Goal: Communication & Community: Answer question/provide support

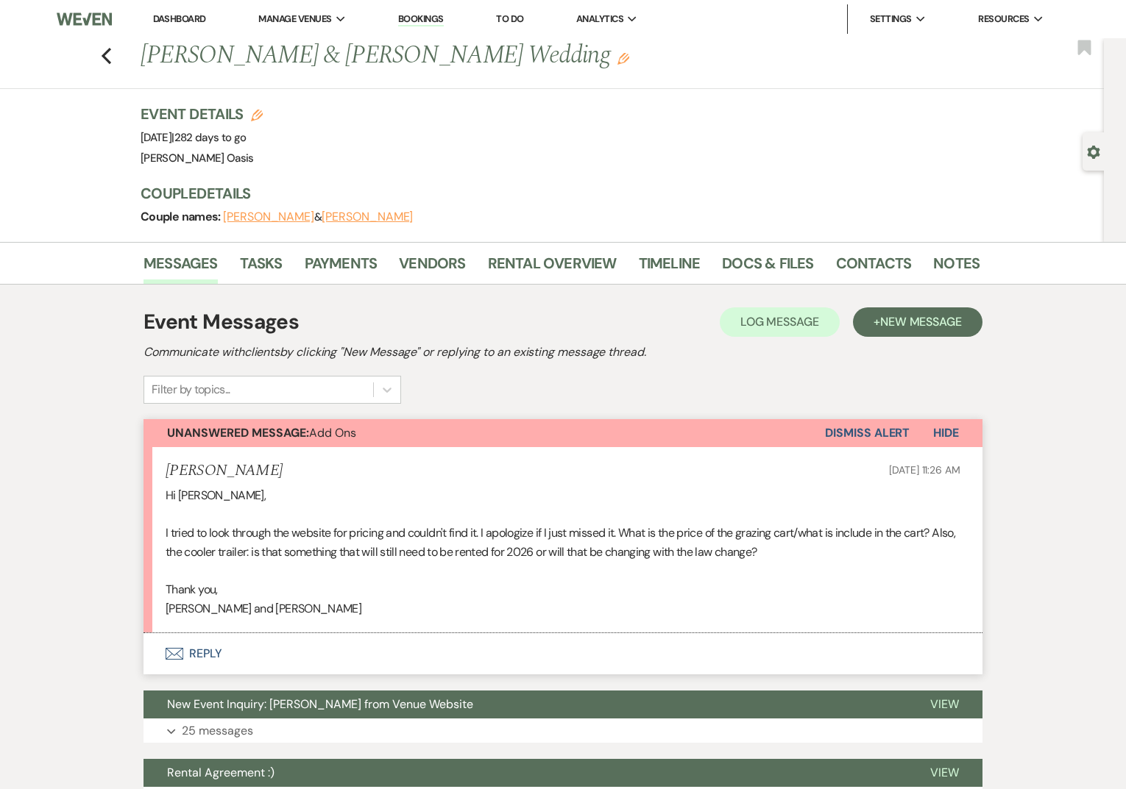
click at [181, 19] on link "Dashboard" at bounding box center [179, 19] width 53 height 13
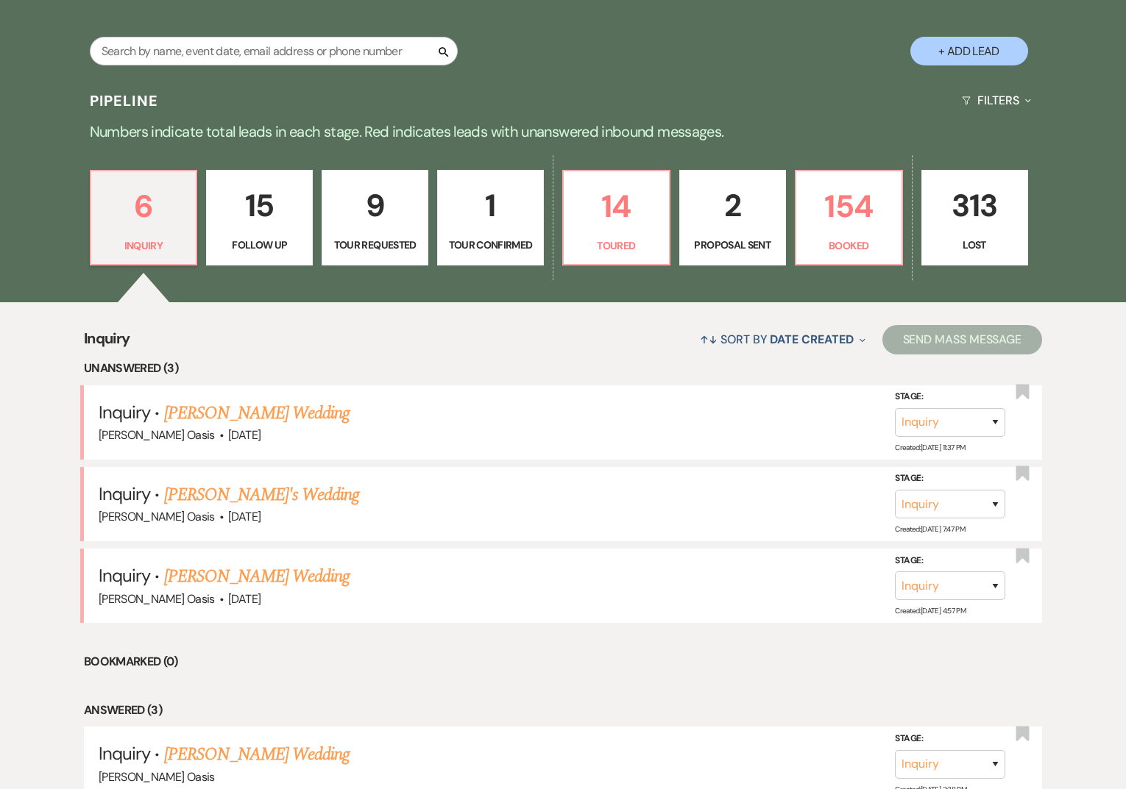
scroll to position [273, 0]
click at [600, 210] on p "14" at bounding box center [616, 205] width 88 height 49
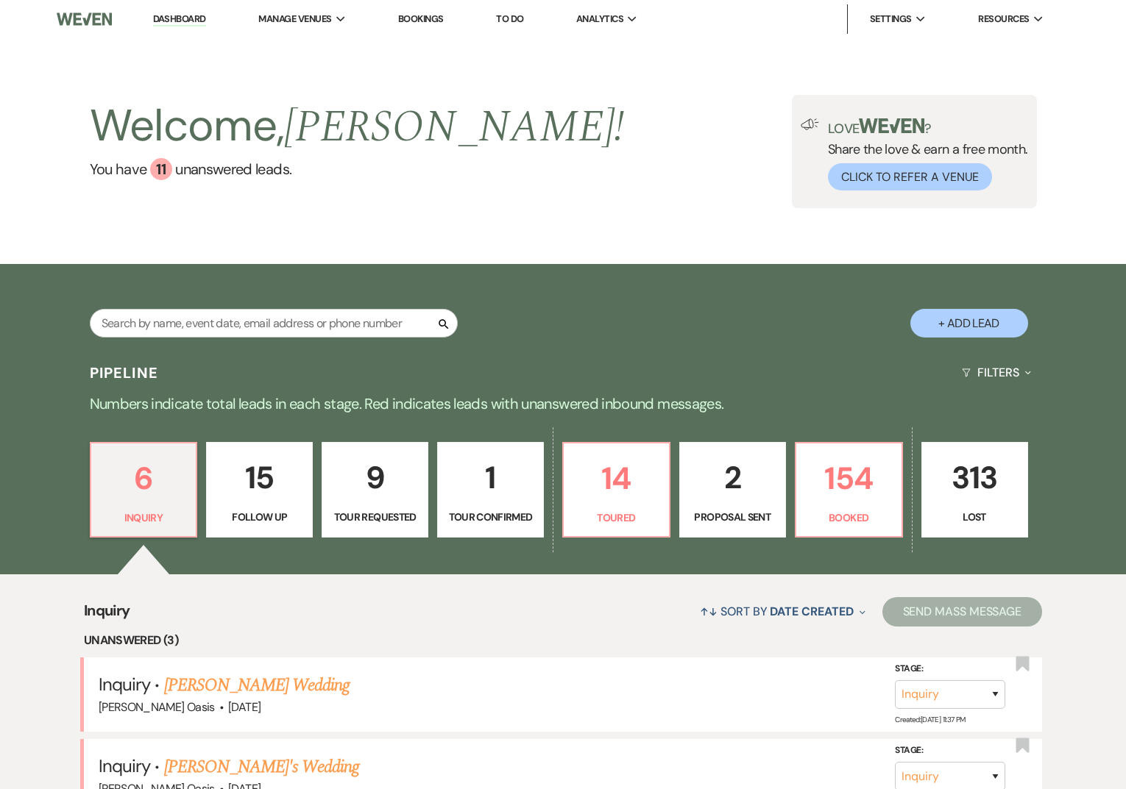
select select "5"
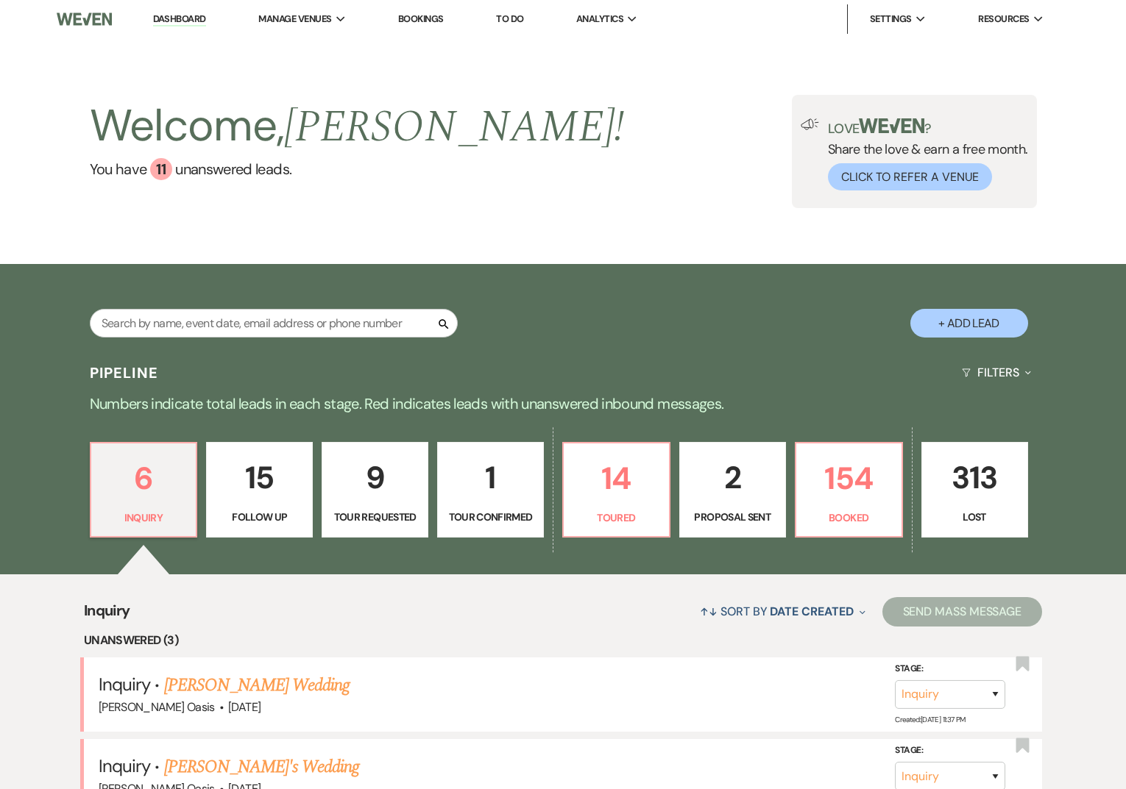
select select "5"
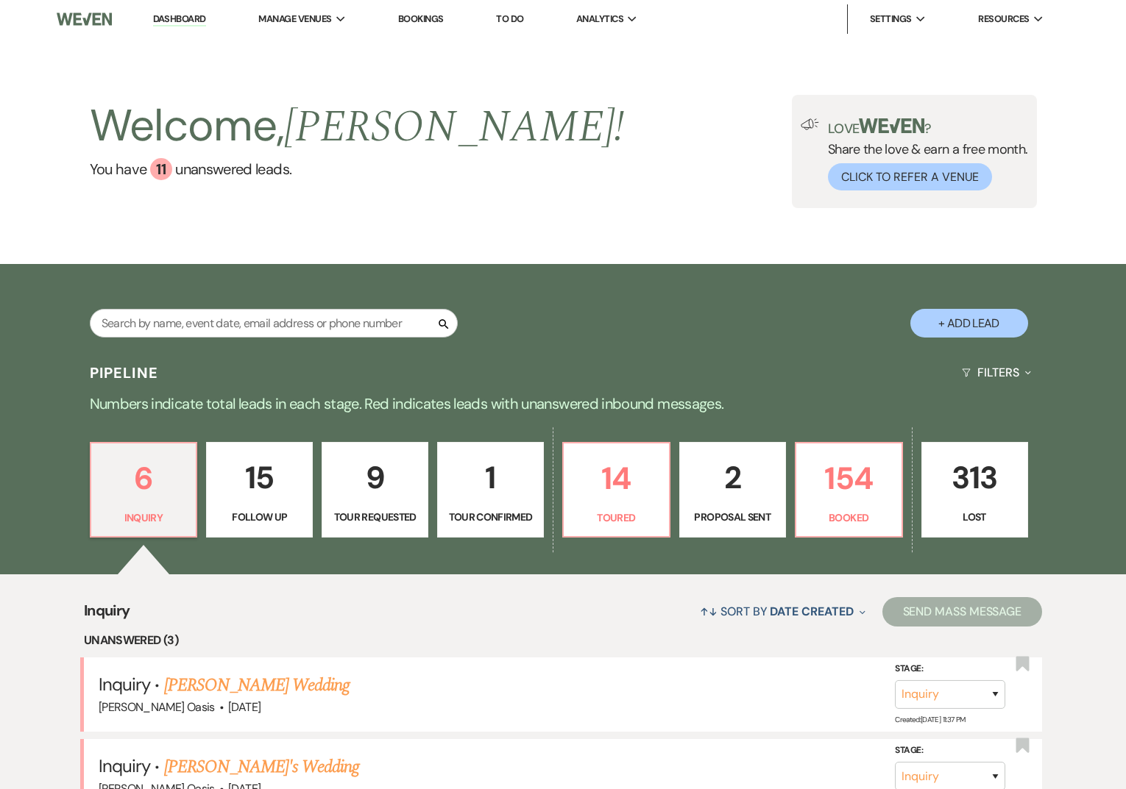
select select "5"
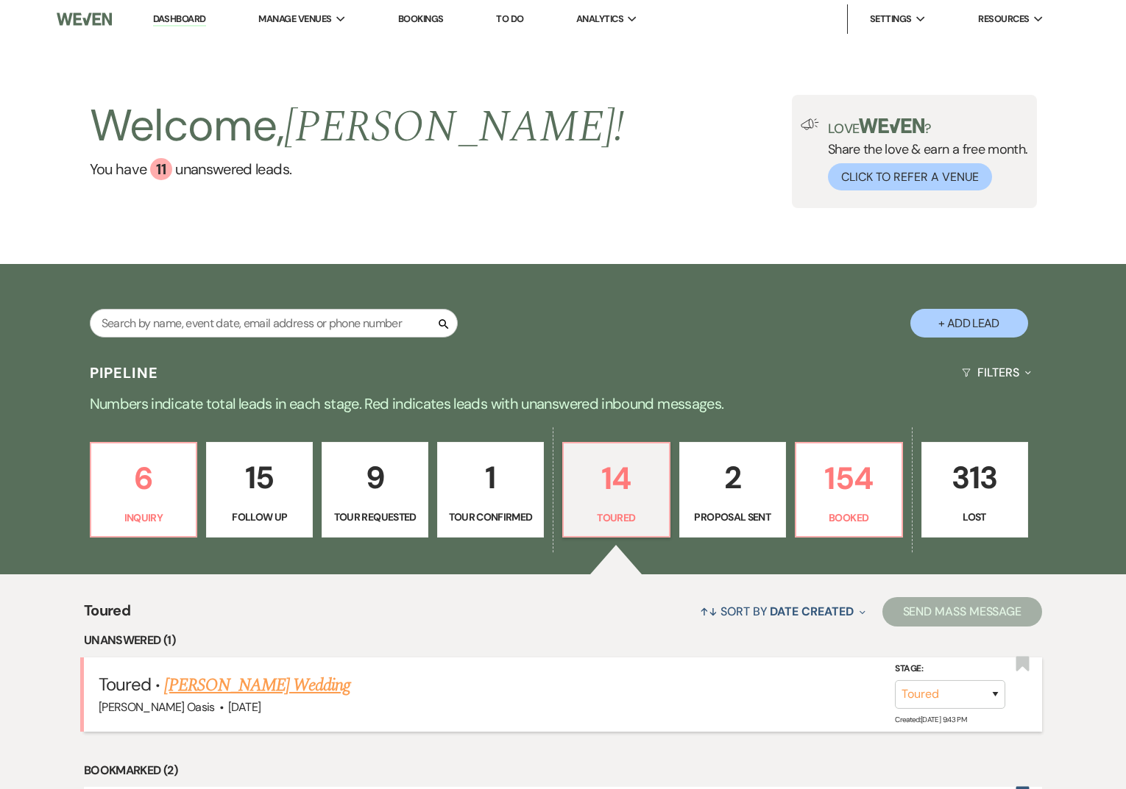
click at [287, 688] on link "[PERSON_NAME] Wedding" at bounding box center [257, 685] width 186 height 26
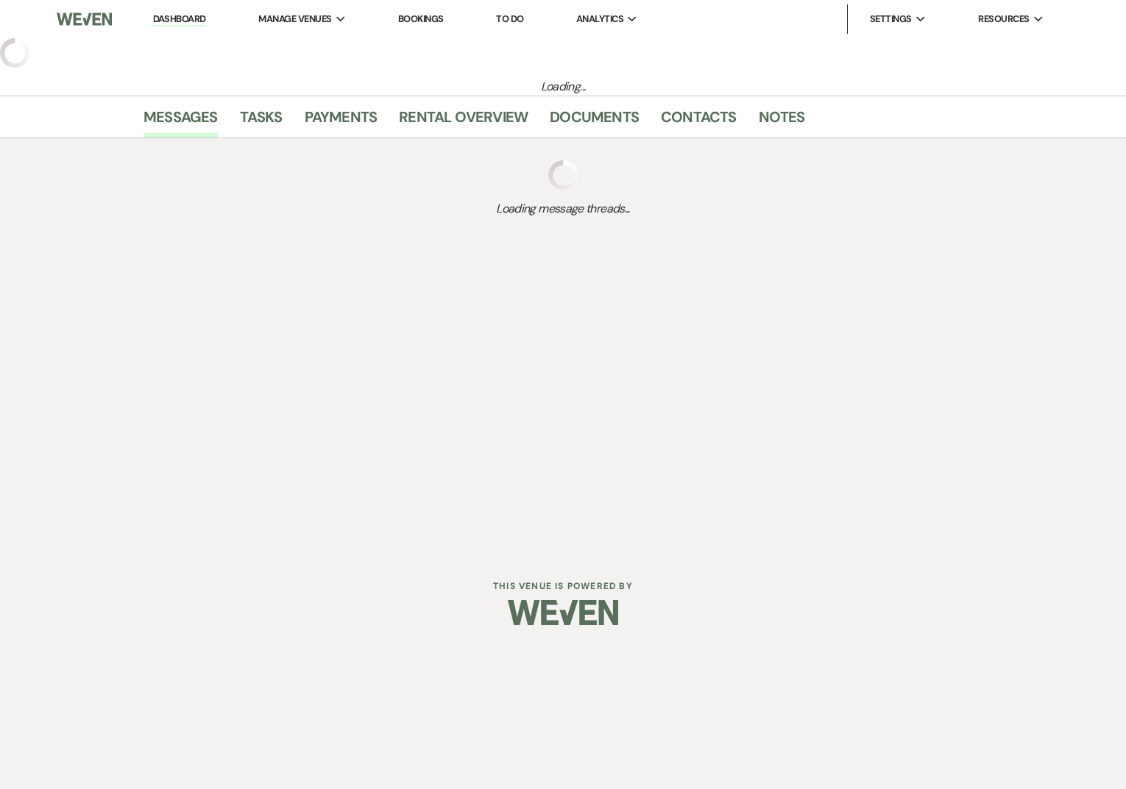
select select "5"
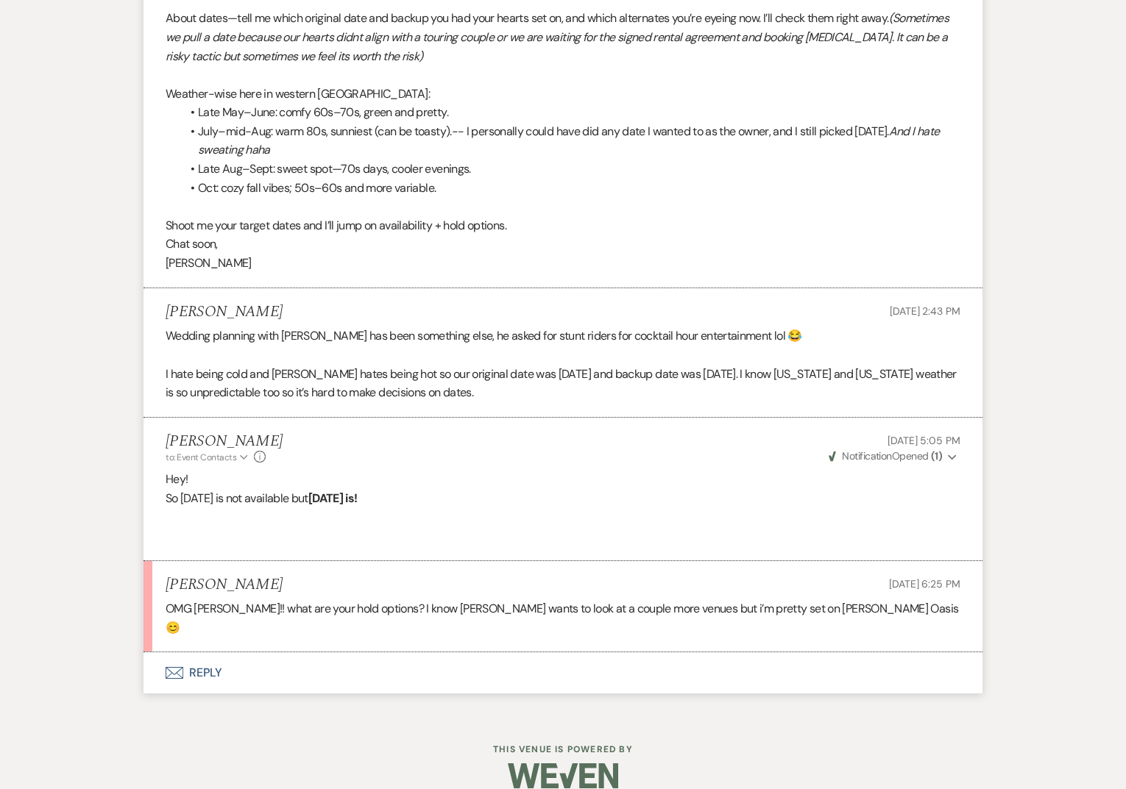
scroll to position [2475, 0]
click at [269, 658] on button "Envelope Reply" at bounding box center [562, 670] width 839 height 41
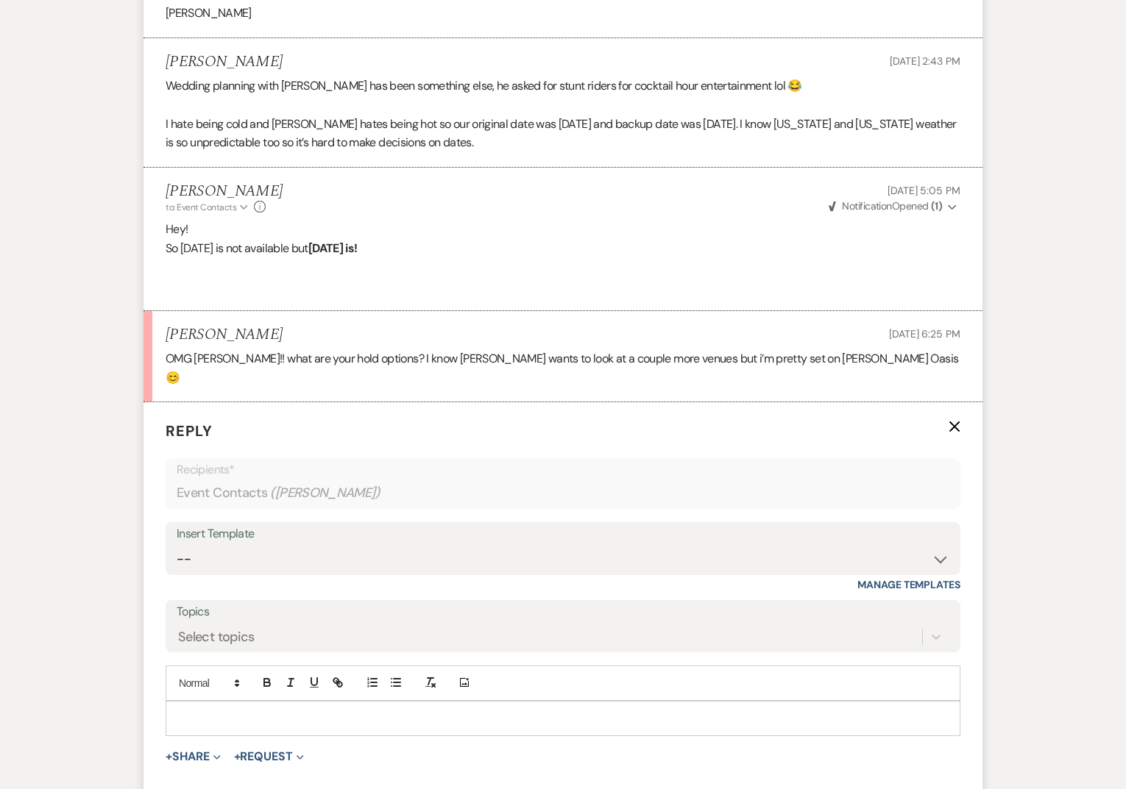
scroll to position [2756, 0]
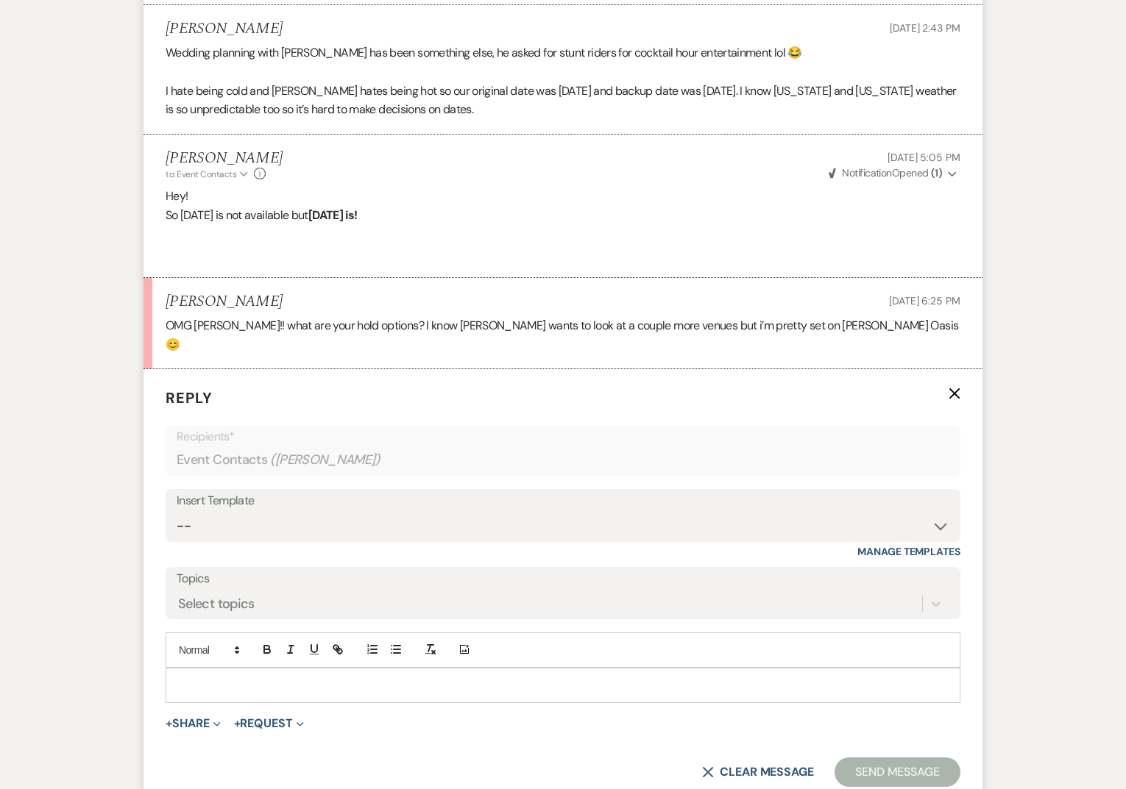
click at [261, 678] on p at bounding box center [562, 686] width 771 height 16
click at [814, 322] on p "OMG [PERSON_NAME]!! what are your hold options? I know [PERSON_NAME] wants to l…" at bounding box center [563, 335] width 795 height 38
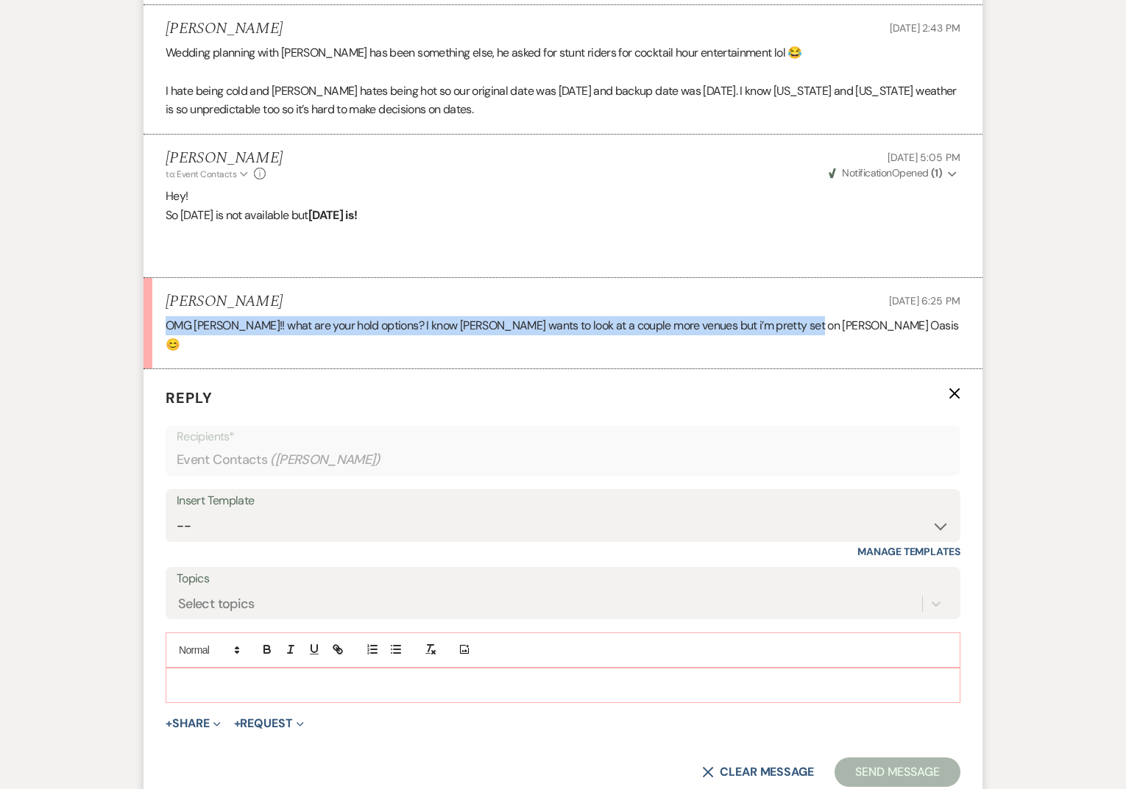
drag, startPoint x: 814, startPoint y: 321, endPoint x: 136, endPoint y: 324, distance: 677.6
copy p "OMG [PERSON_NAME]!! what are your hold options? I know [PERSON_NAME] wants to l…"
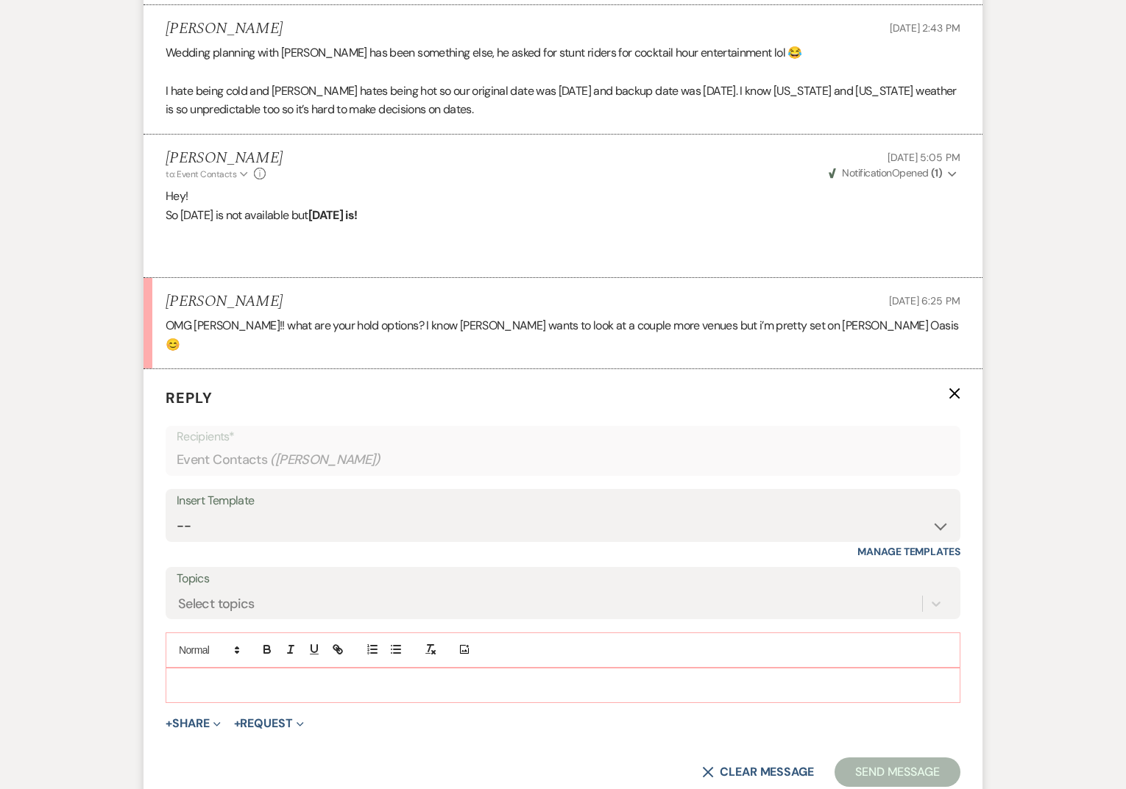
click at [235, 669] on div at bounding box center [562, 686] width 793 height 34
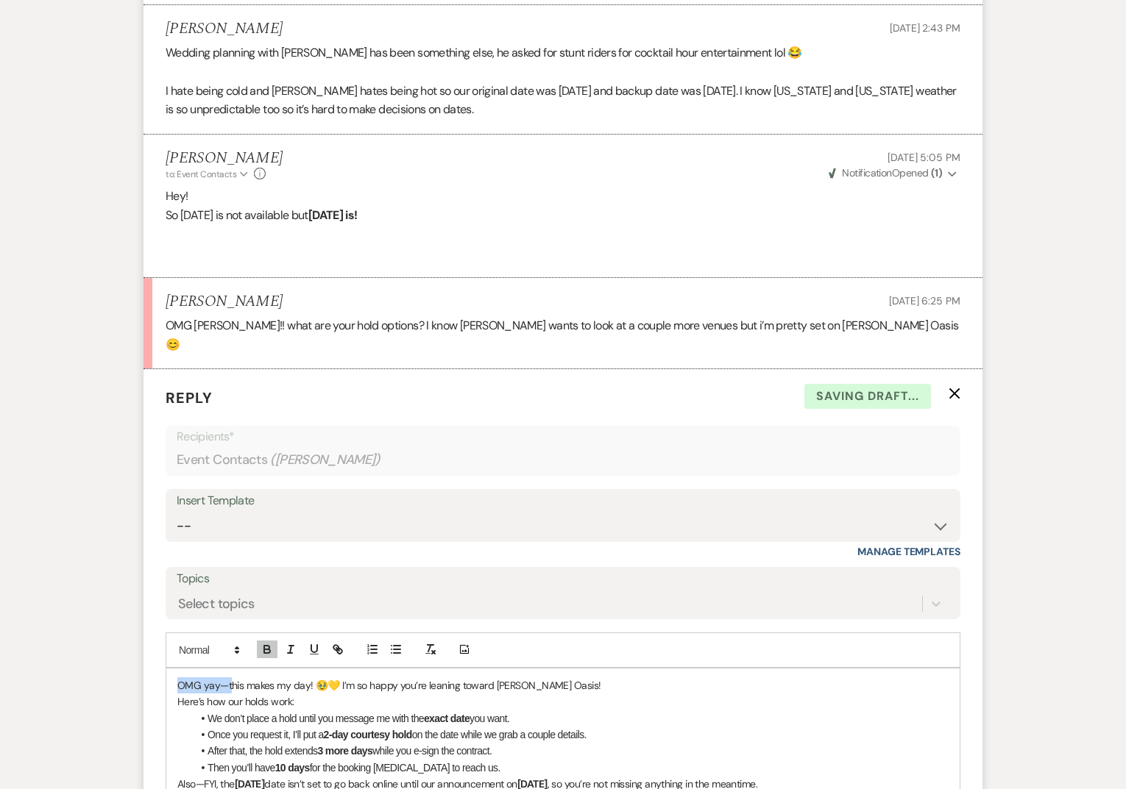
drag, startPoint x: 230, startPoint y: 668, endPoint x: 117, endPoint y: 666, distance: 112.6
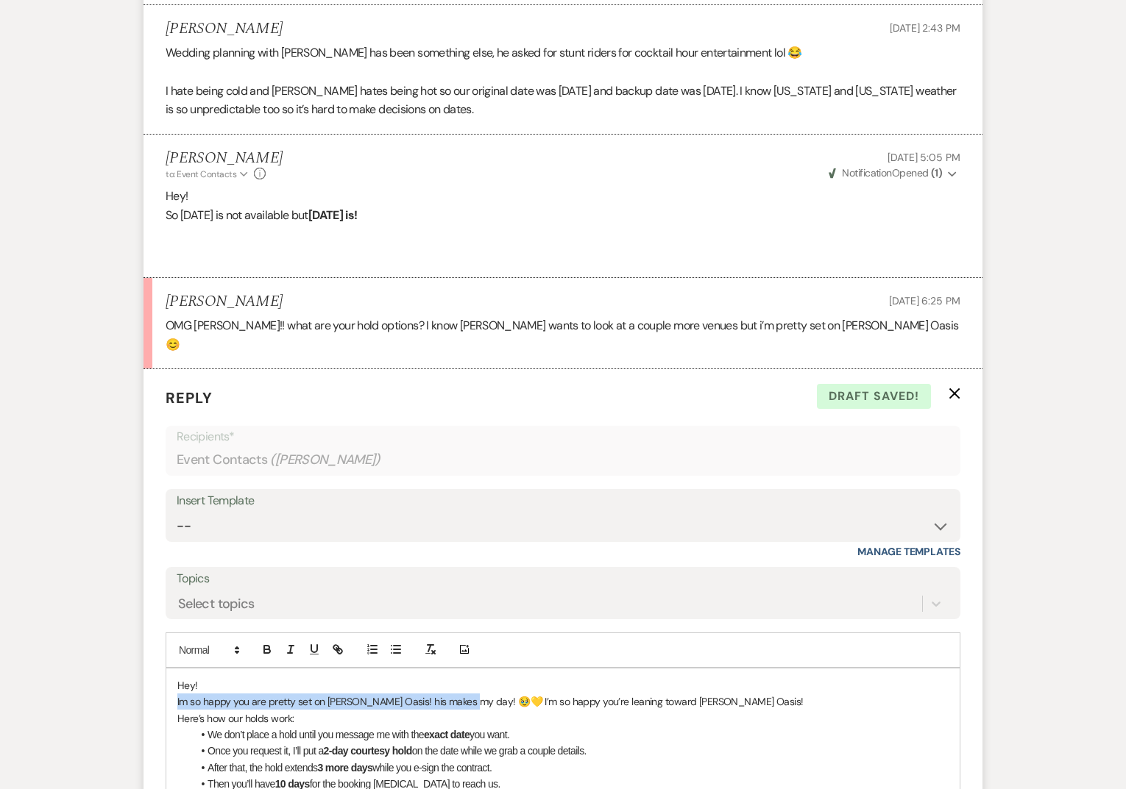
drag, startPoint x: 463, startPoint y: 682, endPoint x: 158, endPoint y: 686, distance: 304.6
click at [158, 686] on form "Reply X Draft saved! Recipients* Event Contacts ( [PERSON_NAME] ) Insert Templa…" at bounding box center [562, 669] width 839 height 600
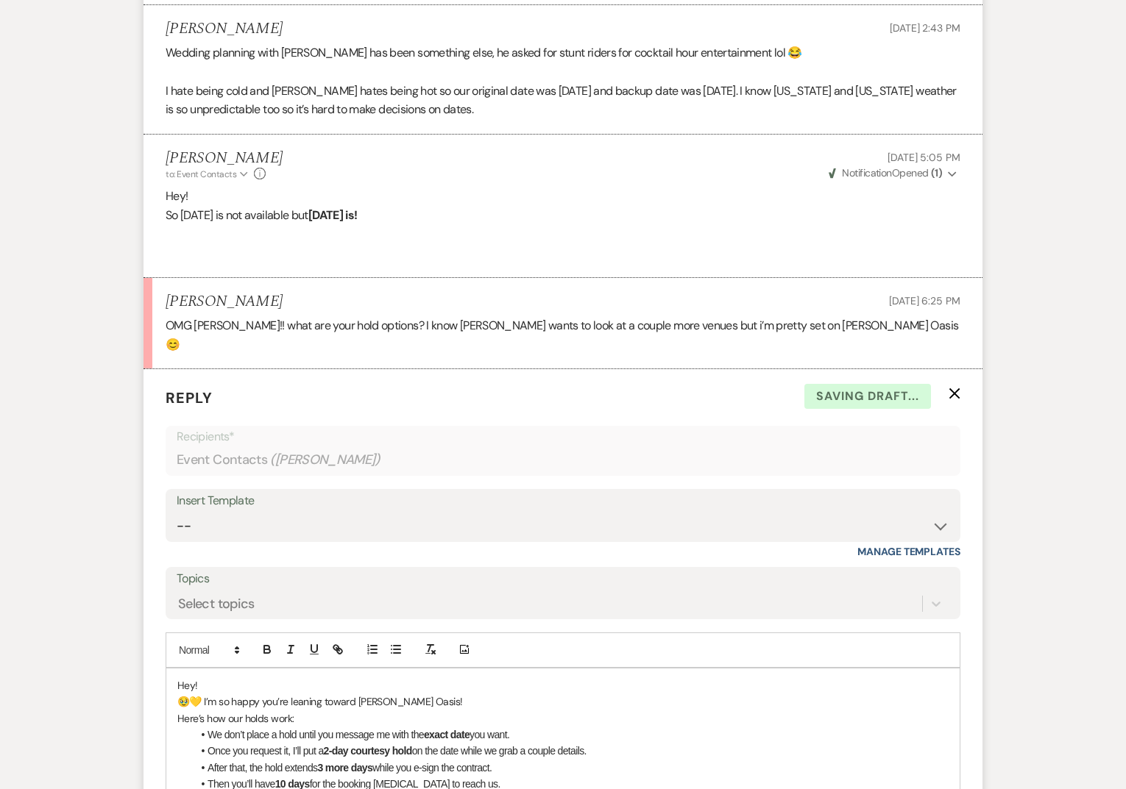
click at [454, 694] on p "🥹💛 I’m so happy you’re leaning toward [PERSON_NAME] Oasis!" at bounding box center [562, 702] width 771 height 16
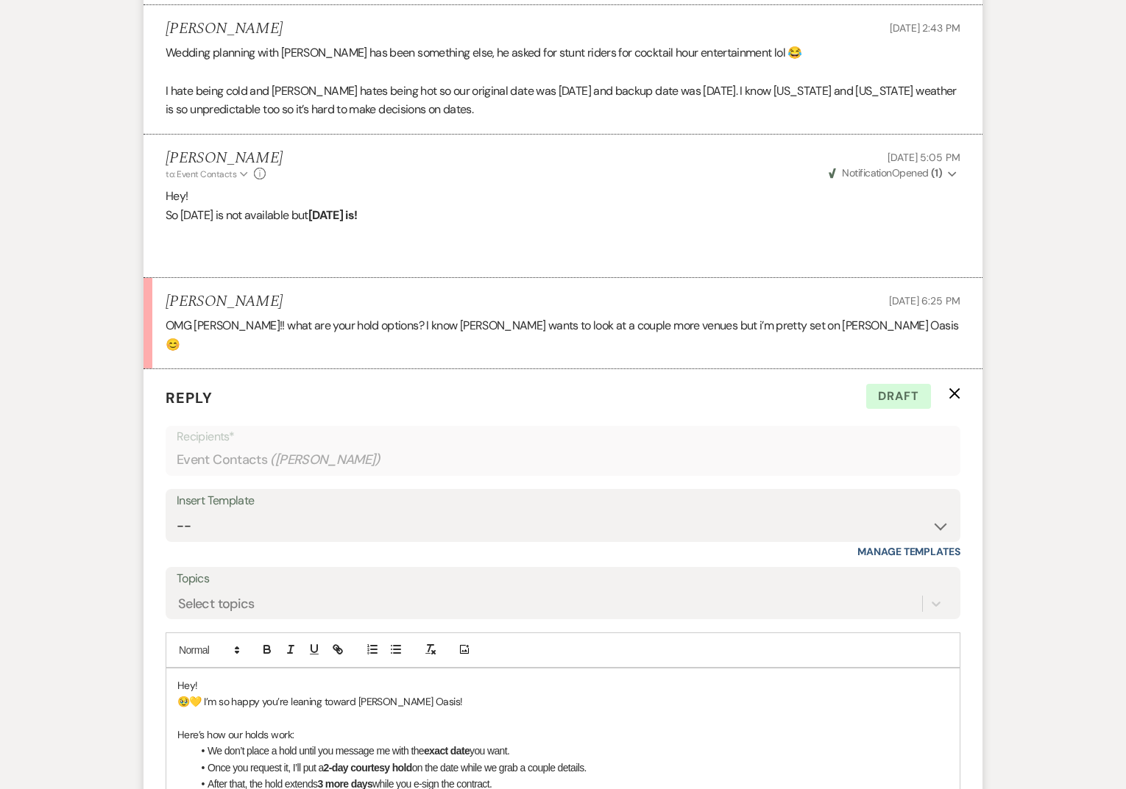
click at [505, 760] on li "Once you request it, I’ll put a 2-day courtesy hold on the date while we grab a…" at bounding box center [570, 768] width 756 height 16
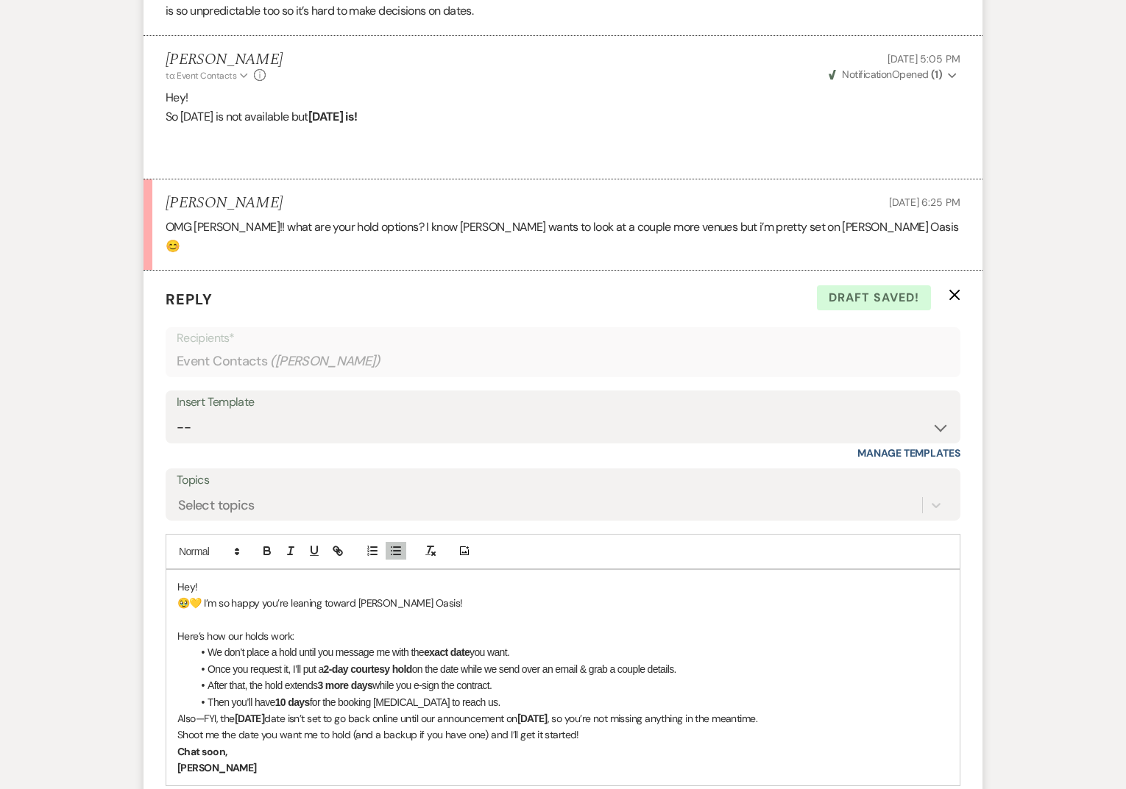
scroll to position [2857, 0]
drag, startPoint x: 500, startPoint y: 670, endPoint x: 462, endPoint y: 669, distance: 38.3
click at [462, 675] on li "After that, the hold extends 3 more days while you e-sign the contract." at bounding box center [570, 683] width 756 height 16
click at [461, 692] on li "Then you’ll have 10 days for the booking [MEDICAL_DATA] to reach us." at bounding box center [570, 700] width 756 height 16
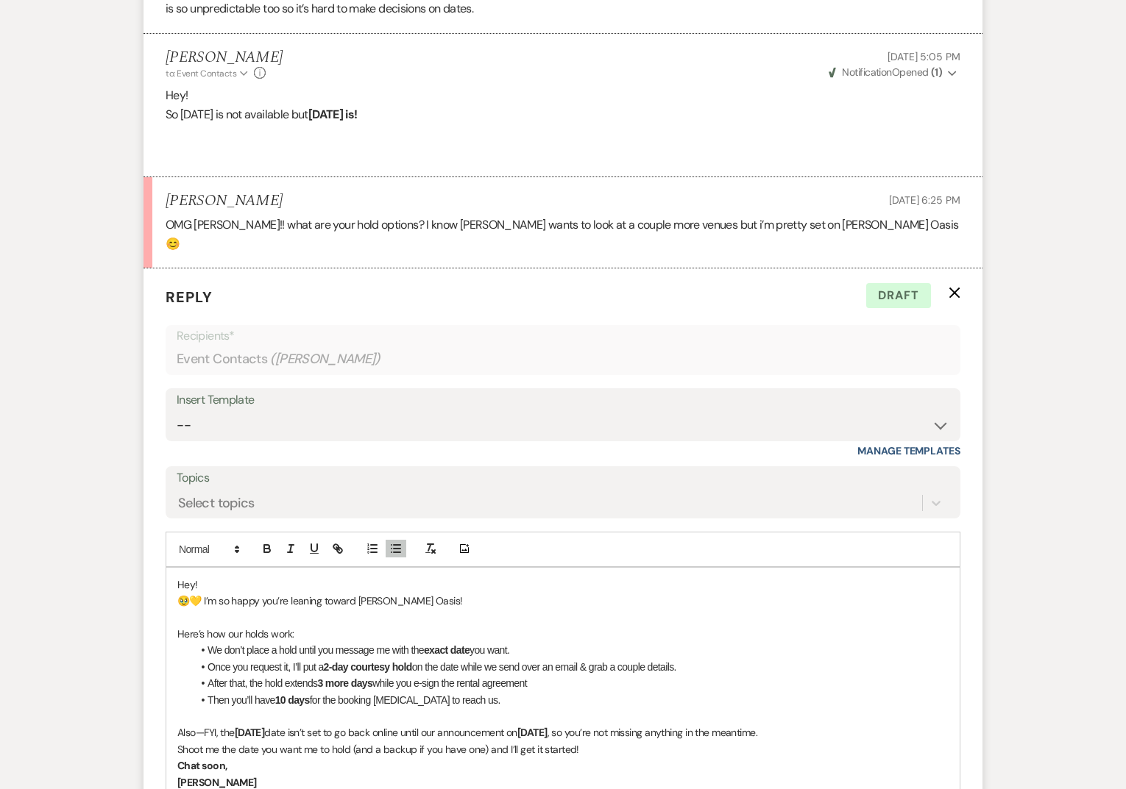
drag, startPoint x: 550, startPoint y: 713, endPoint x: 436, endPoint y: 720, distance: 114.3
click at [436, 725] on p "Also—FYI, the [DATE] date isn’t set to go back online until our announcement [D…" at bounding box center [562, 733] width 771 height 16
drag, startPoint x: 241, startPoint y: 713, endPoint x: 179, endPoint y: 717, distance: 62.0
click at [179, 725] on p "Also—FYI, the [DATE] date isn’t set to go back online [DATE] , so you’re not mi…" at bounding box center [562, 733] width 771 height 16
drag, startPoint x: 390, startPoint y: 714, endPoint x: 294, endPoint y: 717, distance: 96.4
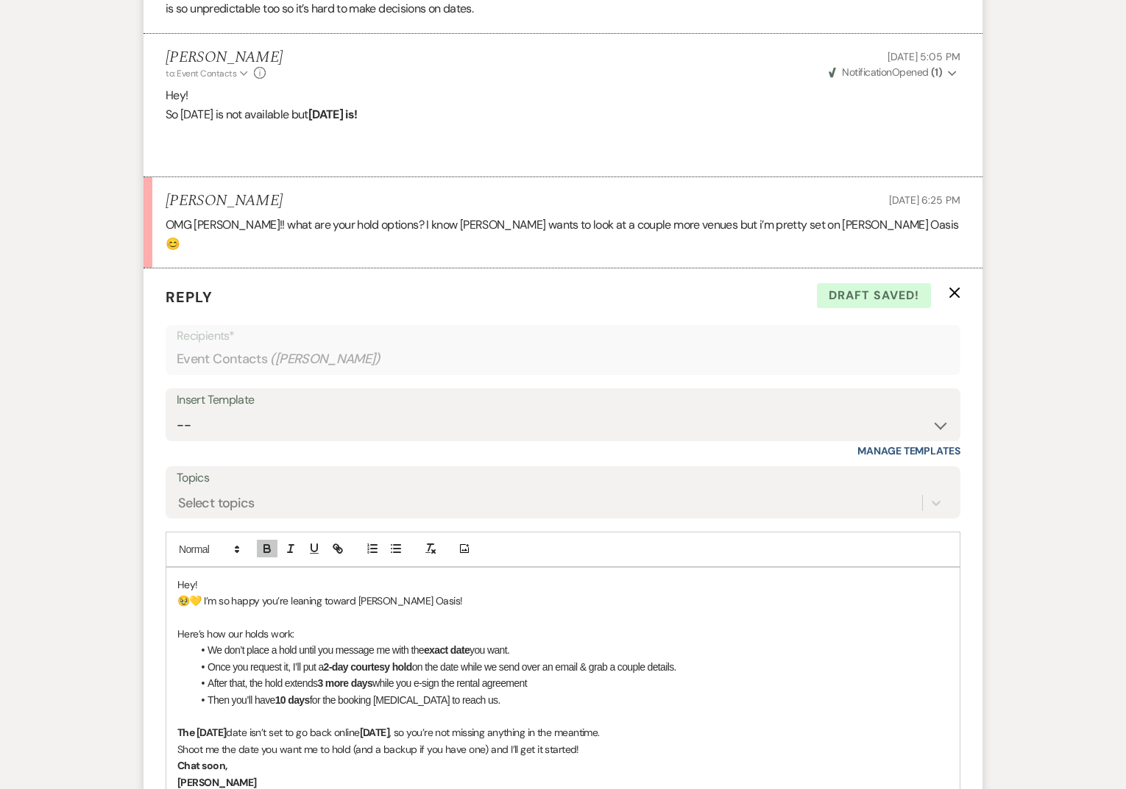
click at [294, 725] on p "The [DATE] date isn’t set to go back online [DATE] , so you’re not missing anyt…" at bounding box center [562, 733] width 771 height 16
drag, startPoint x: 196, startPoint y: 711, endPoint x: 124, endPoint y: 711, distance: 72.1
click at [264, 549] on icon "button" at bounding box center [267, 551] width 6 height 4
click at [284, 725] on p "The [DATE] date is set to go back online [DATE] , so you’re not missing anythin…" at bounding box center [562, 733] width 771 height 16
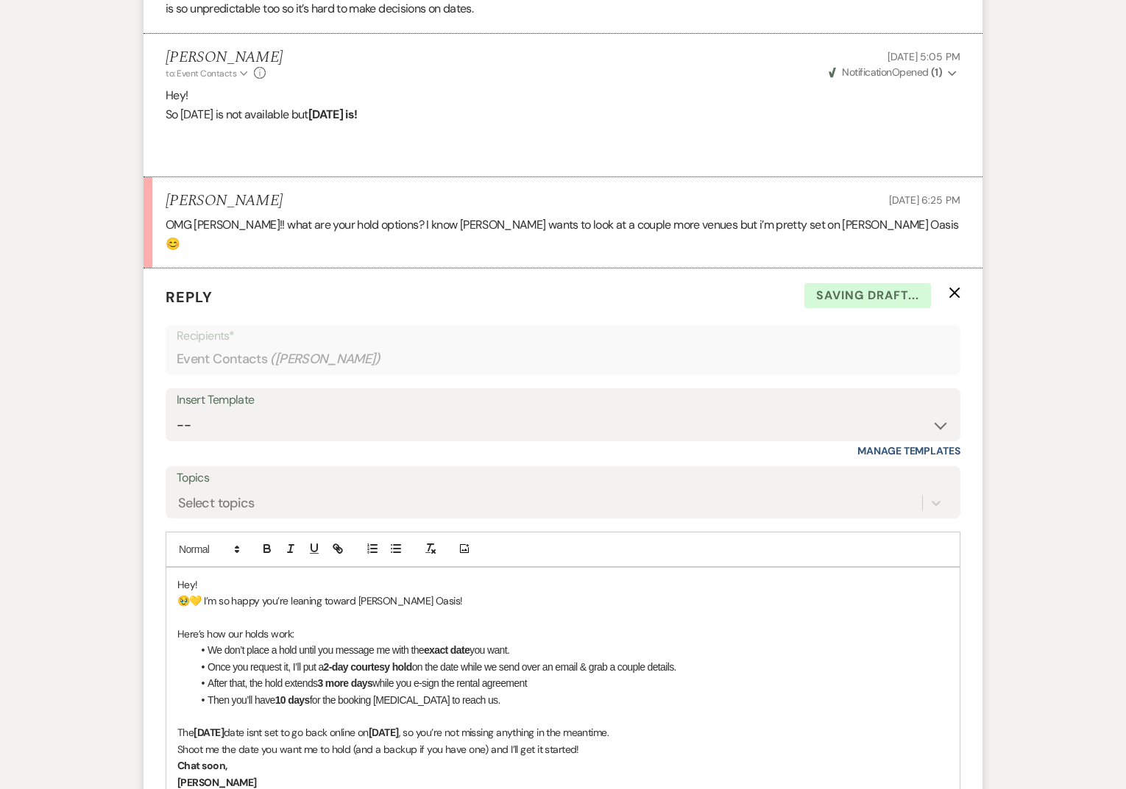
click at [400, 725] on p "The [DATE] date isnt set to go back online [DATE] , so you’re not missing anyth…" at bounding box center [562, 733] width 771 height 16
click at [686, 725] on p "The [DATE] date isnt set to go back online until [DATE] , so you’re not missing…" at bounding box center [562, 733] width 771 height 16
drag, startPoint x: 202, startPoint y: 747, endPoint x: 135, endPoint y: 747, distance: 67.0
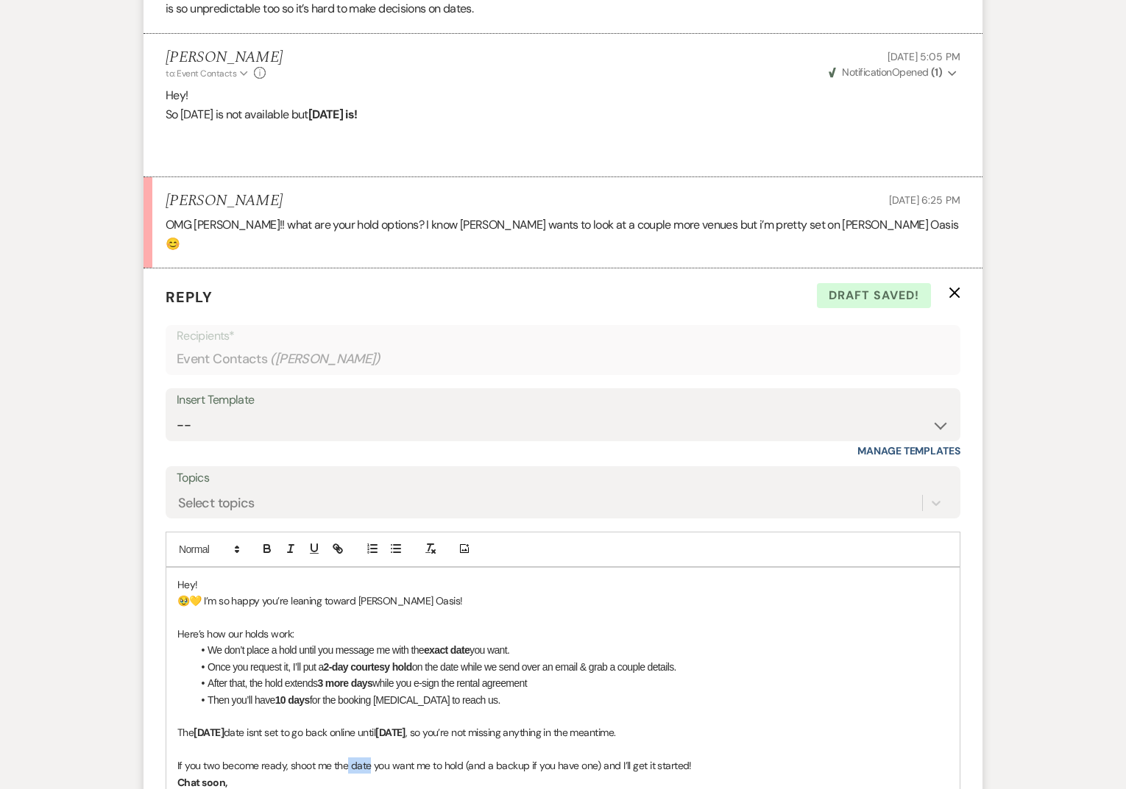
drag, startPoint x: 368, startPoint y: 745, endPoint x: 345, endPoint y: 745, distance: 22.8
click at [345, 758] on p "If you two become ready, shoot me the date you want me to hold (and a backup if…" at bounding box center [562, 766] width 771 height 16
drag, startPoint x: 701, startPoint y: 739, endPoint x: 378, endPoint y: 750, distance: 323.2
click at [378, 758] on p "If you two become ready, shoot me an email you want me to hold (and a backup if…" at bounding box center [562, 766] width 771 height 16
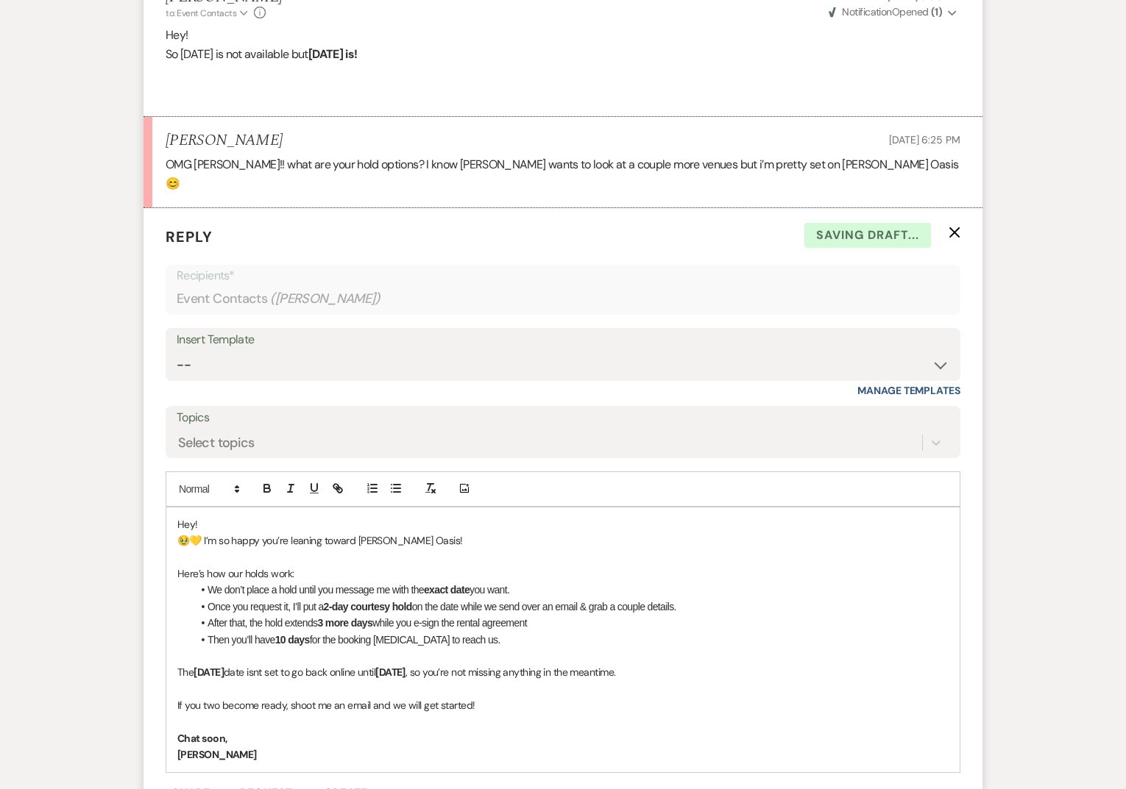
scroll to position [2941, 0]
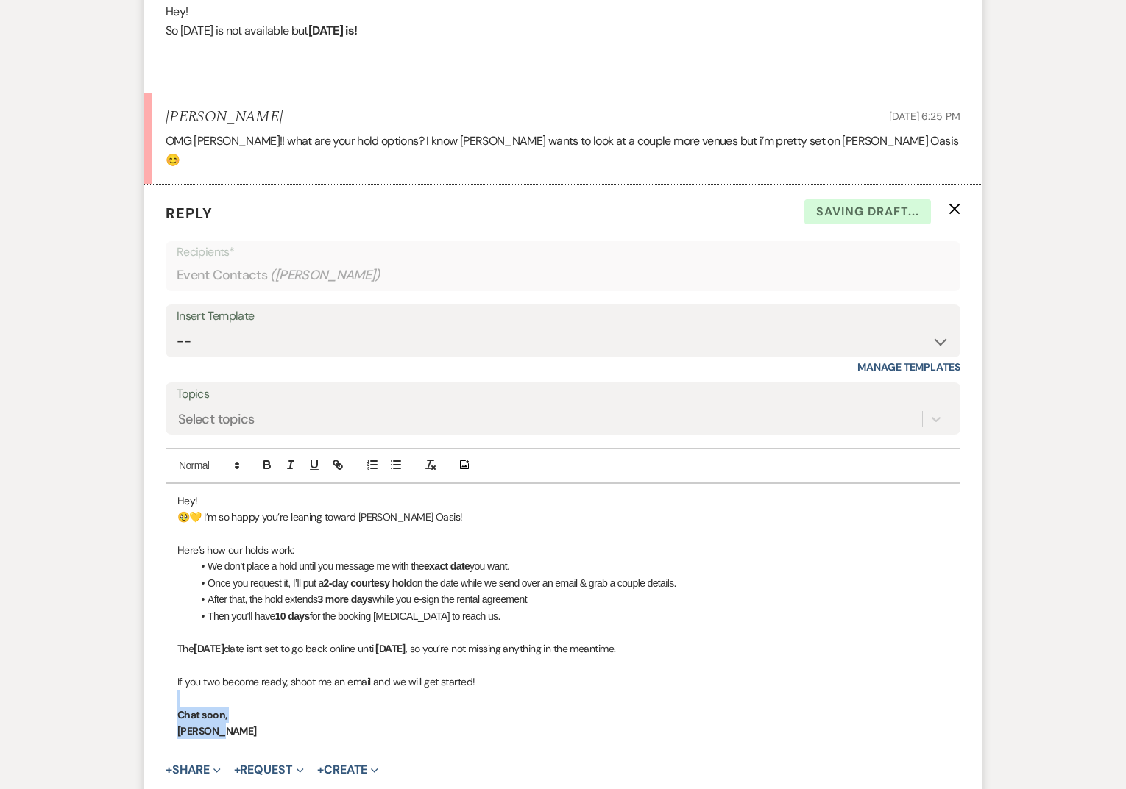
drag, startPoint x: 228, startPoint y: 709, endPoint x: 153, endPoint y: 685, distance: 78.7
click at [155, 685] on form "Reply X Saving draft... Recipients* Event Contacts ( [PERSON_NAME] ) Insert Tem…" at bounding box center [562, 518] width 839 height 666
click at [494, 674] on p "If you two become ready, shoot me an email and we will get started!" at bounding box center [562, 682] width 771 height 16
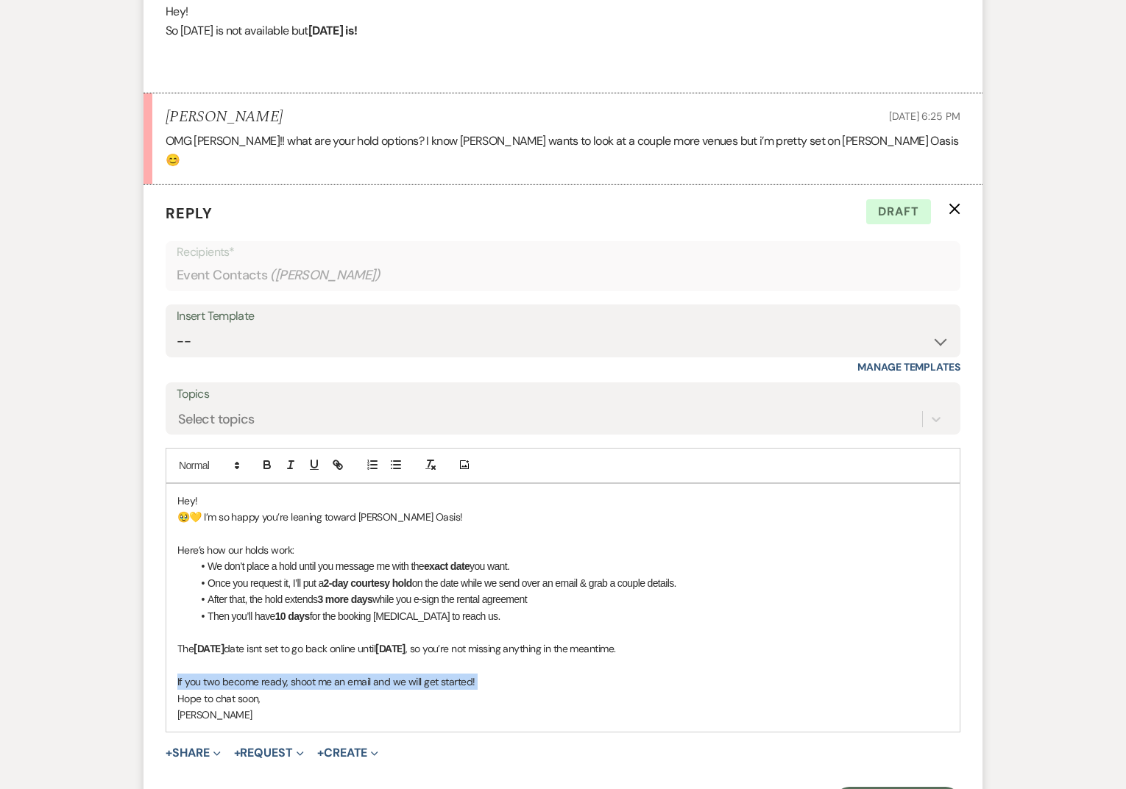
click at [494, 674] on p "If you two become ready, shoot me an email and we will get started!" at bounding box center [562, 682] width 771 height 16
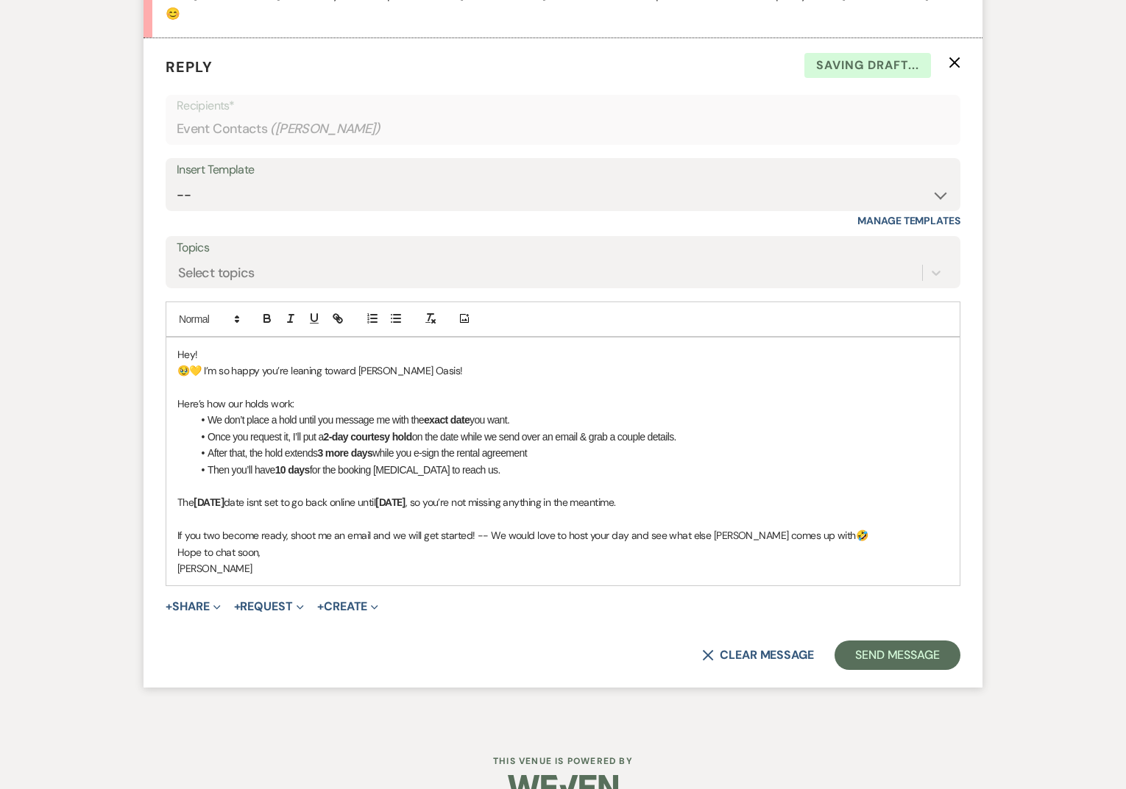
scroll to position [3101, 0]
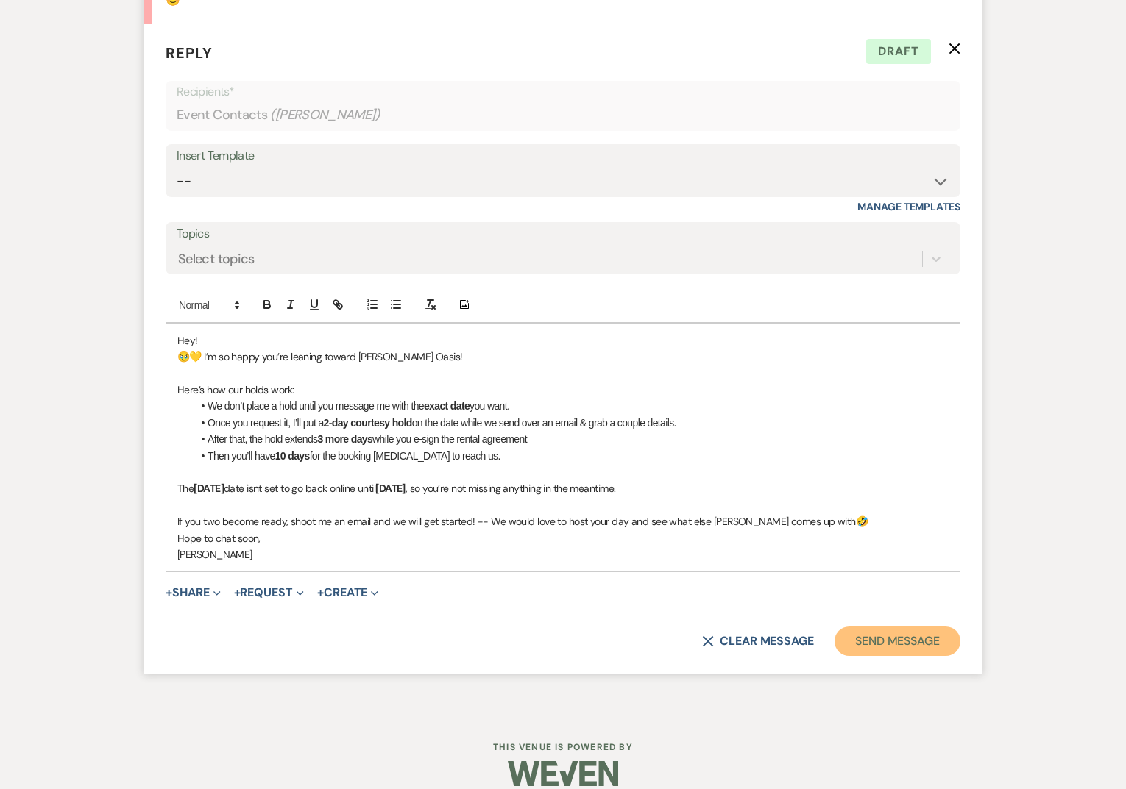
click at [876, 627] on button "Send Message" at bounding box center [897, 641] width 126 height 29
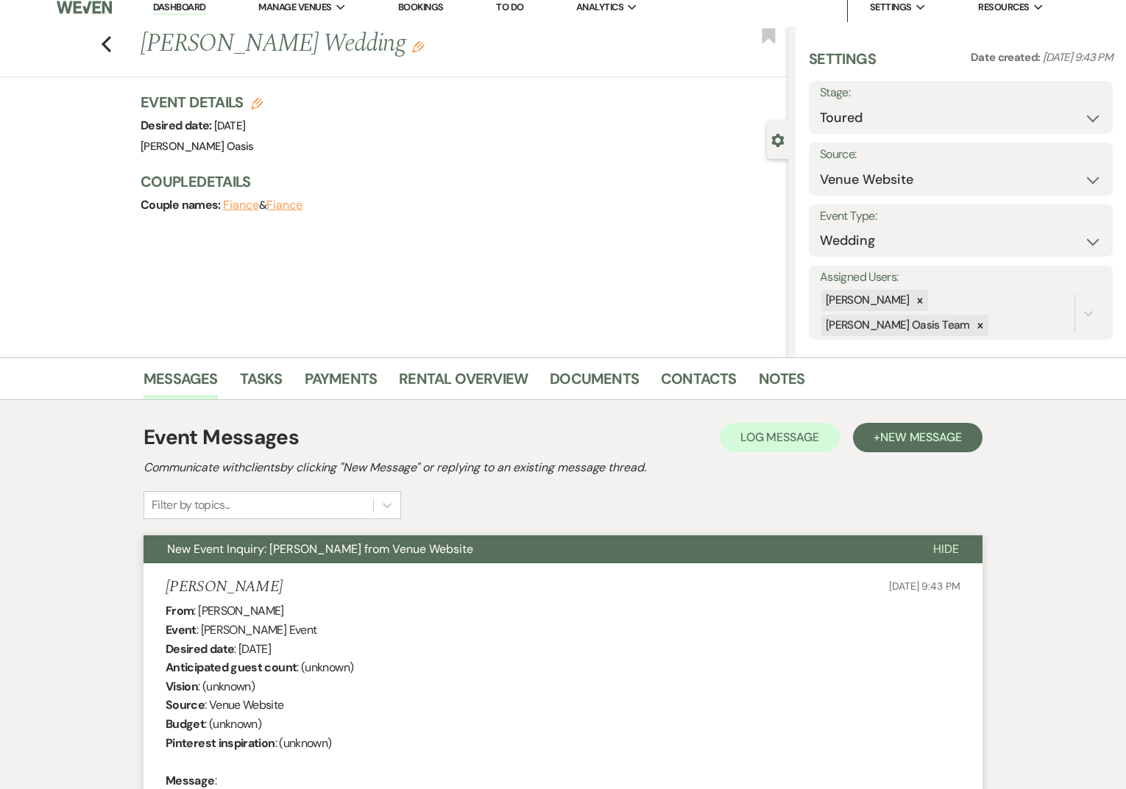
scroll to position [0, 0]
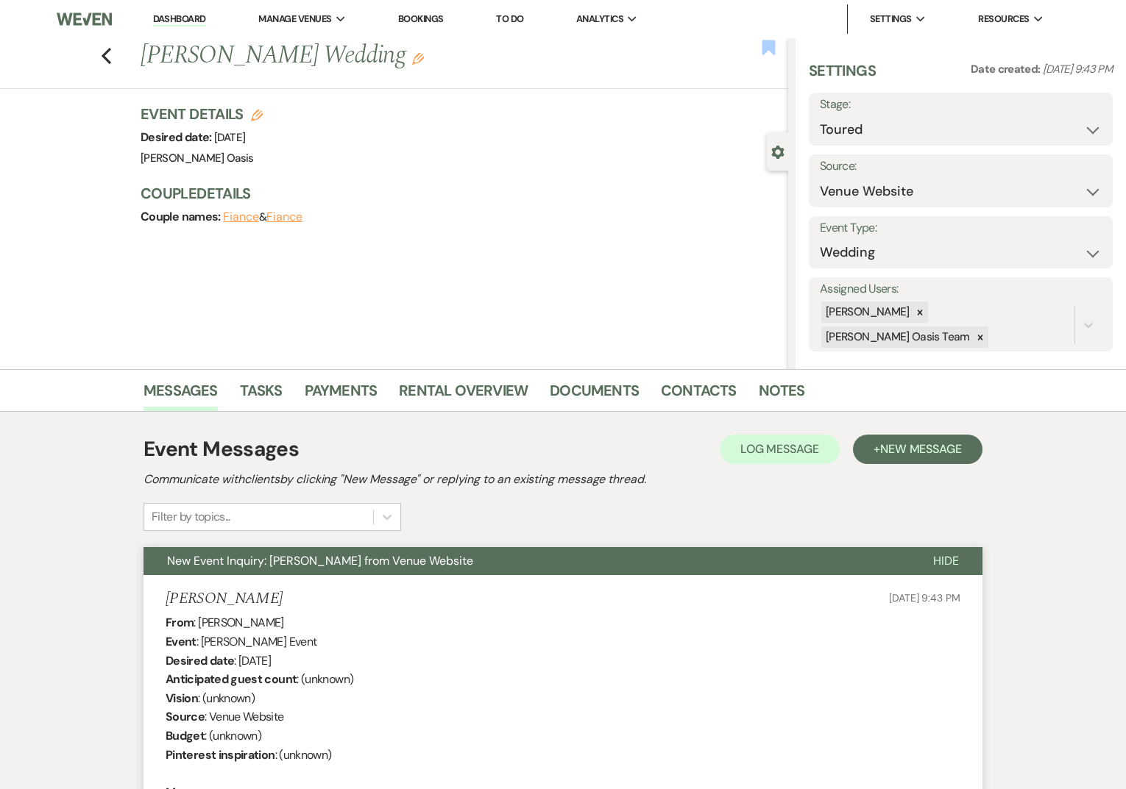
click at [768, 50] on use "button" at bounding box center [768, 47] width 13 height 15
click at [900, 135] on select "Inquiry Follow Up Tour Requested Tour Confirmed Toured Proposal Sent Booked Lost" at bounding box center [961, 130] width 282 height 29
select select "6"
click at [1093, 119] on button "Save" at bounding box center [1080, 118] width 63 height 29
click at [195, 20] on link "Dashboard" at bounding box center [179, 20] width 53 height 14
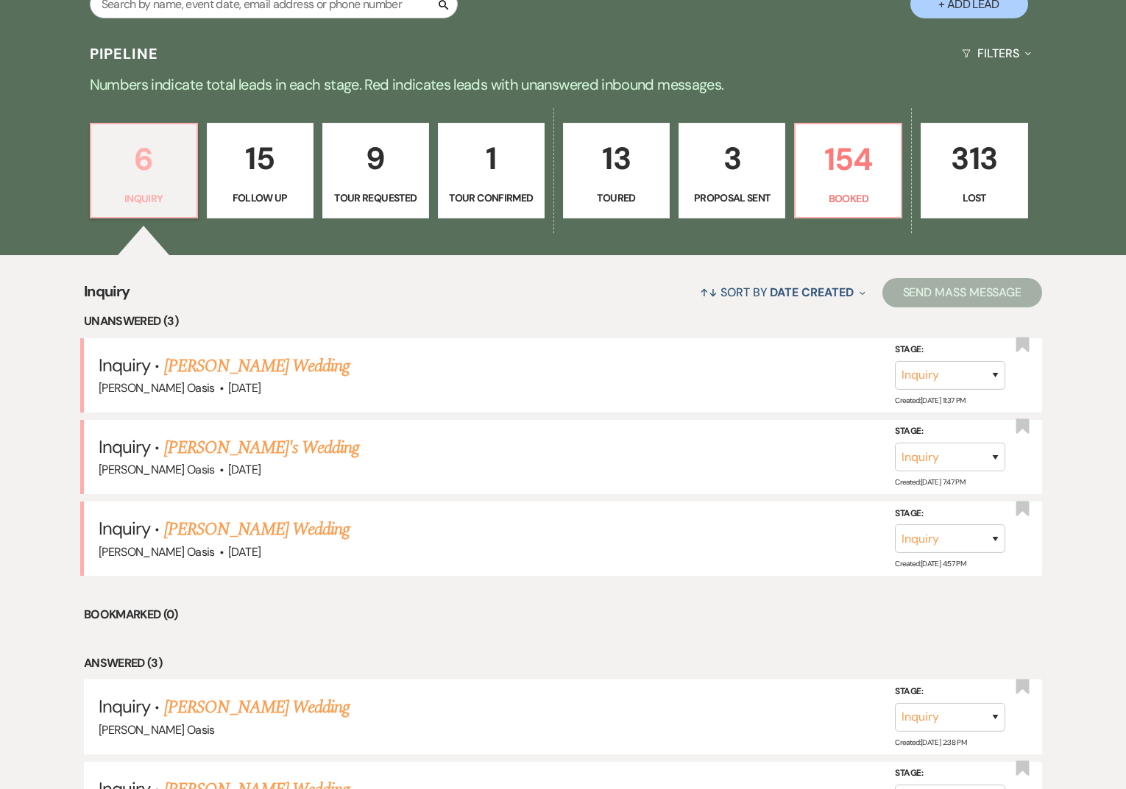
scroll to position [363, 0]
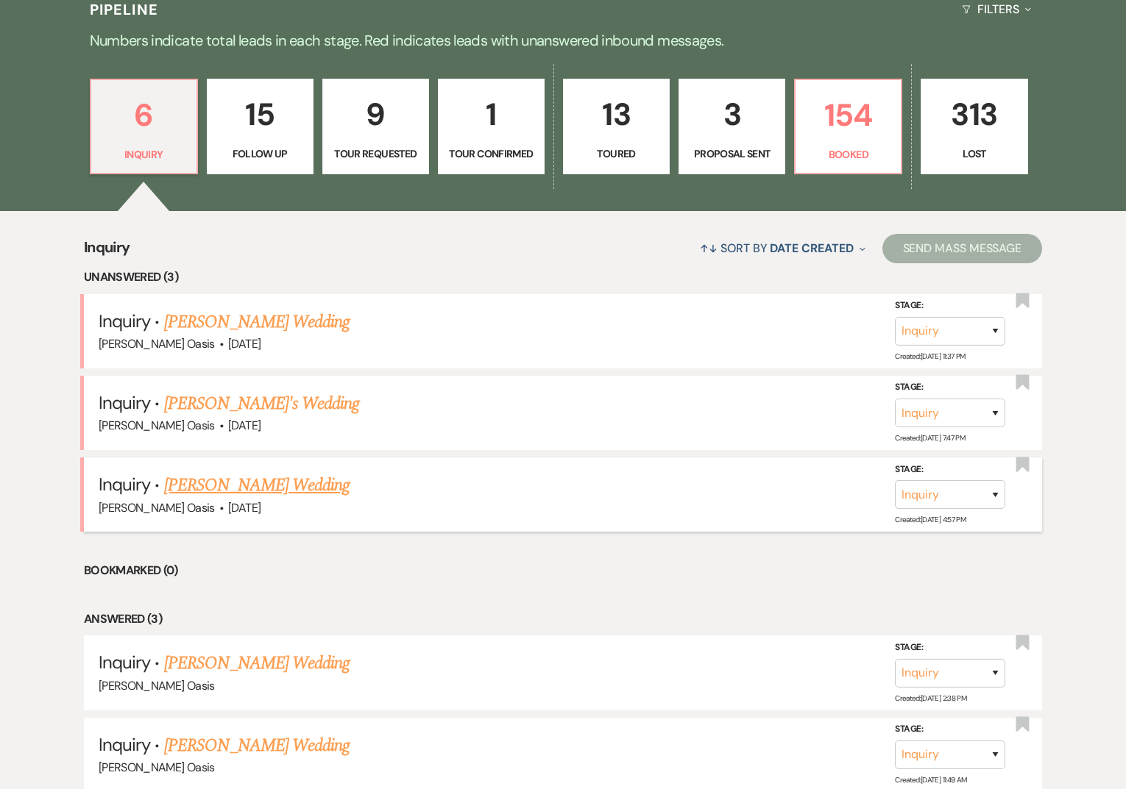
click at [225, 483] on link "[PERSON_NAME] Wedding" at bounding box center [257, 485] width 186 height 26
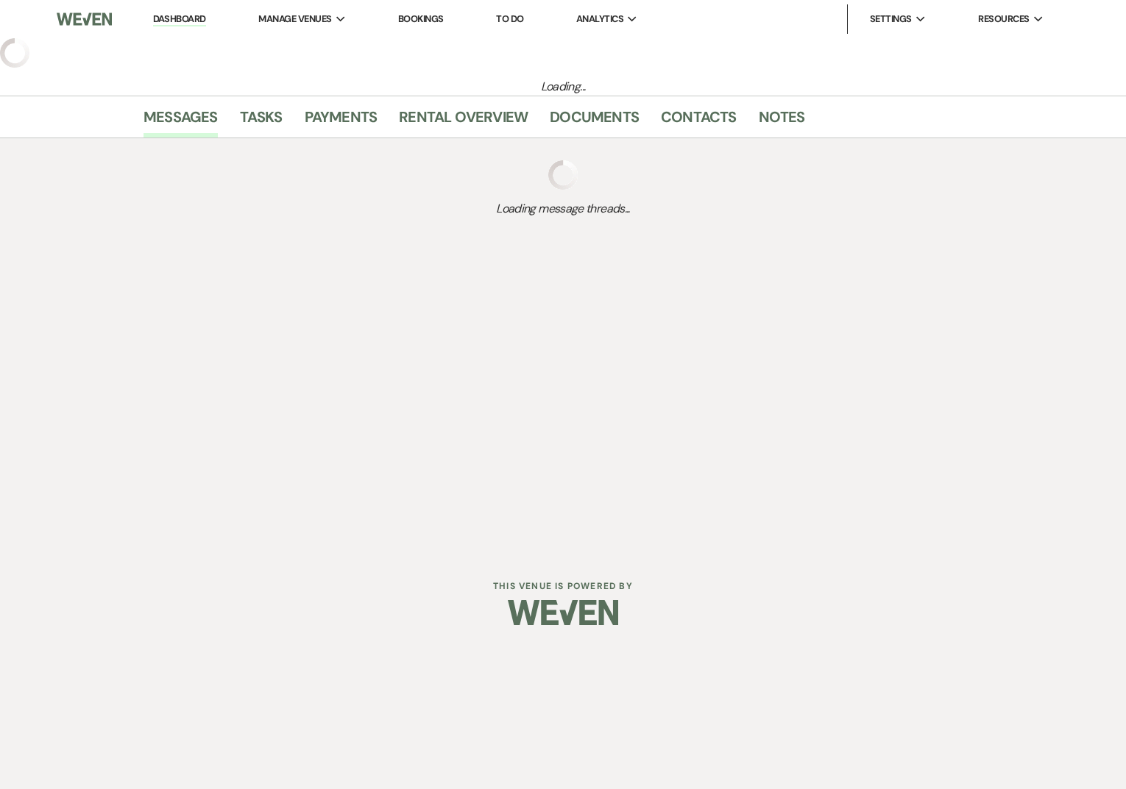
select select "5"
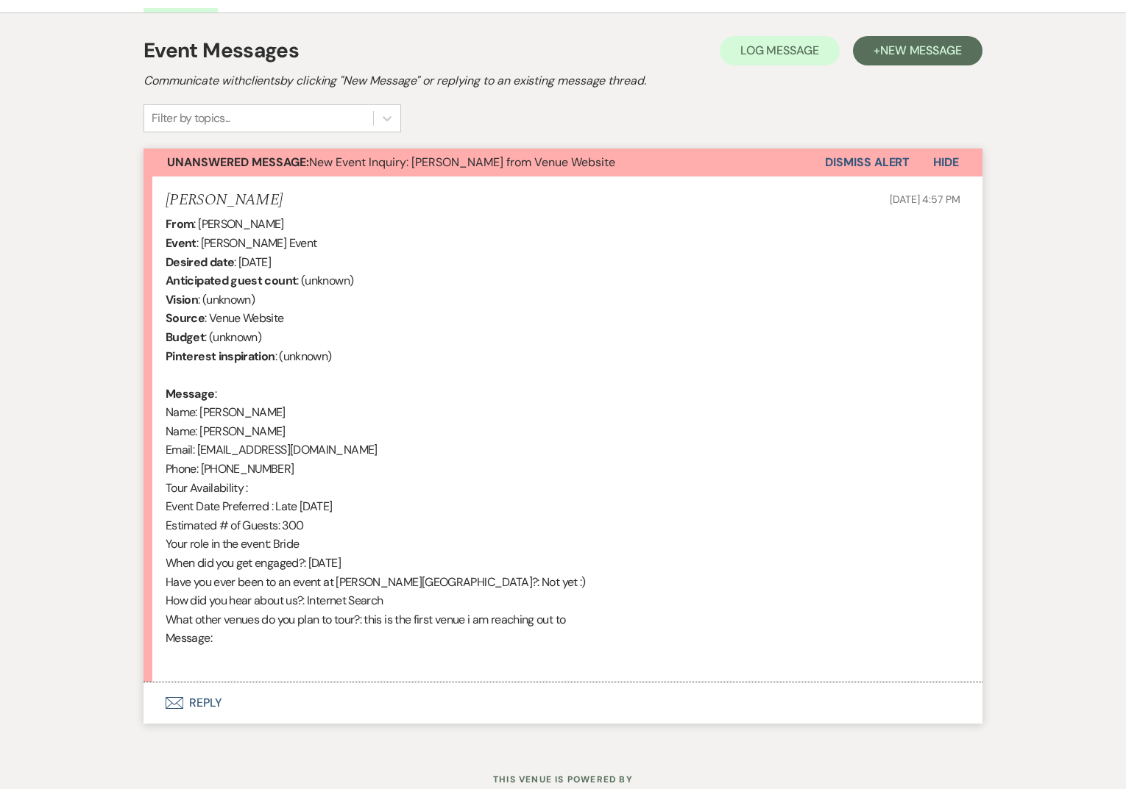
scroll to position [450, 0]
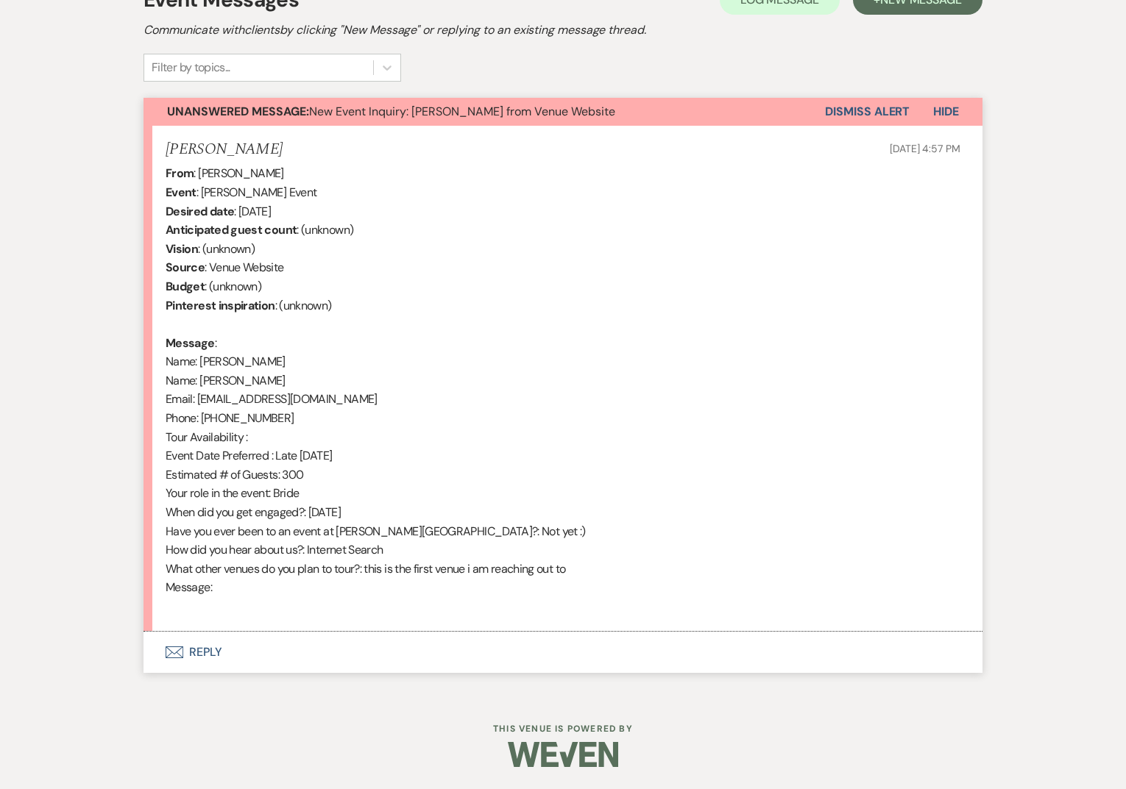
click at [224, 647] on button "Envelope Reply" at bounding box center [562, 652] width 839 height 41
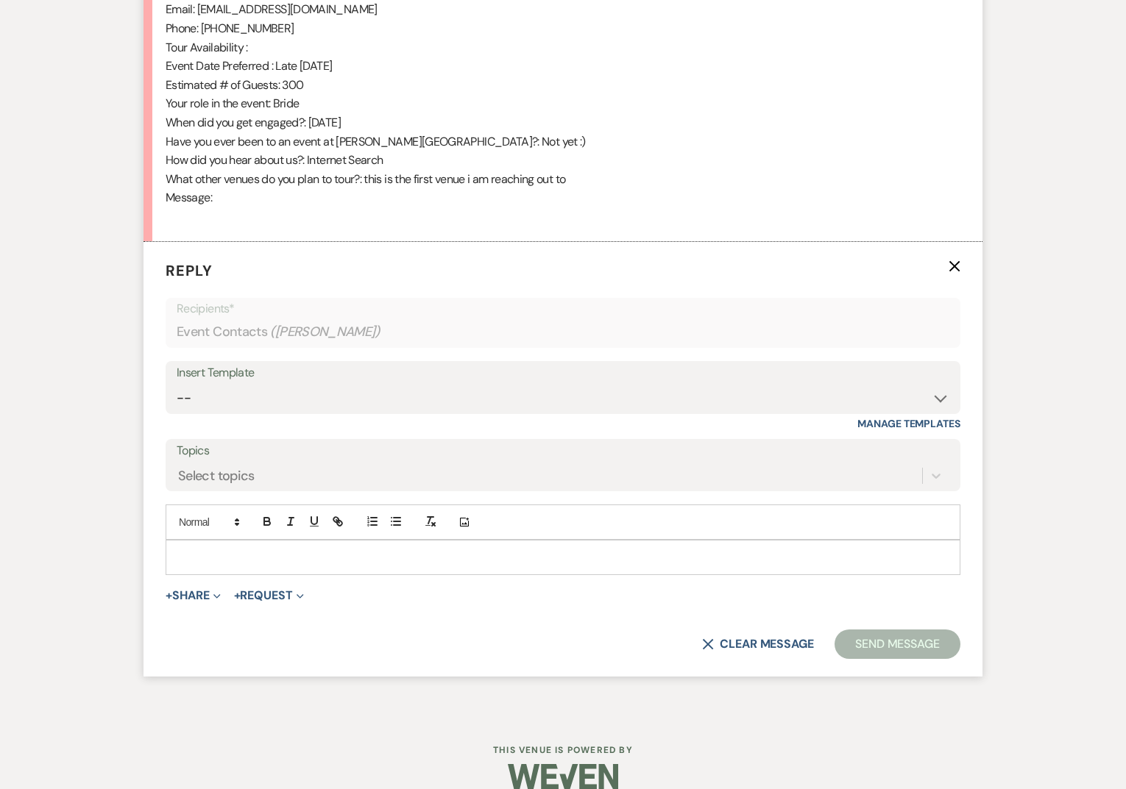
scroll to position [862, 0]
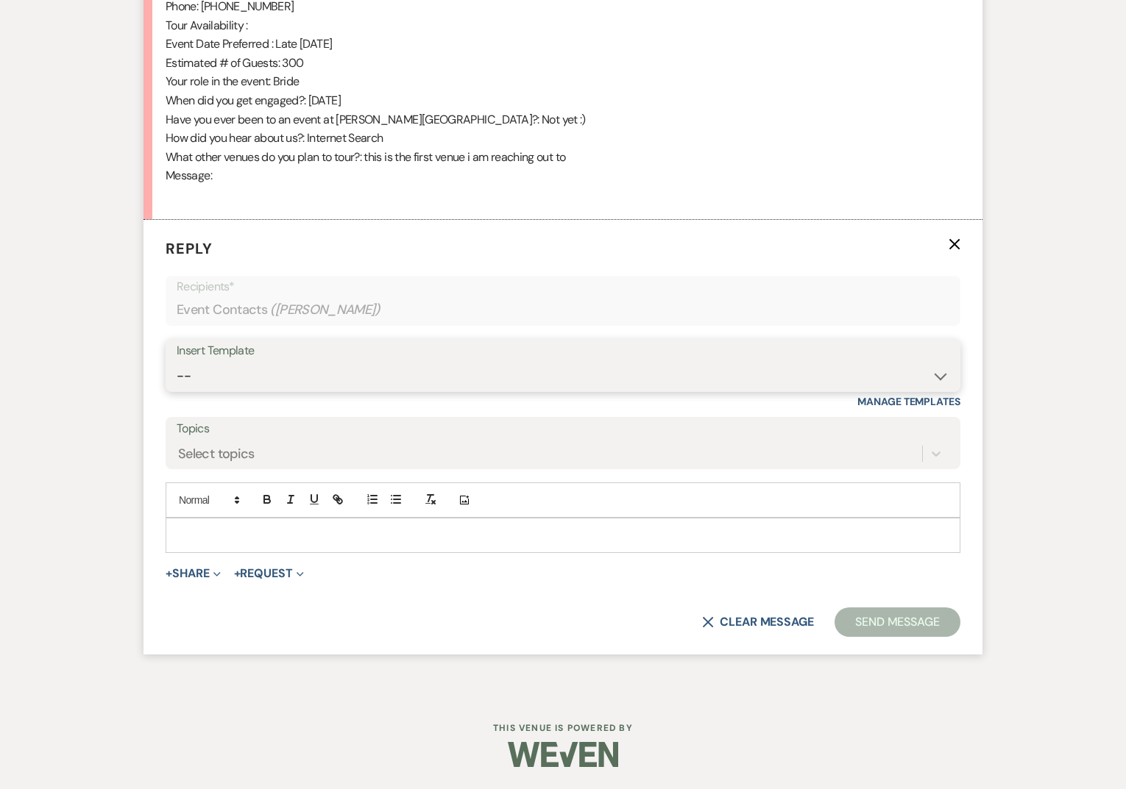
click at [230, 369] on select "-- WELCOME Weven Planning Portal Introduction Send With Contract Restroom Trail…" at bounding box center [563, 376] width 773 height 29
select select "2583"
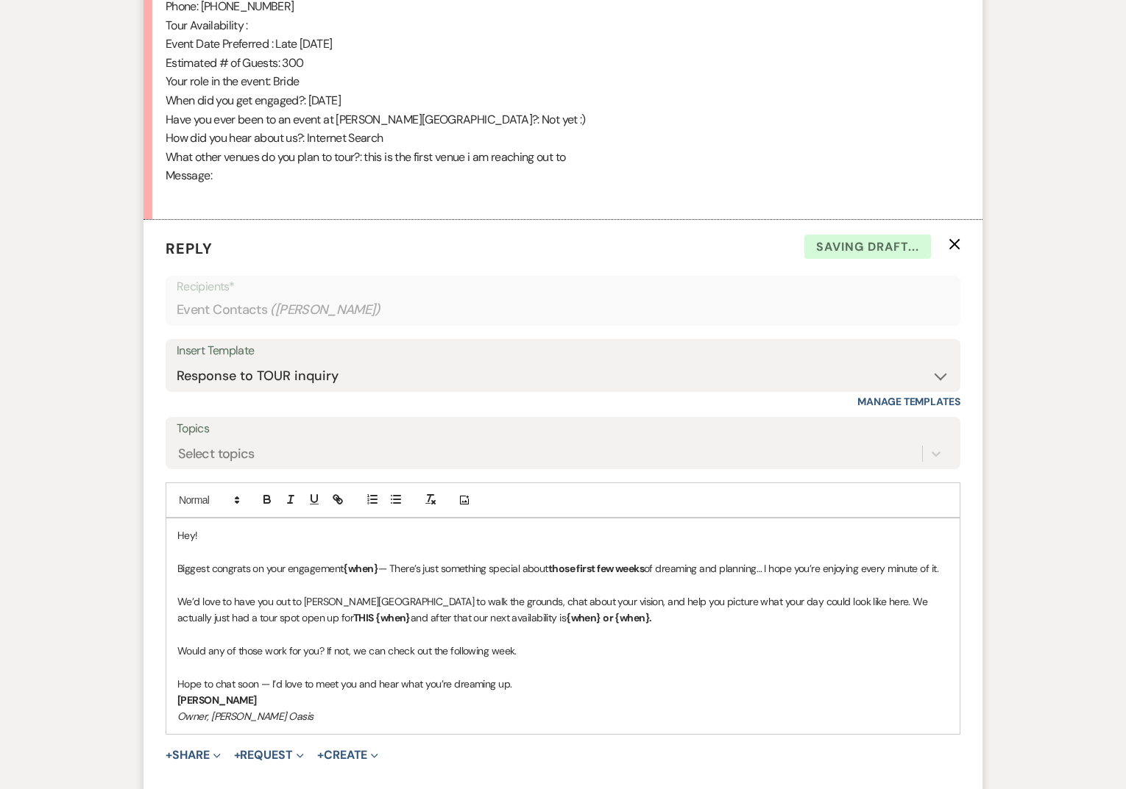
drag, startPoint x: 380, startPoint y: 570, endPoint x: 346, endPoint y: 569, distance: 34.6
click at [346, 569] on p "Biggest congrats on your engagement {when} — There’s just something special abo…" at bounding box center [562, 569] width 771 height 16
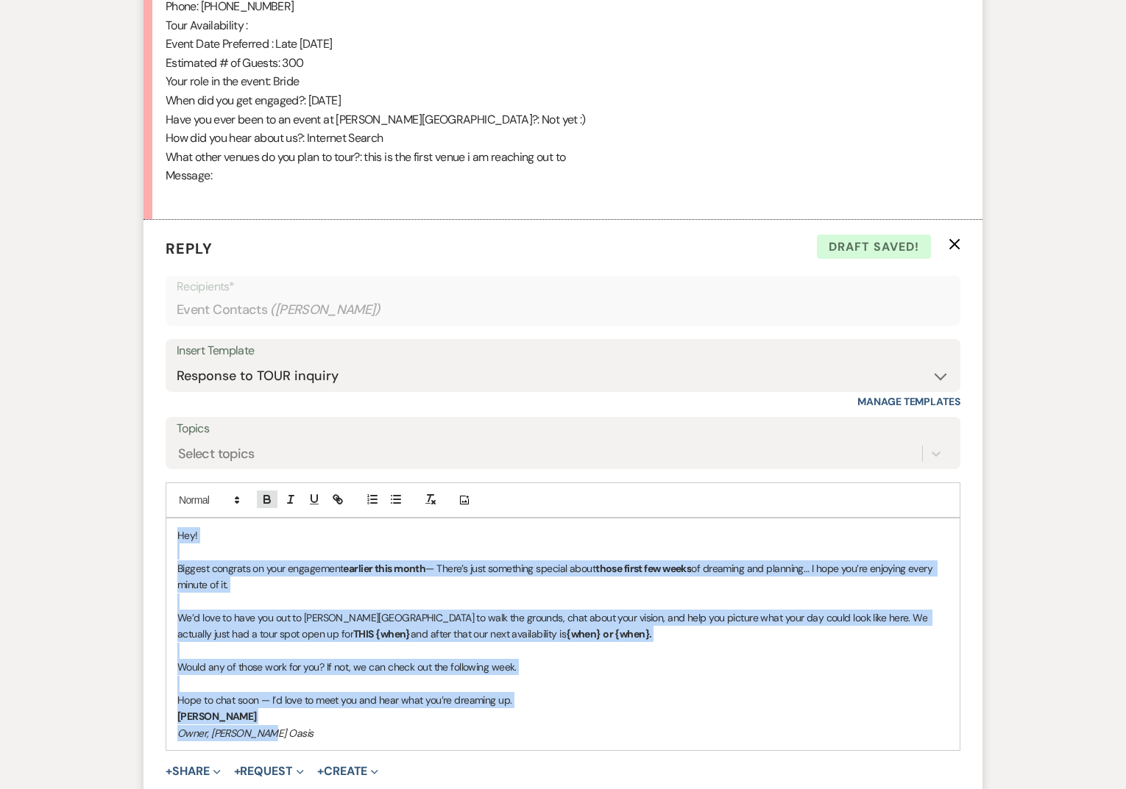
click at [271, 503] on icon "button" at bounding box center [266, 499] width 13 height 13
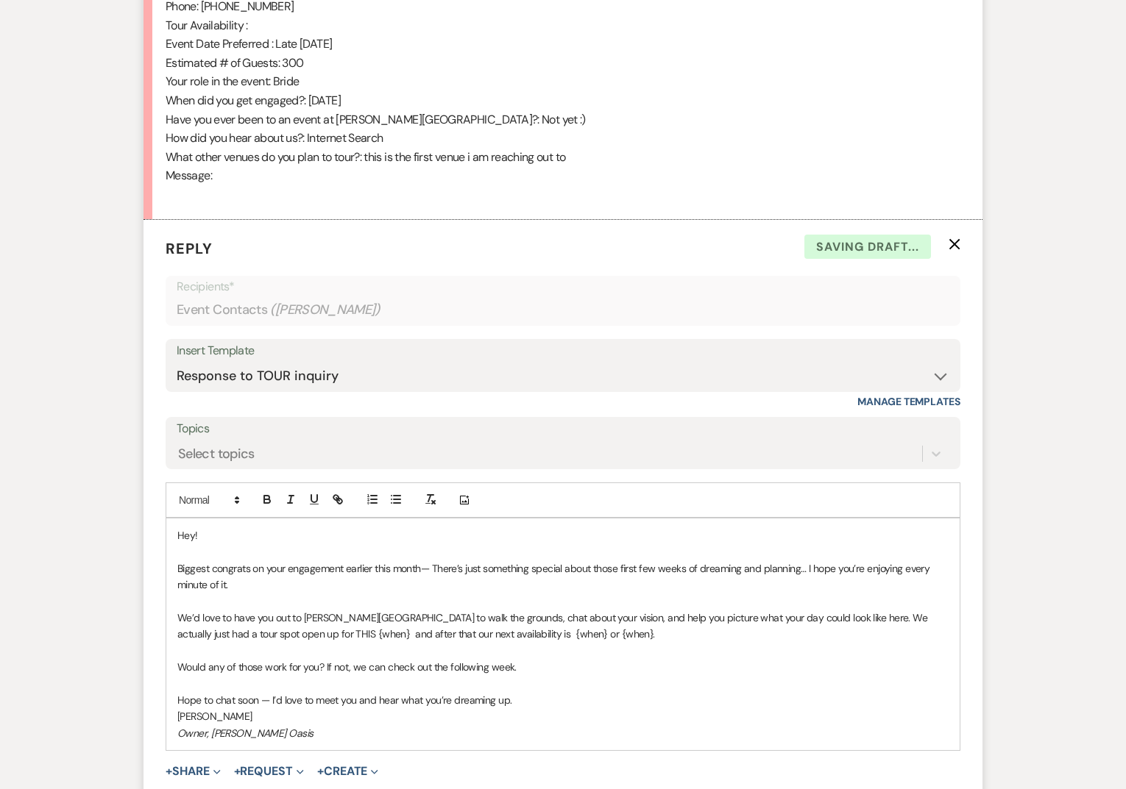
click at [318, 597] on p at bounding box center [562, 602] width 771 height 16
drag, startPoint x: 284, startPoint y: 634, endPoint x: 232, endPoint y: 634, distance: 52.2
click at [232, 634] on p "We’d love to have you out to [PERSON_NAME][GEOGRAPHIC_DATA] to walk the grounds…" at bounding box center [562, 626] width 771 height 33
click at [244, 633] on p "We’d love to have you out to [PERSON_NAME][GEOGRAPHIC_DATA] to walk the grounds…" at bounding box center [562, 626] width 771 height 33
drag, startPoint x: 357, startPoint y: 635, endPoint x: 232, endPoint y: 633, distance: 125.1
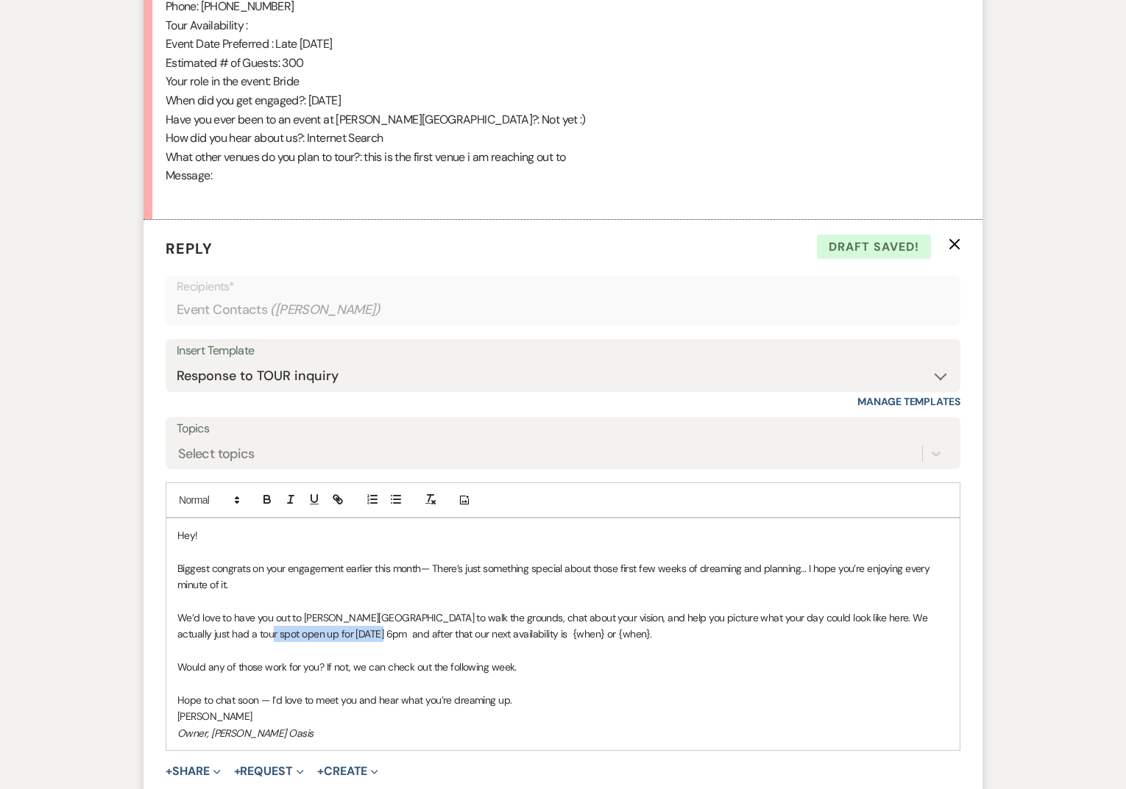
click at [232, 633] on p "We’d love to have you out to [PERSON_NAME][GEOGRAPHIC_DATA] to walk the grounds…" at bounding box center [562, 626] width 771 height 33
click at [266, 499] on icon "button" at bounding box center [266, 499] width 13 height 13
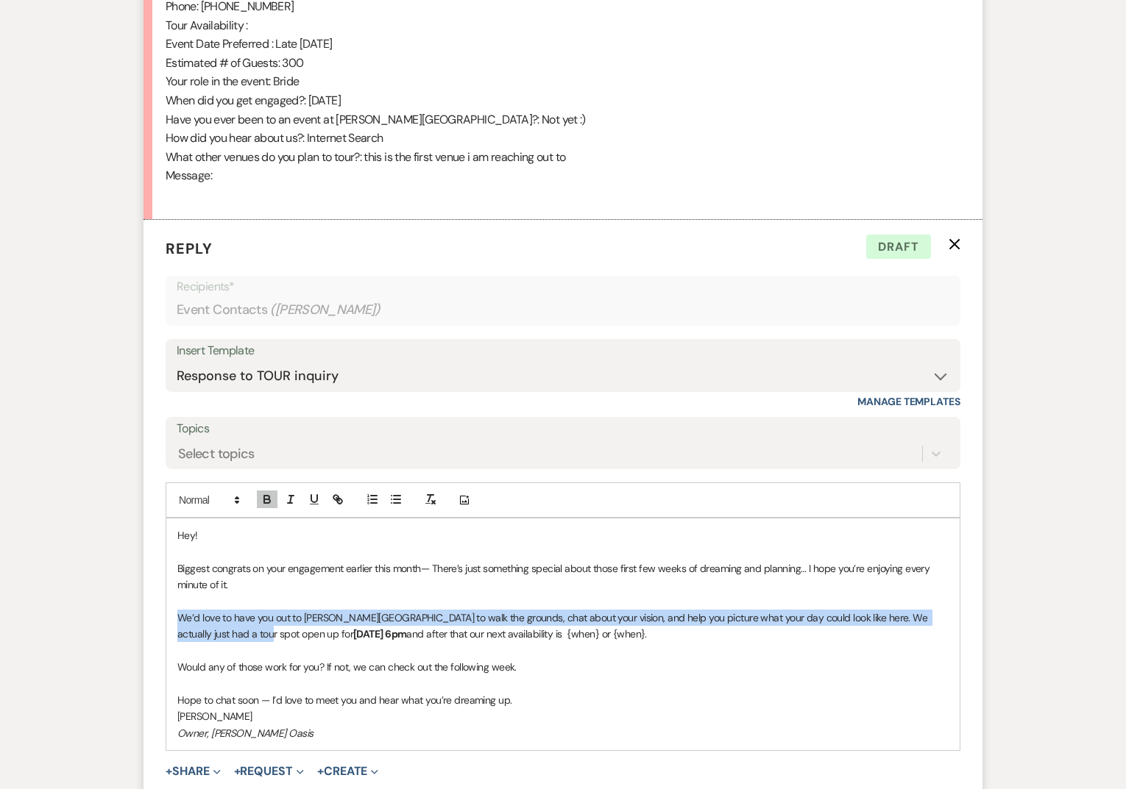
scroll to position [856, 0]
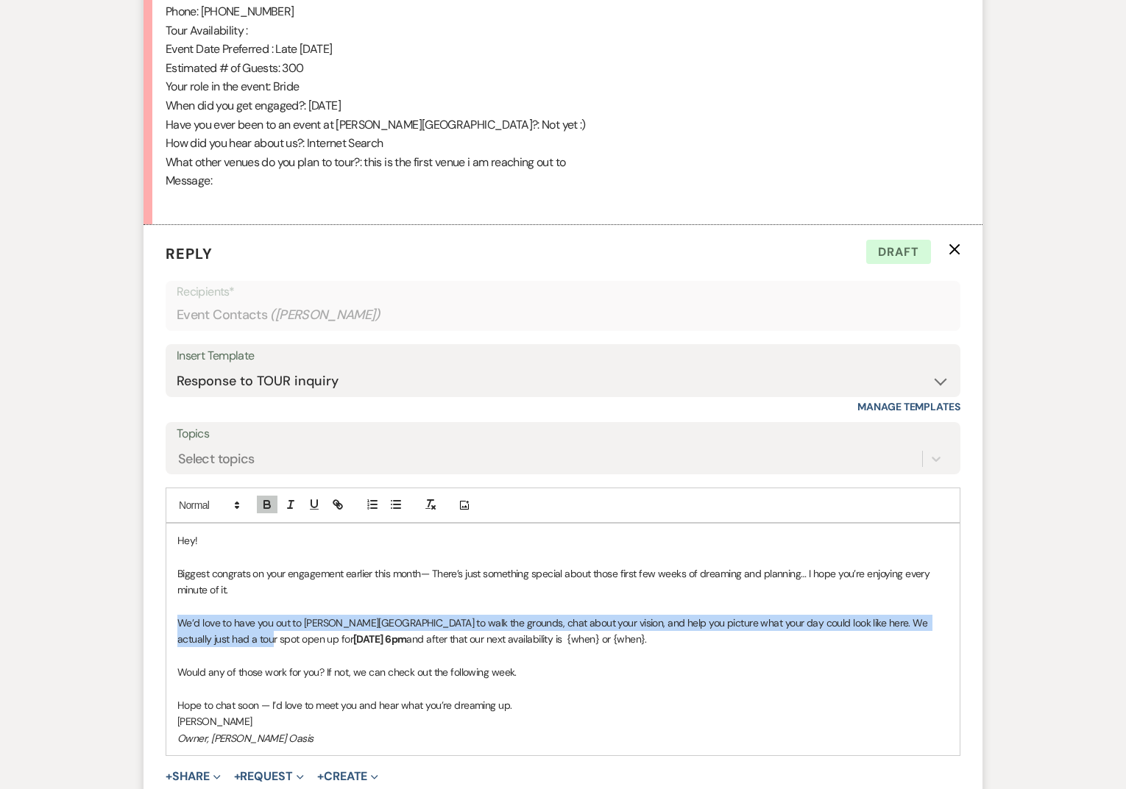
drag, startPoint x: 607, startPoint y: 635, endPoint x: 528, endPoint y: 644, distance: 79.2
click at [528, 644] on p "We’d love to have you out to [PERSON_NAME][GEOGRAPHIC_DATA] to walk the grounds…" at bounding box center [562, 631] width 771 height 33
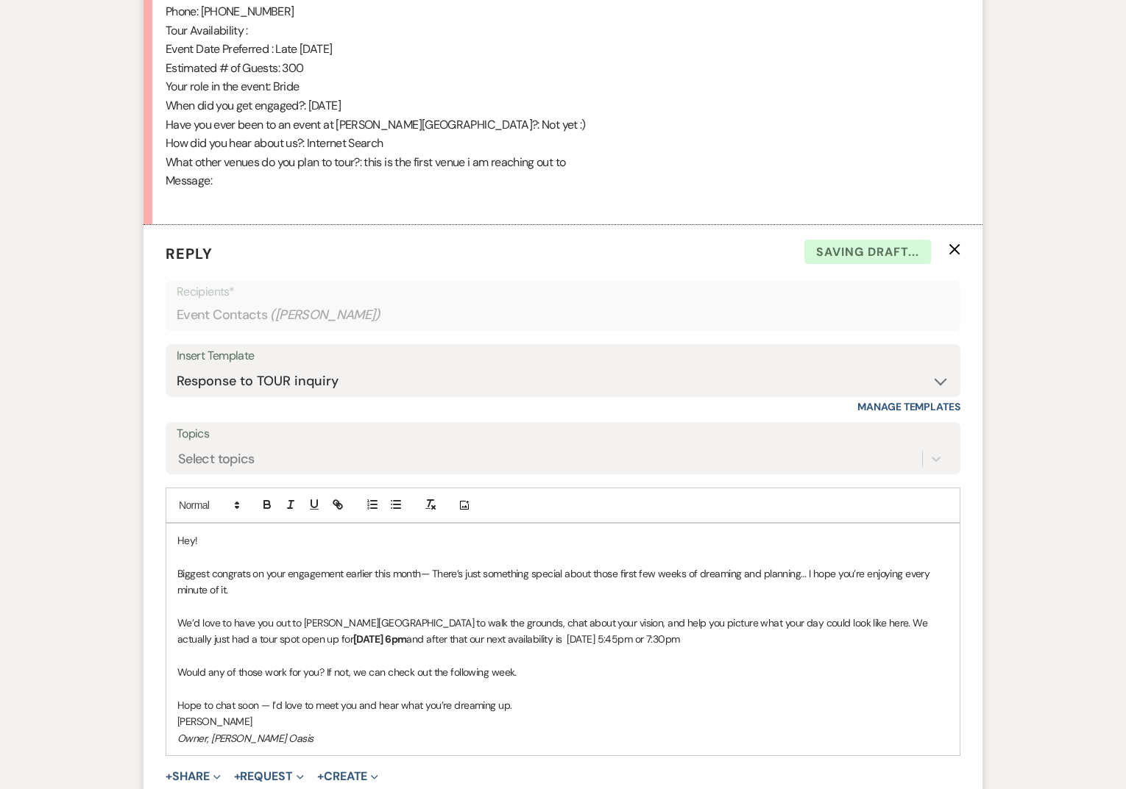
drag, startPoint x: 530, startPoint y: 637, endPoint x: 779, endPoint y: 634, distance: 249.4
click at [779, 634] on p "We’d love to have you out to [PERSON_NAME][GEOGRAPHIC_DATA] to walk the grounds…" at bounding box center [562, 631] width 771 height 33
drag, startPoint x: 524, startPoint y: 641, endPoint x: 742, endPoint y: 634, distance: 217.9
click at [742, 639] on p "We’d love to have you out to [PERSON_NAME][GEOGRAPHIC_DATA] to walk the grounds…" at bounding box center [562, 631] width 771 height 33
click at [255, 502] on div at bounding box center [302, 505] width 94 height 22
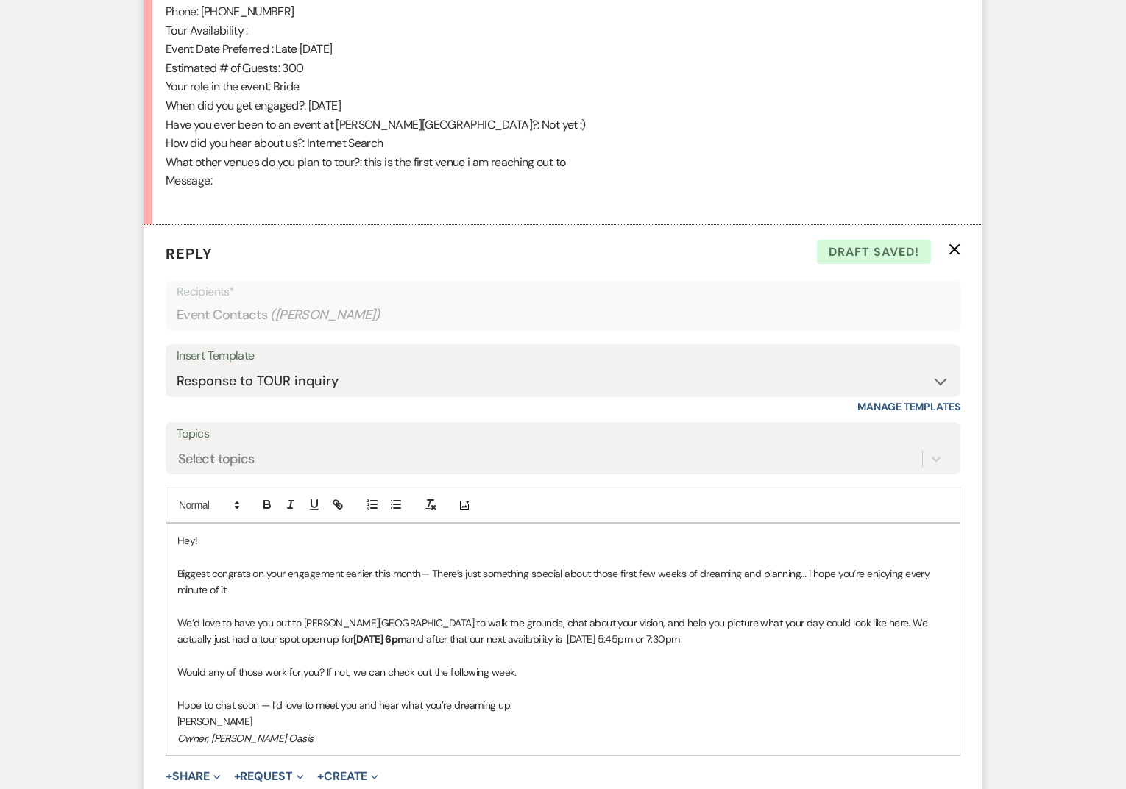
click at [353, 634] on strong "[DATE] 6pm" at bounding box center [379, 639] width 53 height 13
drag, startPoint x: 525, startPoint y: 639, endPoint x: 832, endPoint y: 639, distance: 307.5
click at [832, 639] on p "We’d love to have you out to [PERSON_NAME][GEOGRAPHIC_DATA] to walk the grounds…" at bounding box center [562, 631] width 771 height 33
click at [271, 505] on icon "button" at bounding box center [266, 504] width 13 height 13
click at [305, 754] on div "Hey! Biggest congrats on your engagement earlier this month— There’s just somet…" at bounding box center [562, 640] width 793 height 232
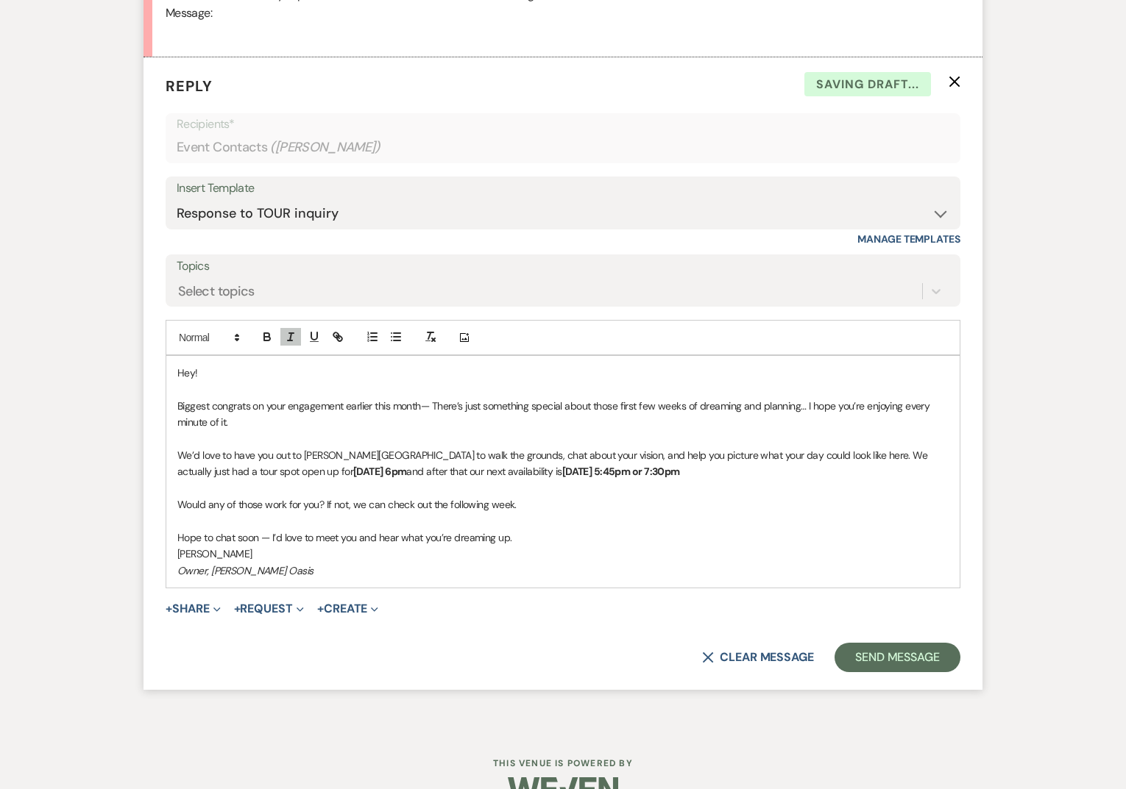
scroll to position [1030, 0]
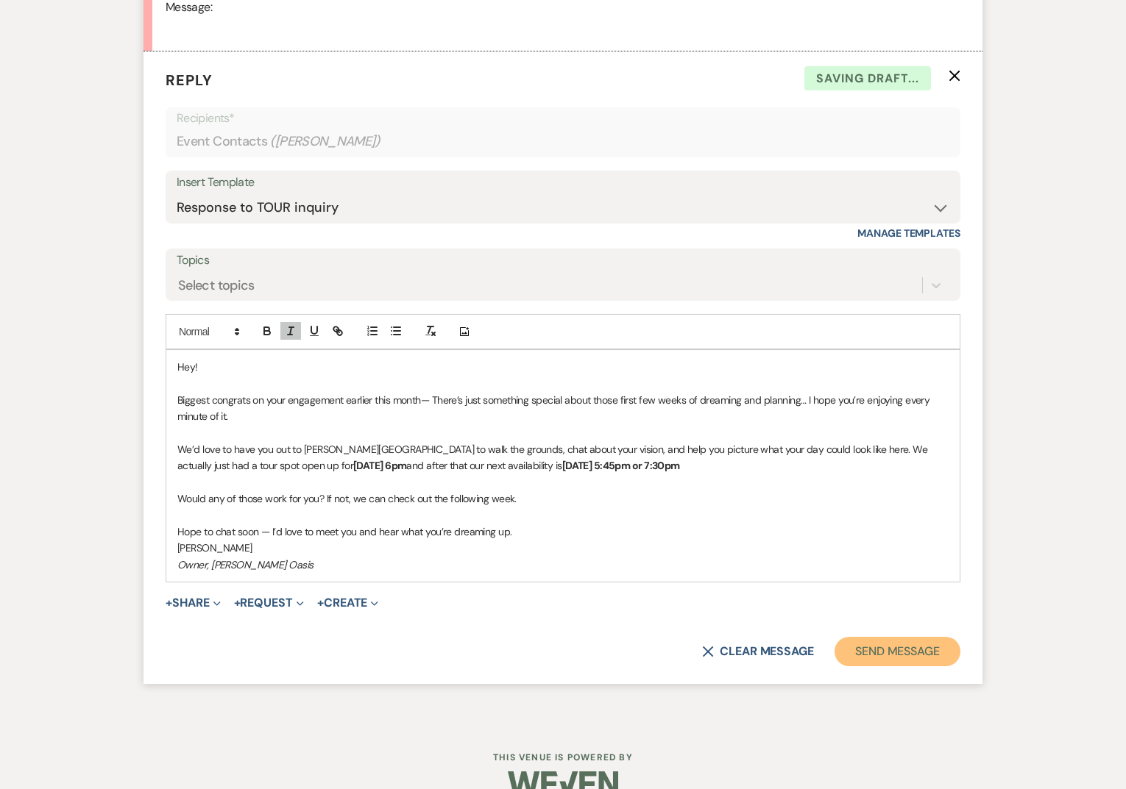
click at [864, 644] on button "Send Message" at bounding box center [897, 651] width 126 height 29
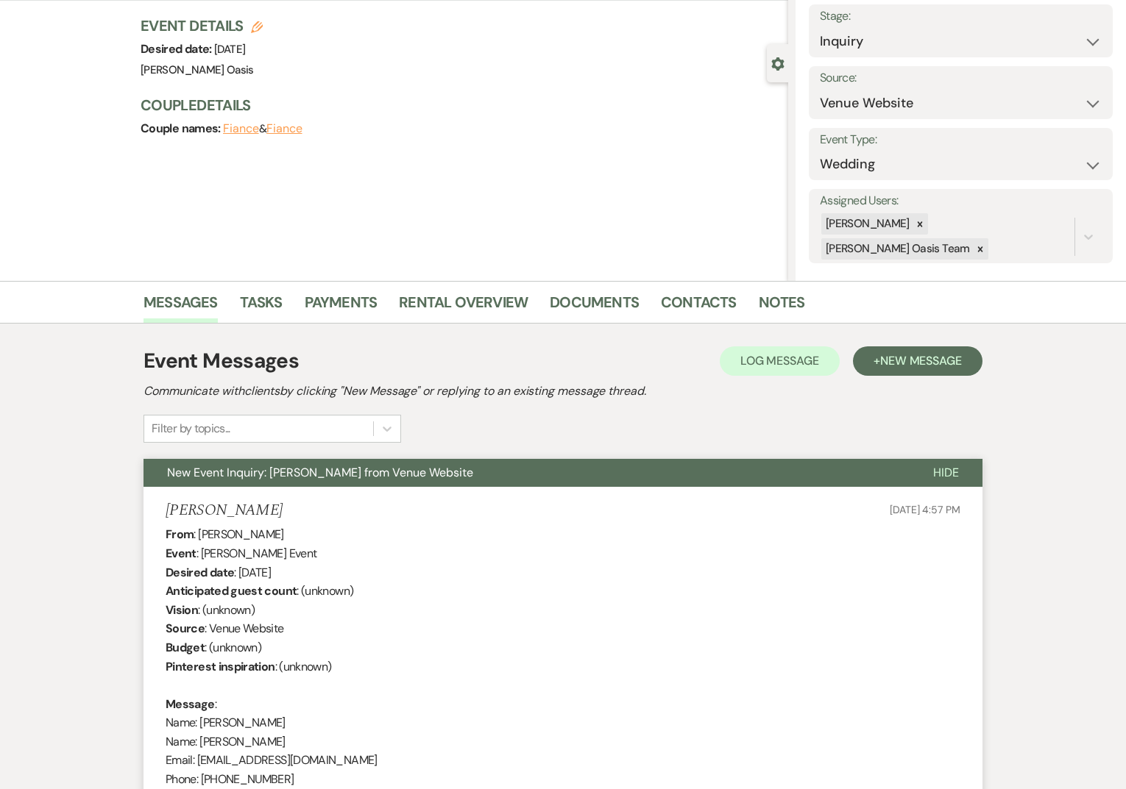
scroll to position [41, 0]
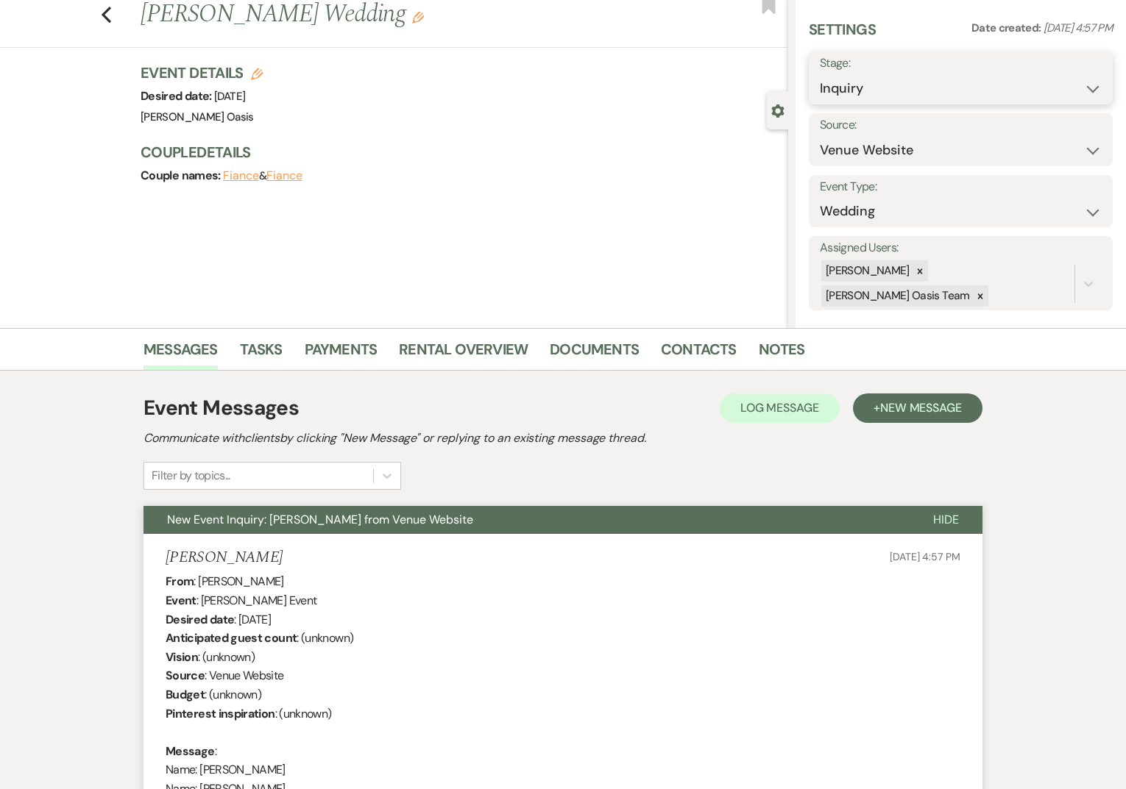
click at [879, 84] on select "Inquiry Follow Up Tour Requested Tour Confirmed Toured Proposal Sent Booked Lost" at bounding box center [961, 88] width 282 height 29
select select "2"
click at [1062, 82] on button "Save" at bounding box center [1080, 77] width 63 height 29
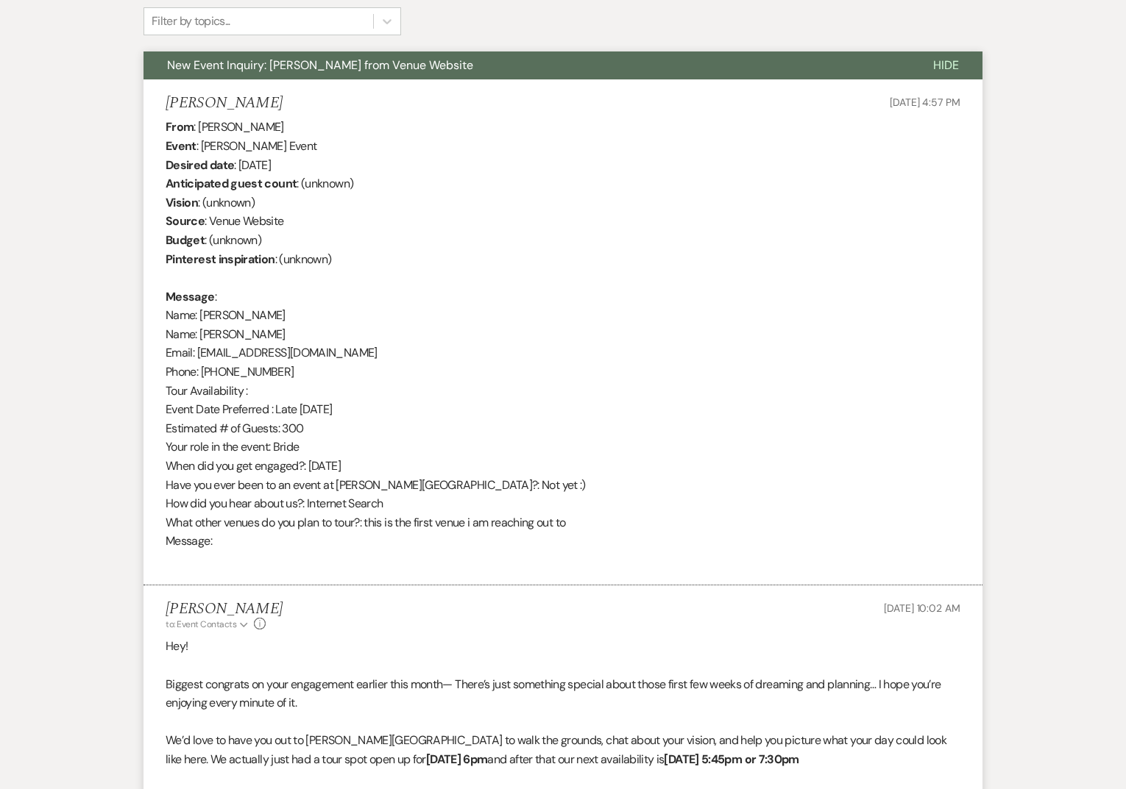
scroll to position [762, 0]
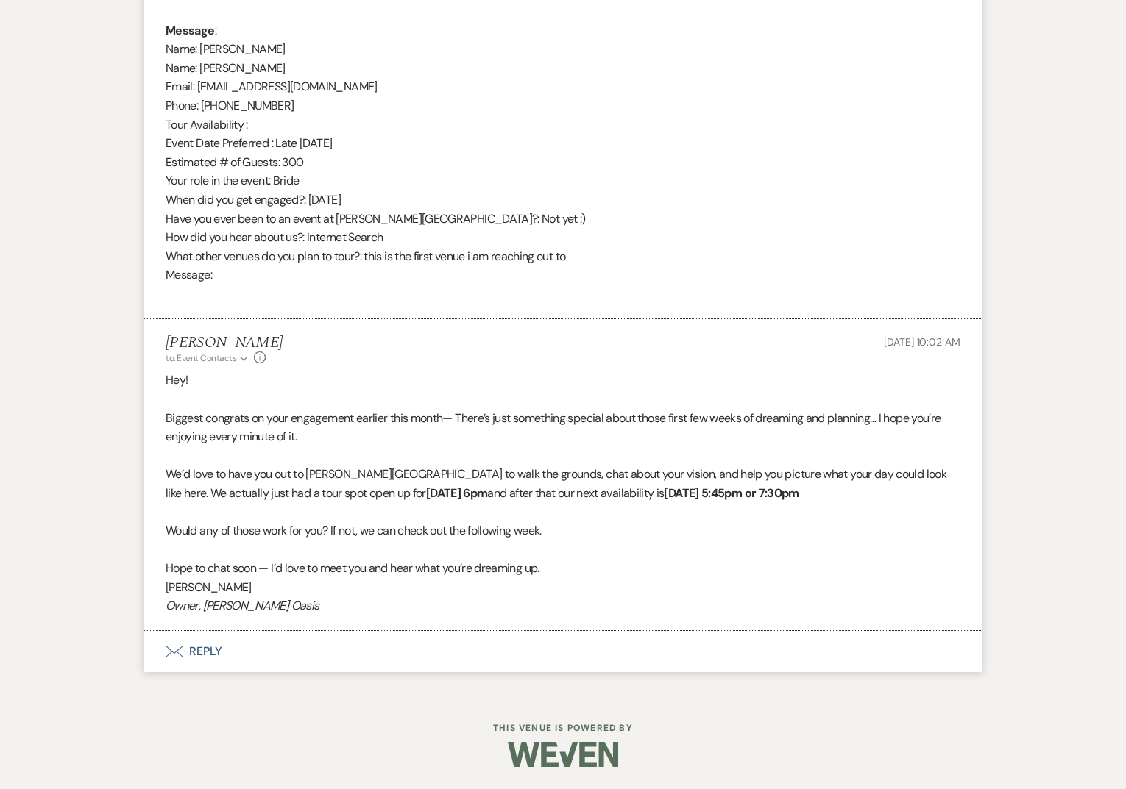
click at [272, 608] on p "Owner, [PERSON_NAME] Oasis" at bounding box center [563, 606] width 795 height 19
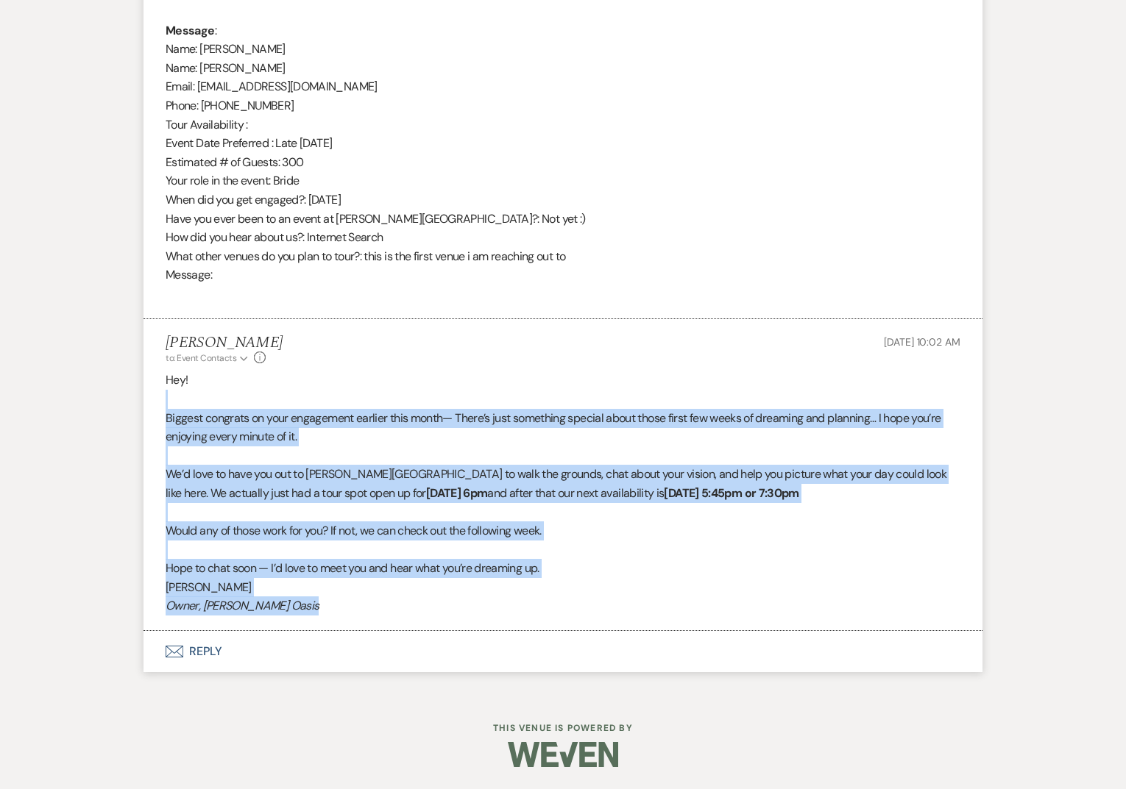
drag, startPoint x: 272, startPoint y: 608, endPoint x: 166, endPoint y: 388, distance: 244.2
click at [166, 390] on div "Hey! Biggest congrats on your engagement earlier this month— There’s just somet…" at bounding box center [563, 493] width 795 height 245
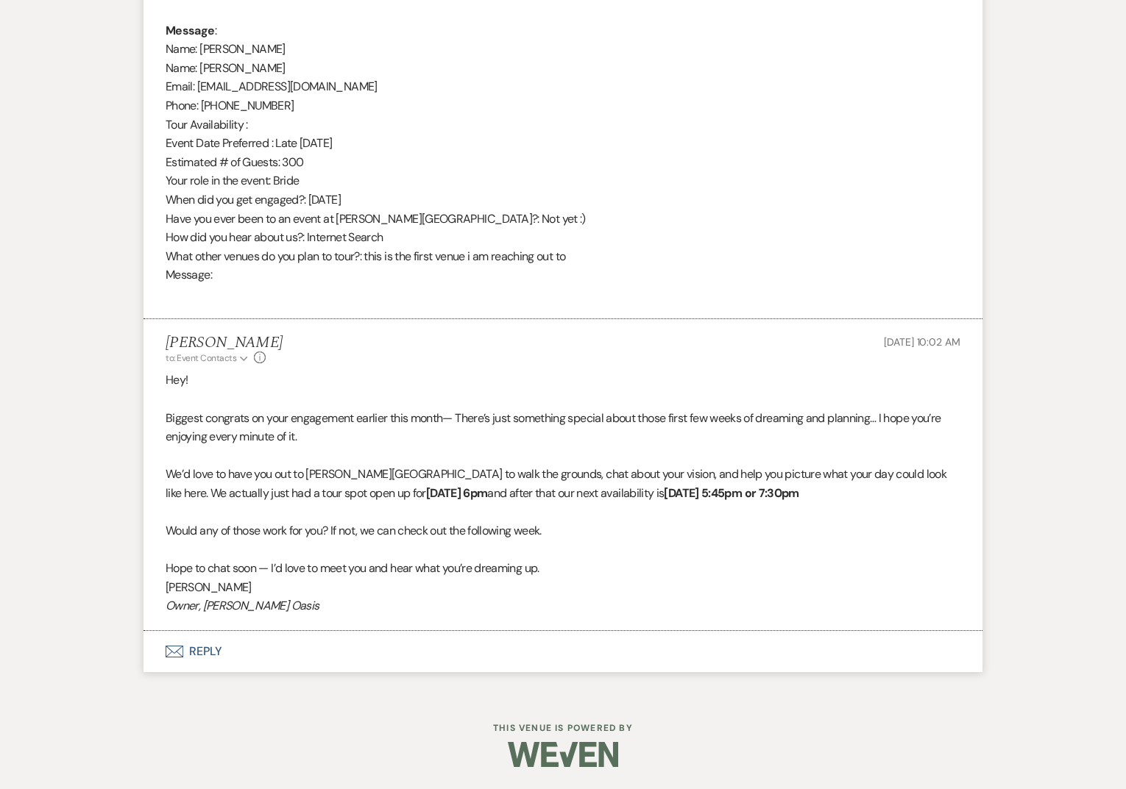
click at [237, 595] on p "[PERSON_NAME]" at bounding box center [563, 587] width 795 height 19
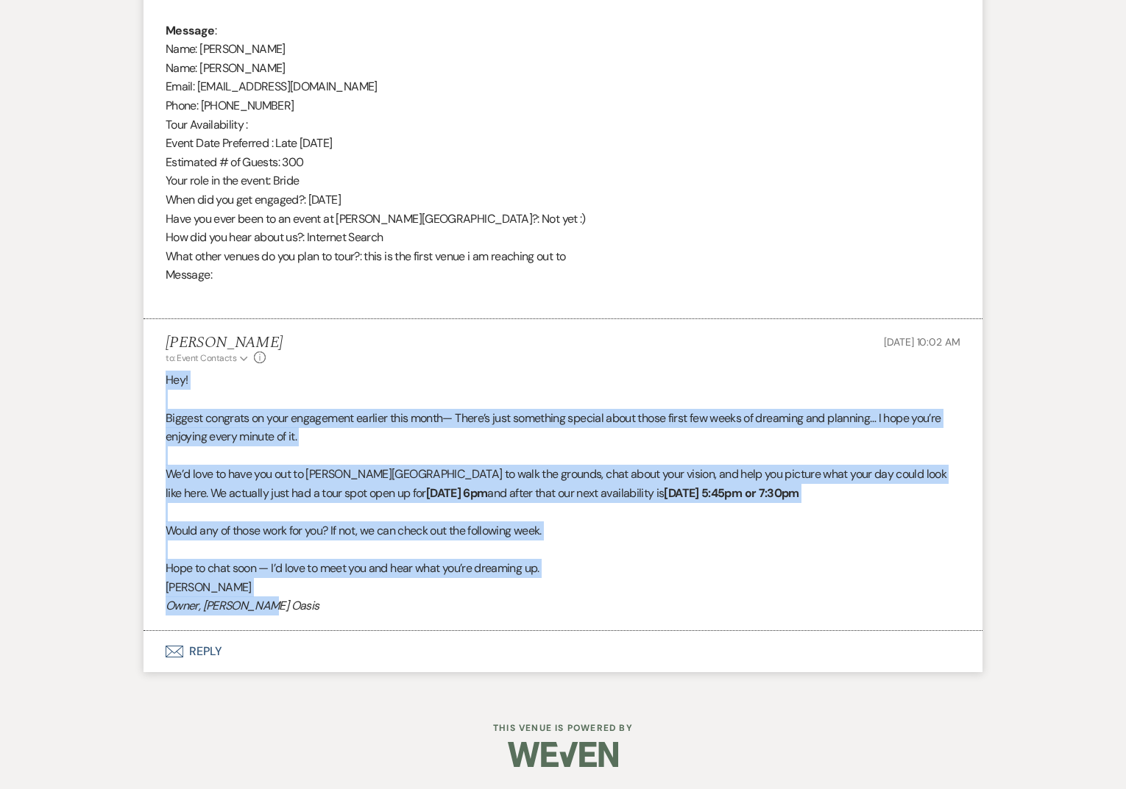
drag, startPoint x: 272, startPoint y: 608, endPoint x: 145, endPoint y: 371, distance: 269.6
click at [145, 371] on li "[PERSON_NAME] to: Event Contacts Expand Info [DATE] 10:02 AM Hey! Biggest congr…" at bounding box center [562, 475] width 839 height 312
copy div "Hey! Biggest congrats on your engagement earlier this month— There’s just somet…"
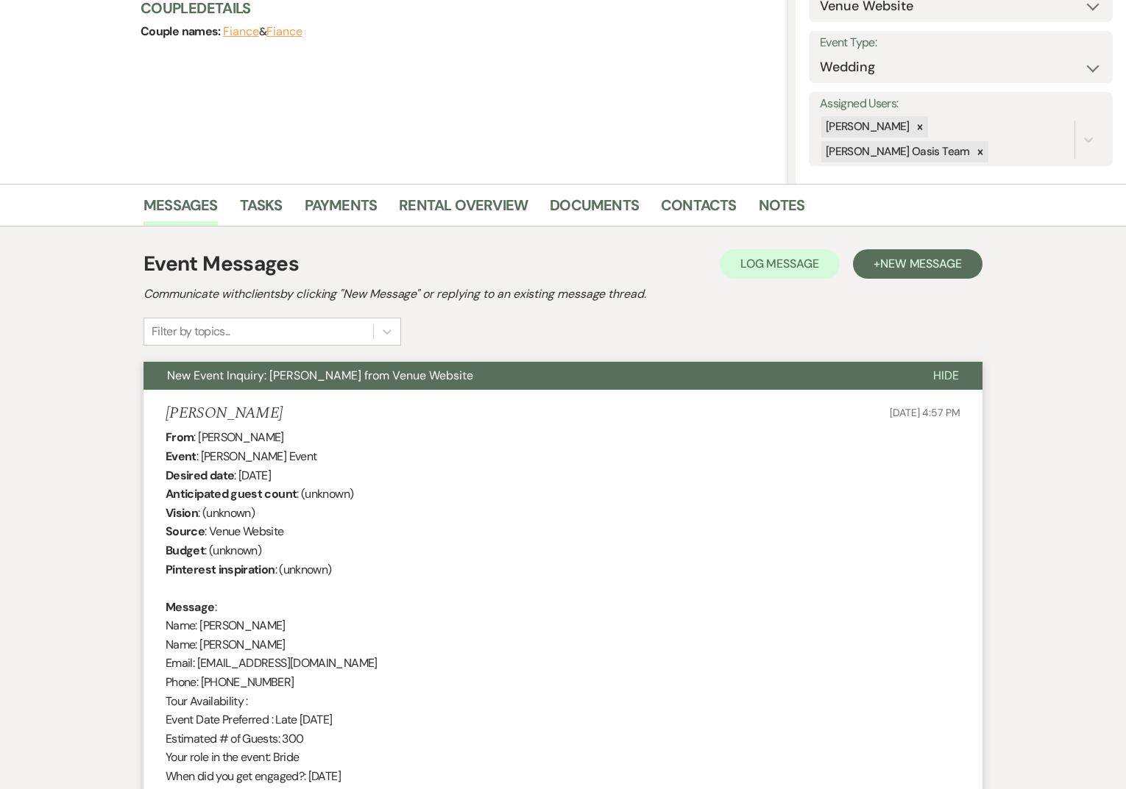
scroll to position [0, 0]
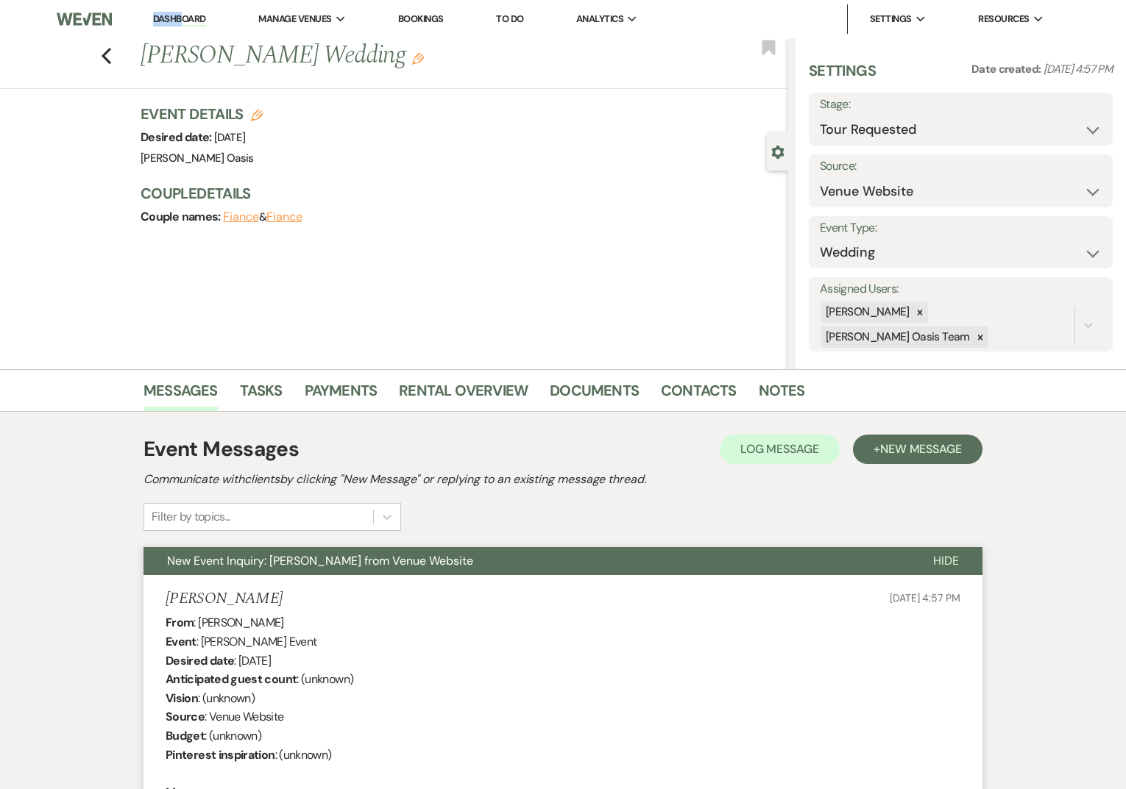
click at [180, 10] on li "Dashboard" at bounding box center [180, 18] width 68 height 29
click at [183, 18] on link "Dashboard" at bounding box center [179, 20] width 53 height 14
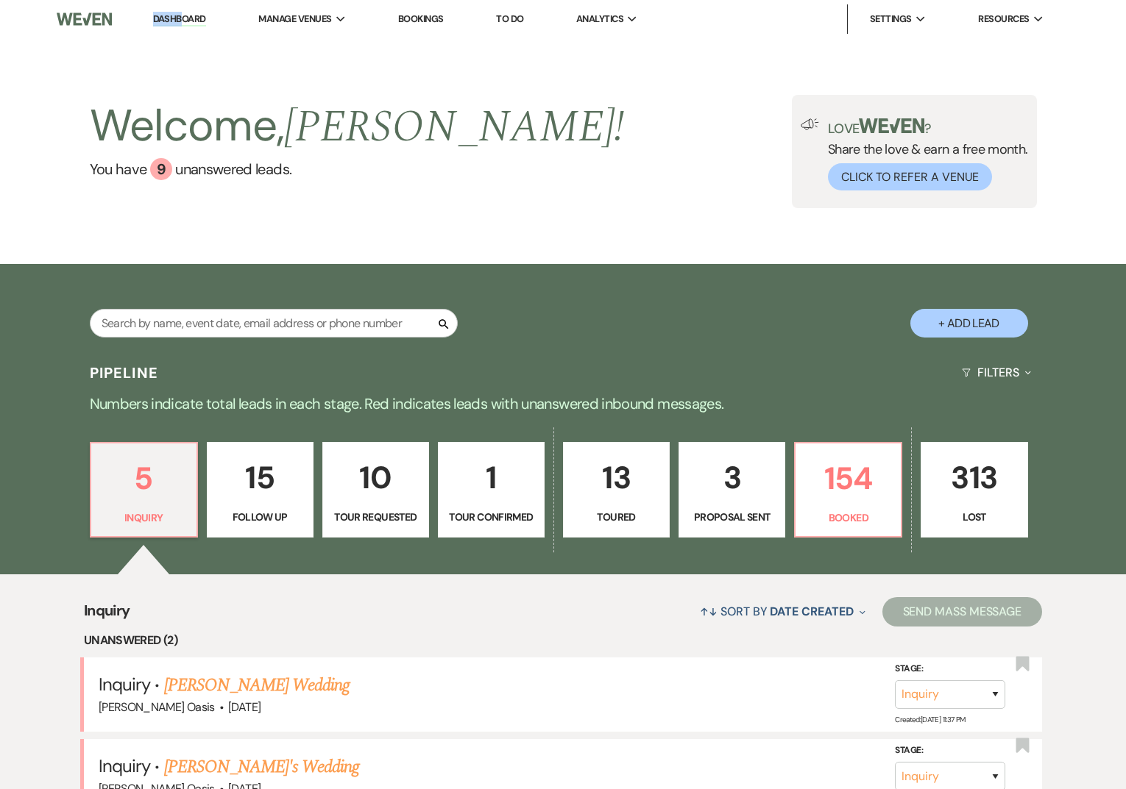
scroll to position [88, 0]
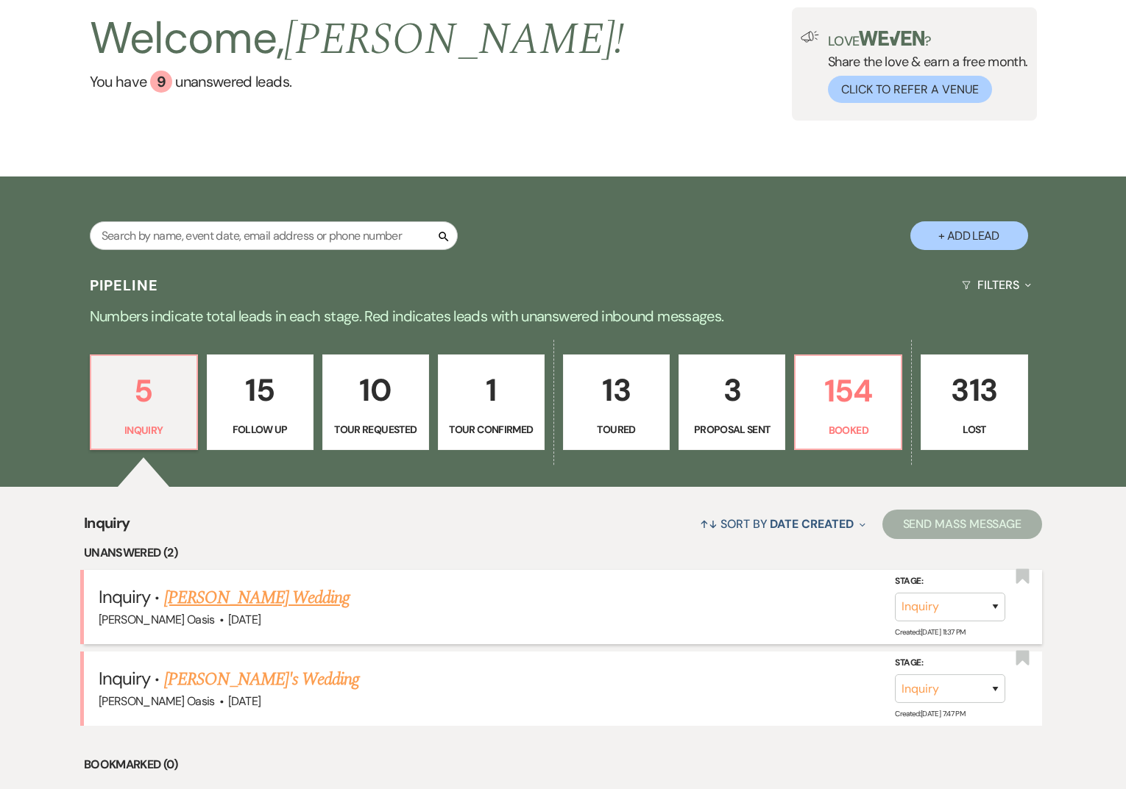
click at [180, 596] on link "[PERSON_NAME] Wedding" at bounding box center [257, 598] width 186 height 26
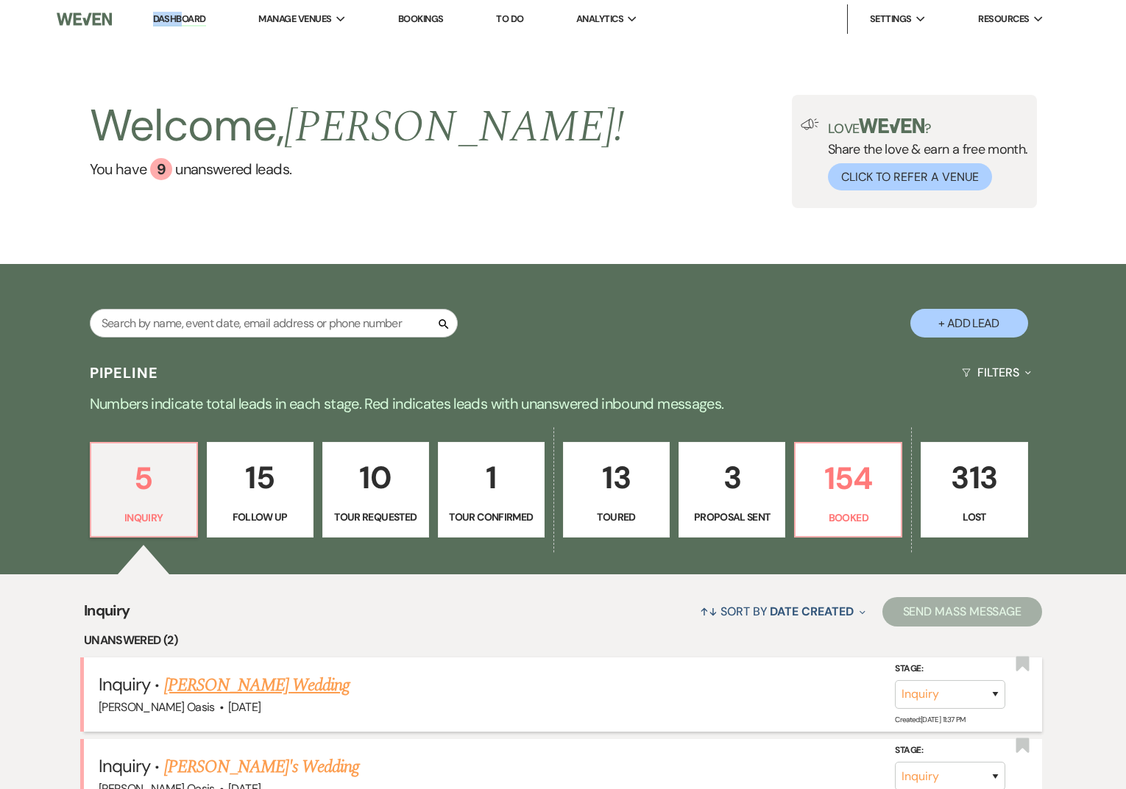
select select "5"
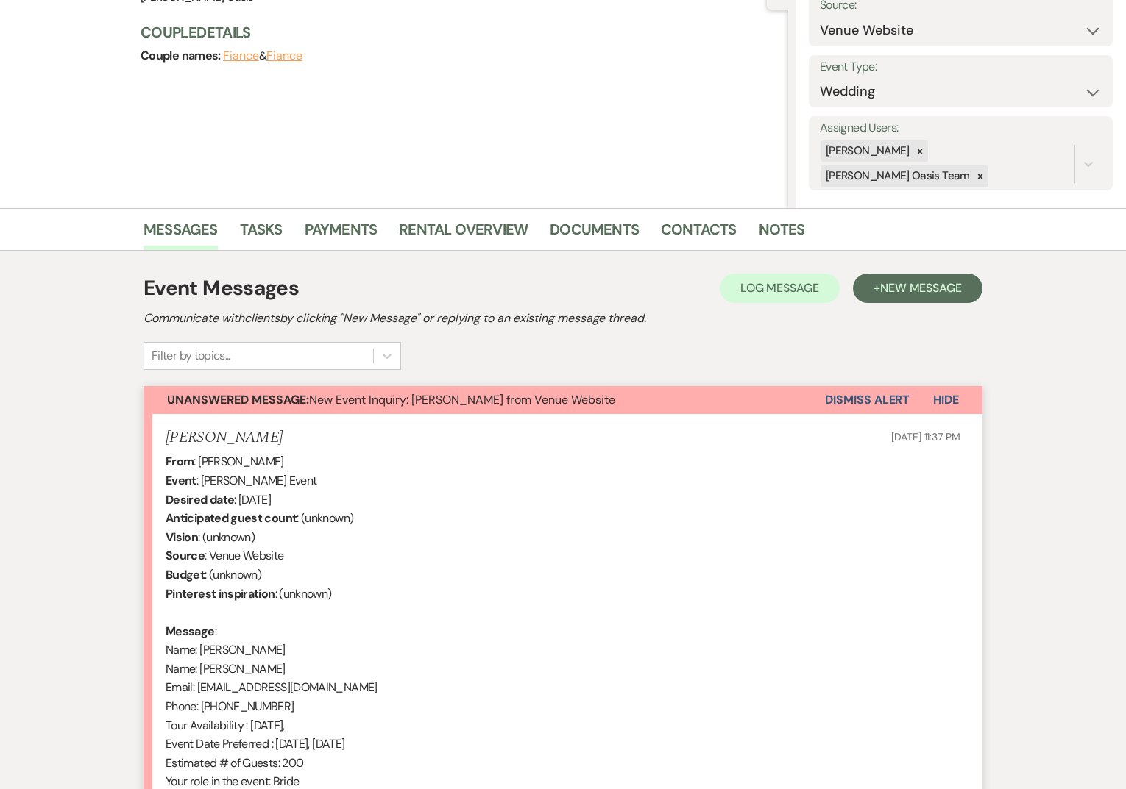
scroll to position [450, 0]
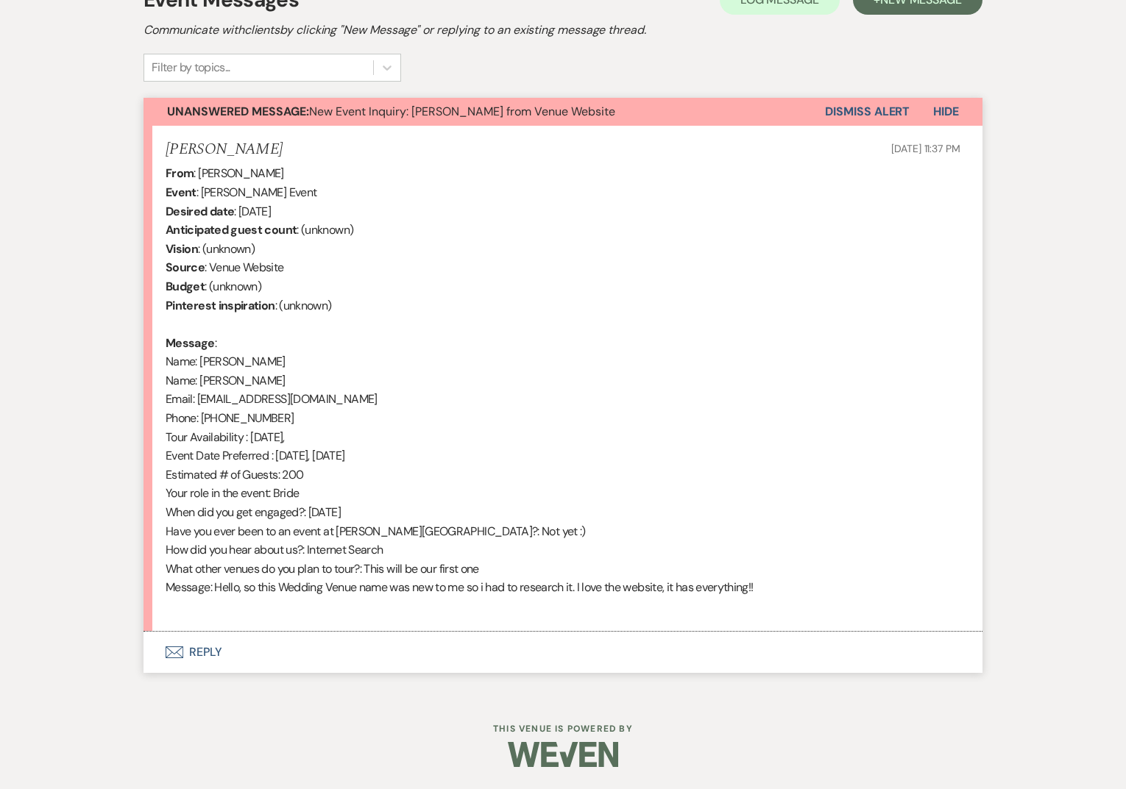
click at [244, 641] on button "Envelope Reply" at bounding box center [562, 652] width 839 height 41
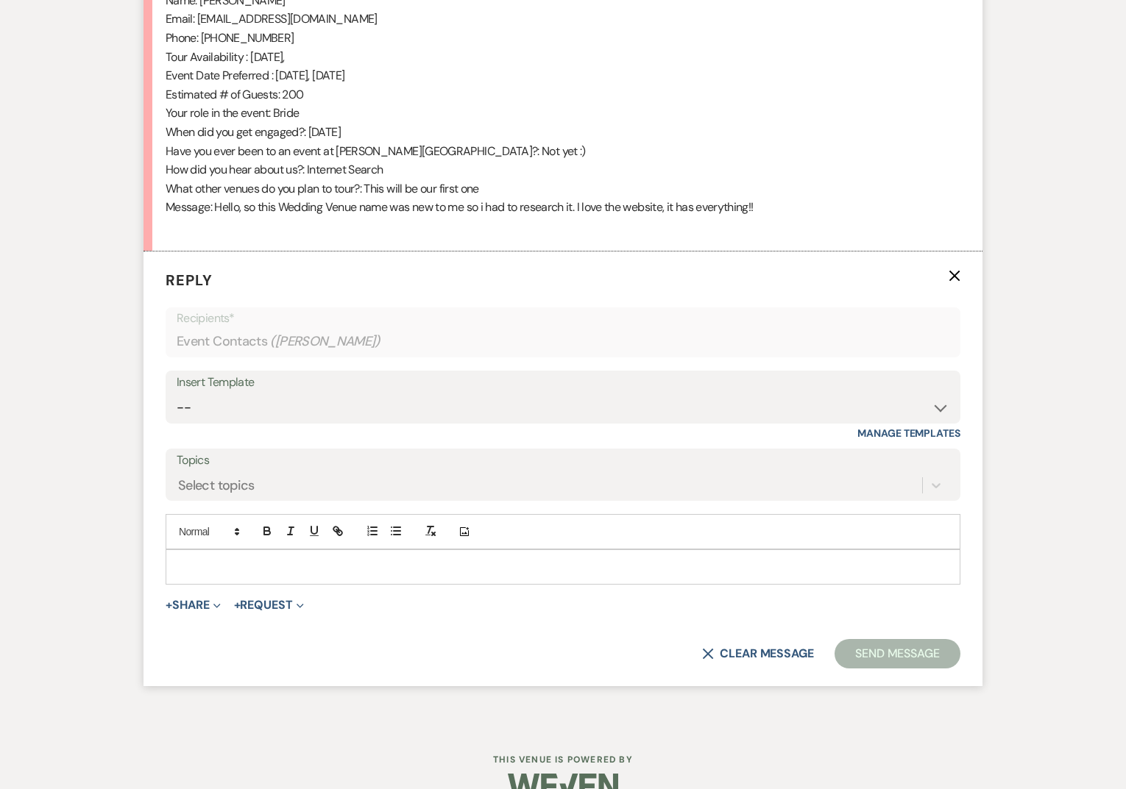
scroll to position [862, 0]
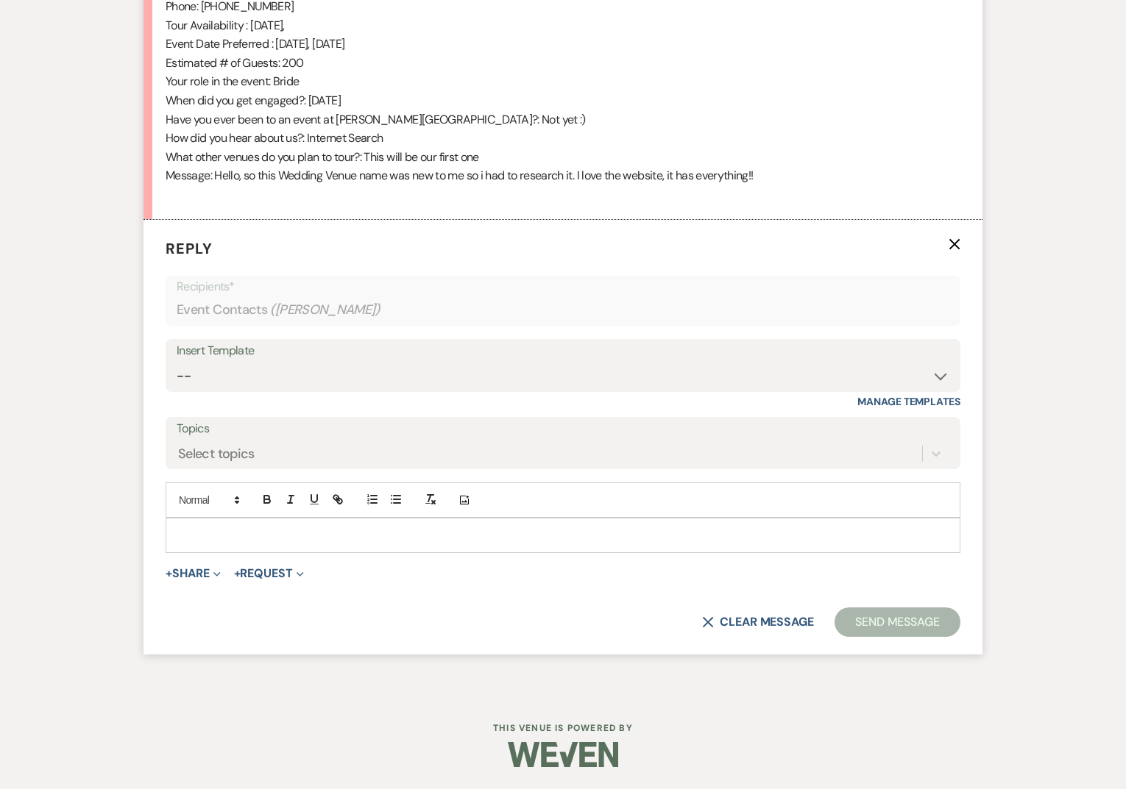
click at [258, 541] on p at bounding box center [562, 536] width 771 height 16
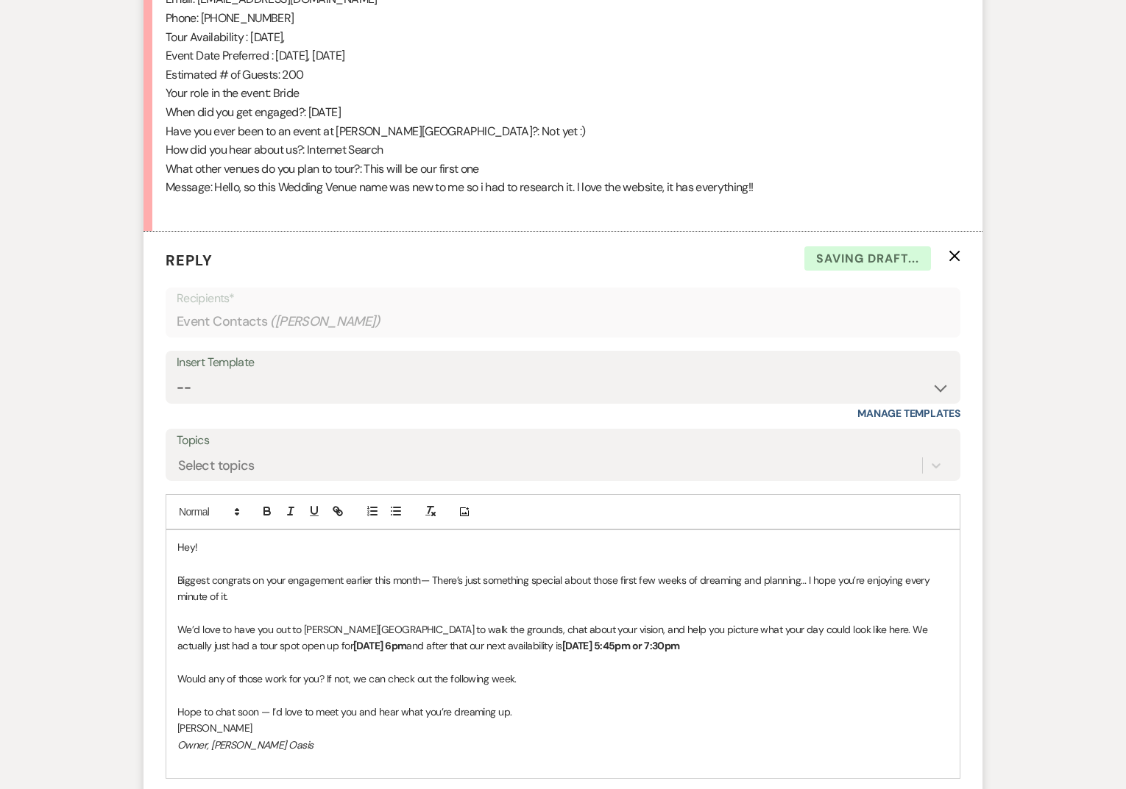
scroll to position [849, 0]
drag, startPoint x: 422, startPoint y: 581, endPoint x: 391, endPoint y: 580, distance: 30.9
click at [391, 580] on span "Biggest congrats on your engagement earlier this month— There’s just something …" at bounding box center [554, 589] width 755 height 29
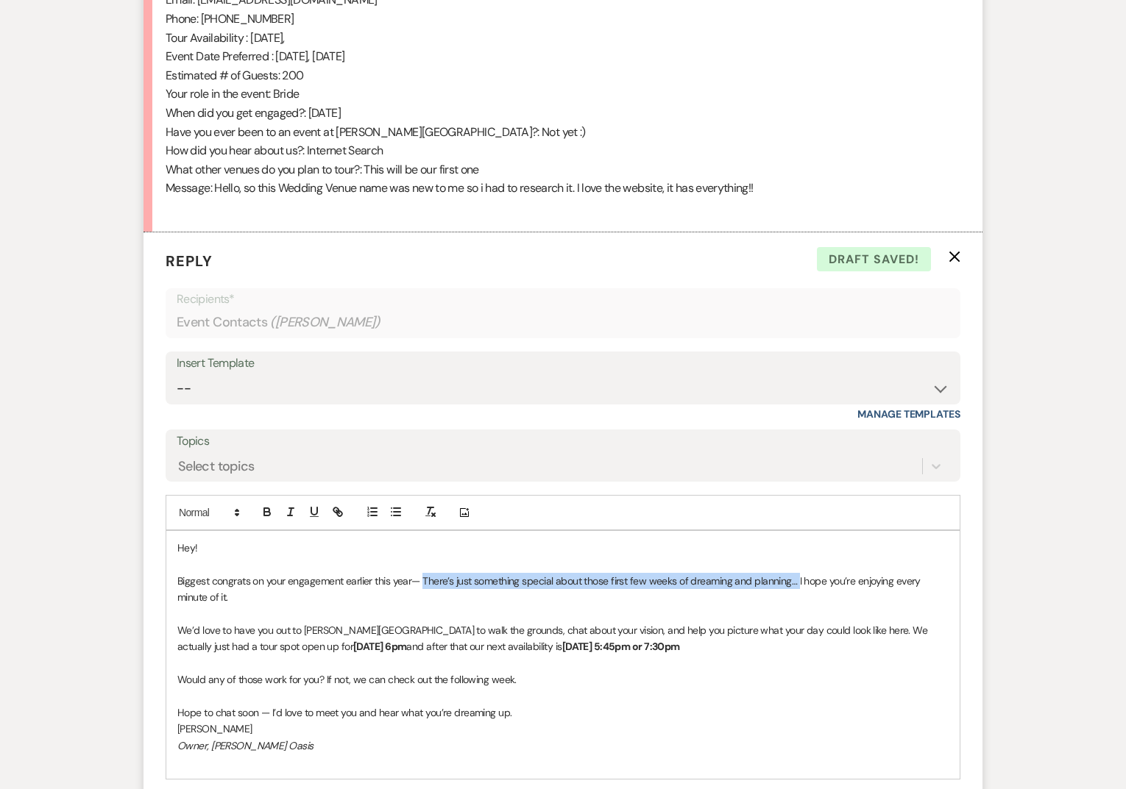
drag, startPoint x: 429, startPoint y: 580, endPoint x: 796, endPoint y: 580, distance: 367.1
click at [796, 580] on span "Biggest congrats on your engagement earlier this year— There’s just something s…" at bounding box center [549, 589] width 745 height 29
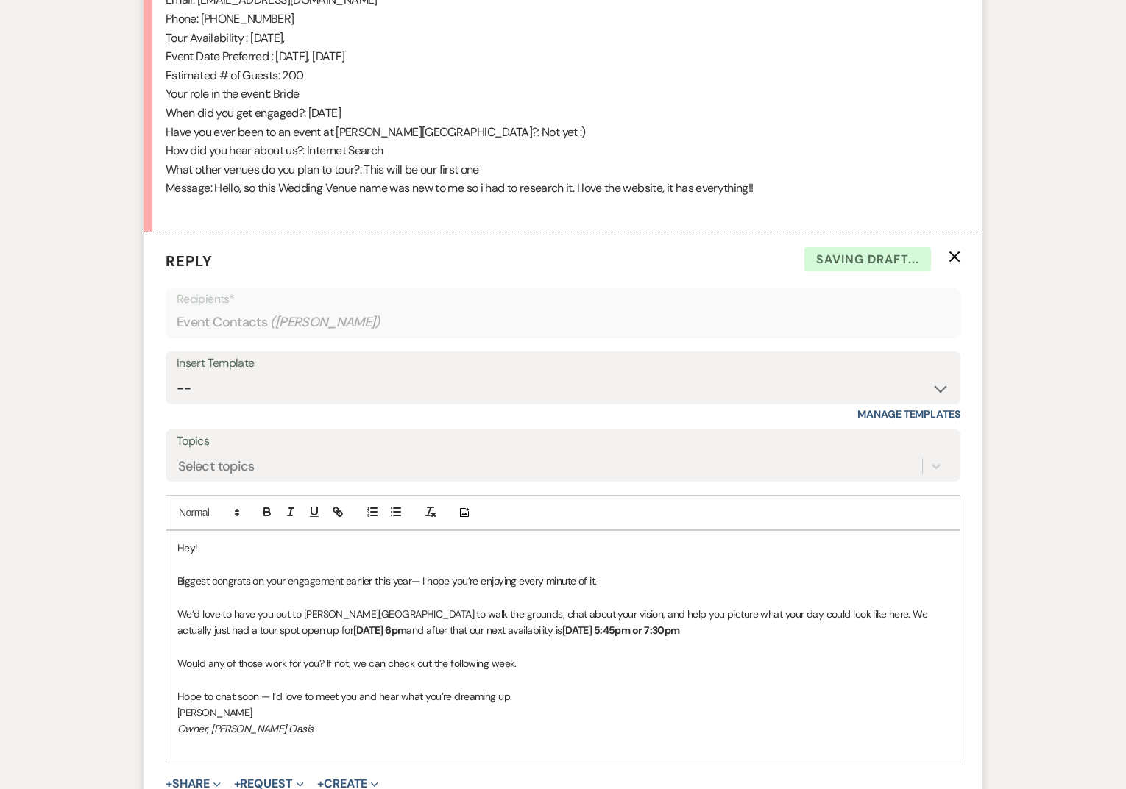
click at [622, 576] on p "Biggest congrats on your engagement earlier this year— I hope you’re enjoying e…" at bounding box center [562, 581] width 771 height 16
click at [720, 578] on span "Biggest congrats on your engagement earlier this year— I hope you’re enjoying e…" at bounding box center [529, 581] width 705 height 13
click at [927, 575] on p "Biggest congrats on your engagement earlier this year— I hope you’re enjoying e…" at bounding box center [562, 581] width 771 height 16
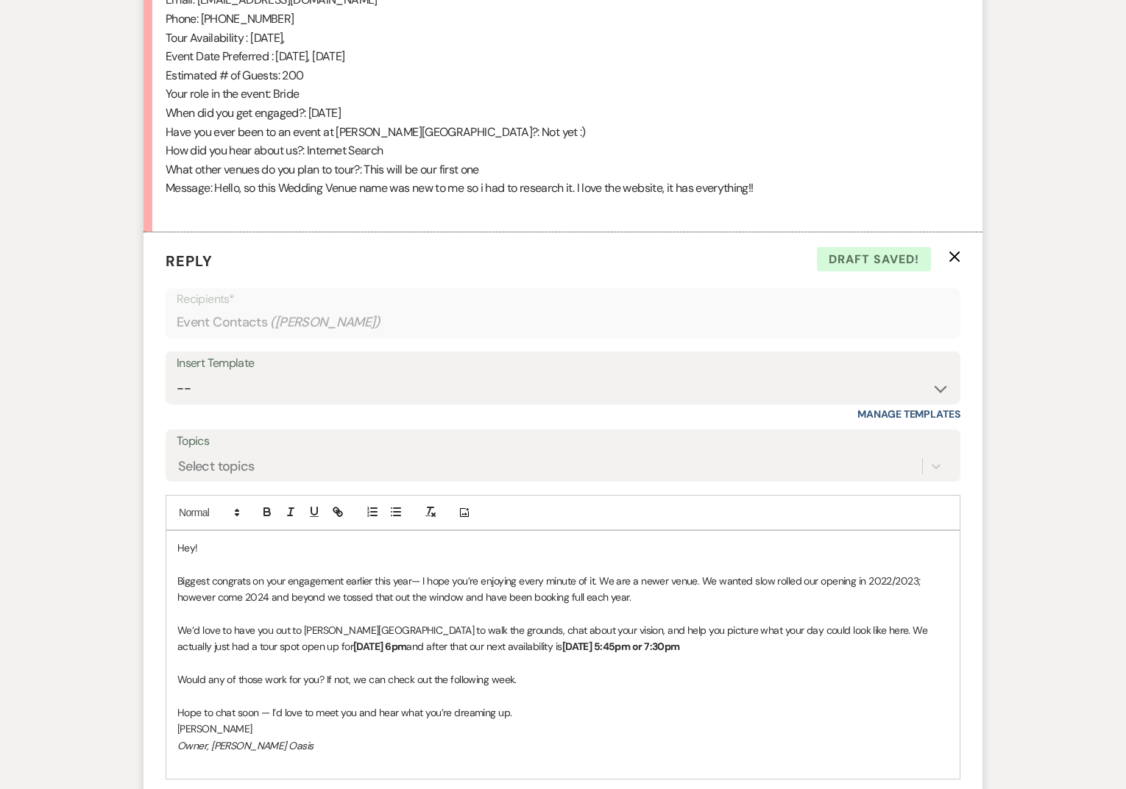
click at [602, 578] on span "Biggest congrats on your engagement earlier this year— I hope you’re enjoying e…" at bounding box center [549, 589] width 745 height 29
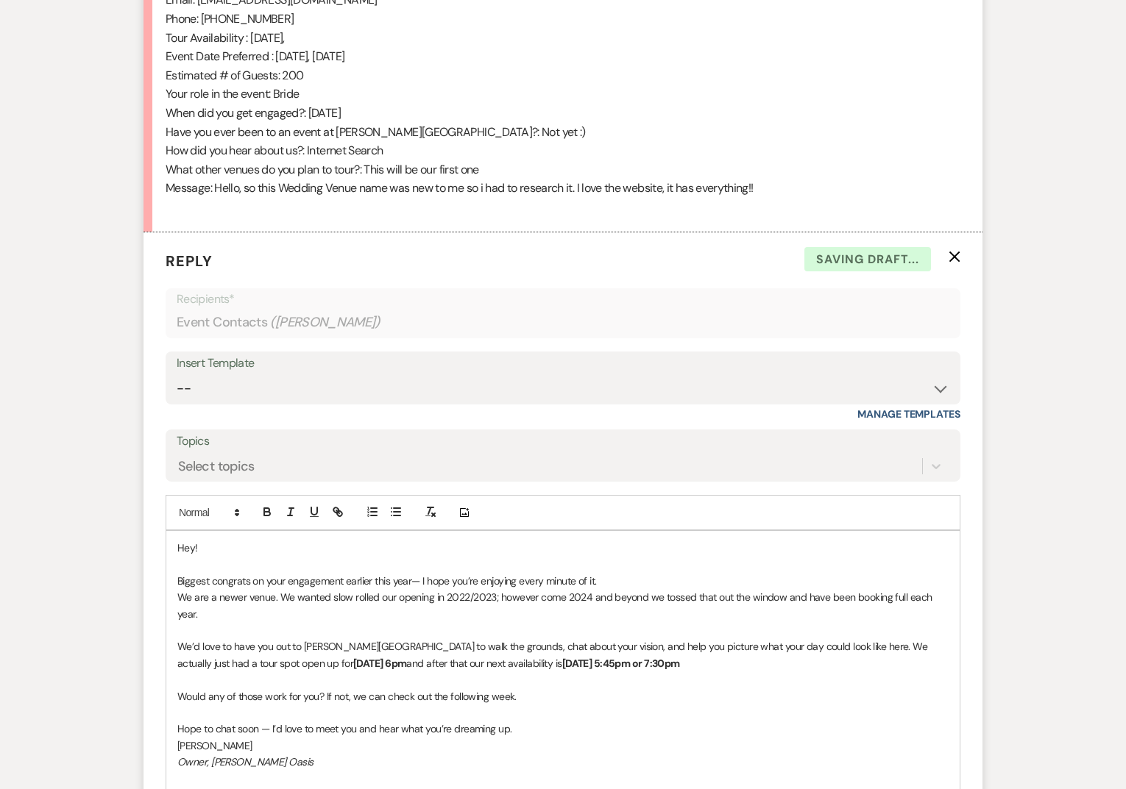
click at [214, 595] on span "﻿ We are a newer venue. We wanted slow rolled our opening in 2022/2023; however…" at bounding box center [555, 605] width 757 height 29
click at [284, 612] on p "We are kind of a newer venue. We wanted slow rolled our opening in 2022/2023; h…" at bounding box center [562, 605] width 771 height 33
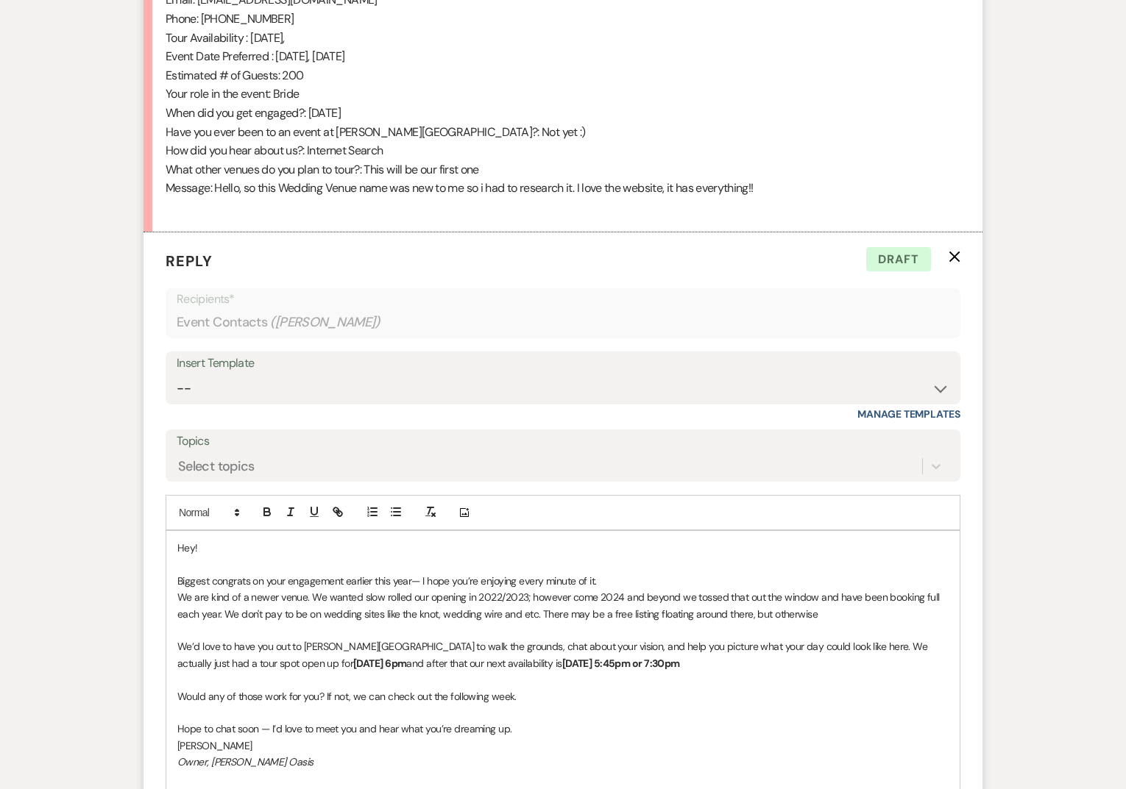
click at [175, 598] on div "Hey! Biggest congrats on your engagement earlier this year— I hope you’re enjoy…" at bounding box center [562, 663] width 793 height 265
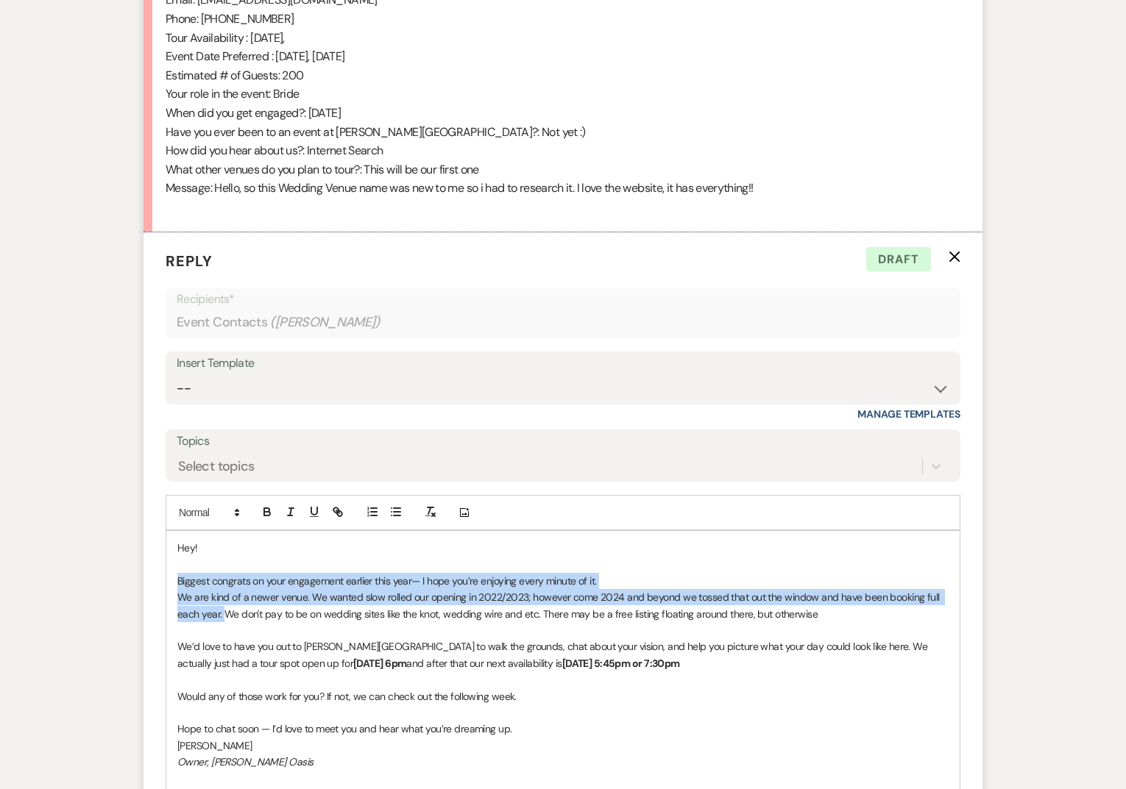
drag, startPoint x: 224, startPoint y: 614, endPoint x: 166, endPoint y: 589, distance: 64.2
click at [166, 589] on div "Hey! Biggest congrats on your engagement earlier this year— I hope you’re enjoy…" at bounding box center [562, 663] width 793 height 265
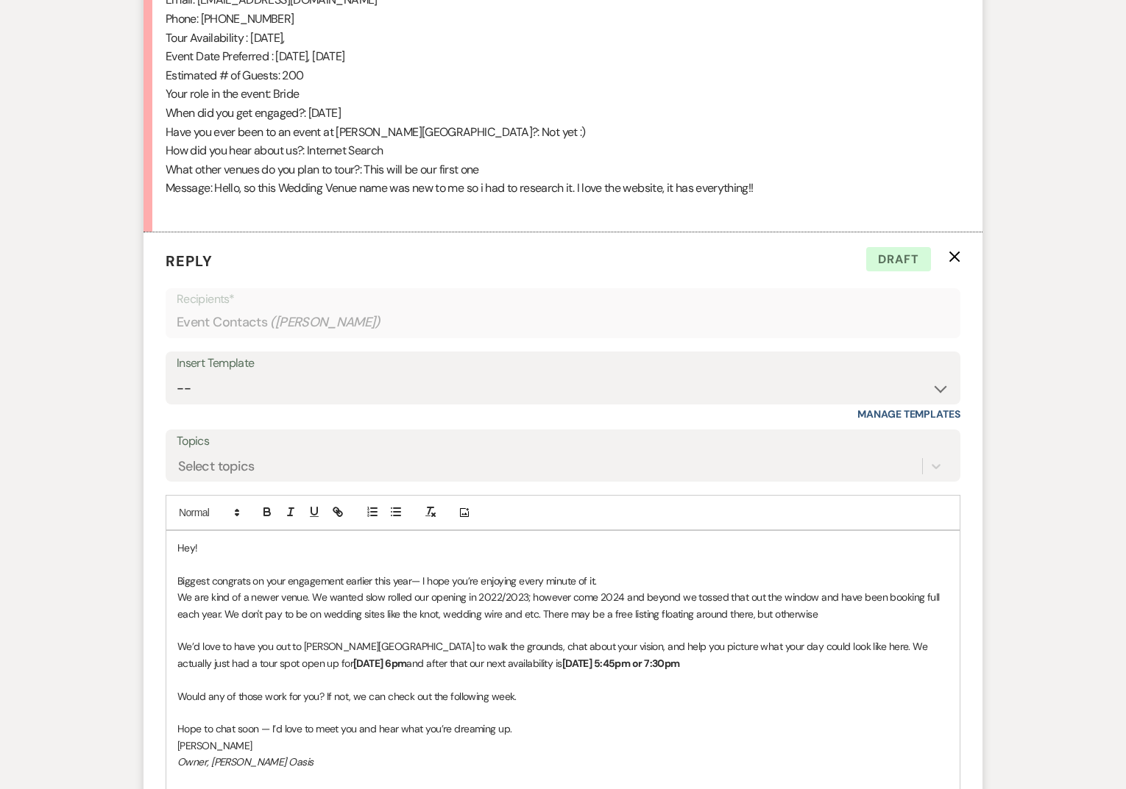
click at [220, 618] on span "We are kind of a newer venue. We wanted slow rolled our opening in 2022/2023; h…" at bounding box center [559, 605] width 764 height 29
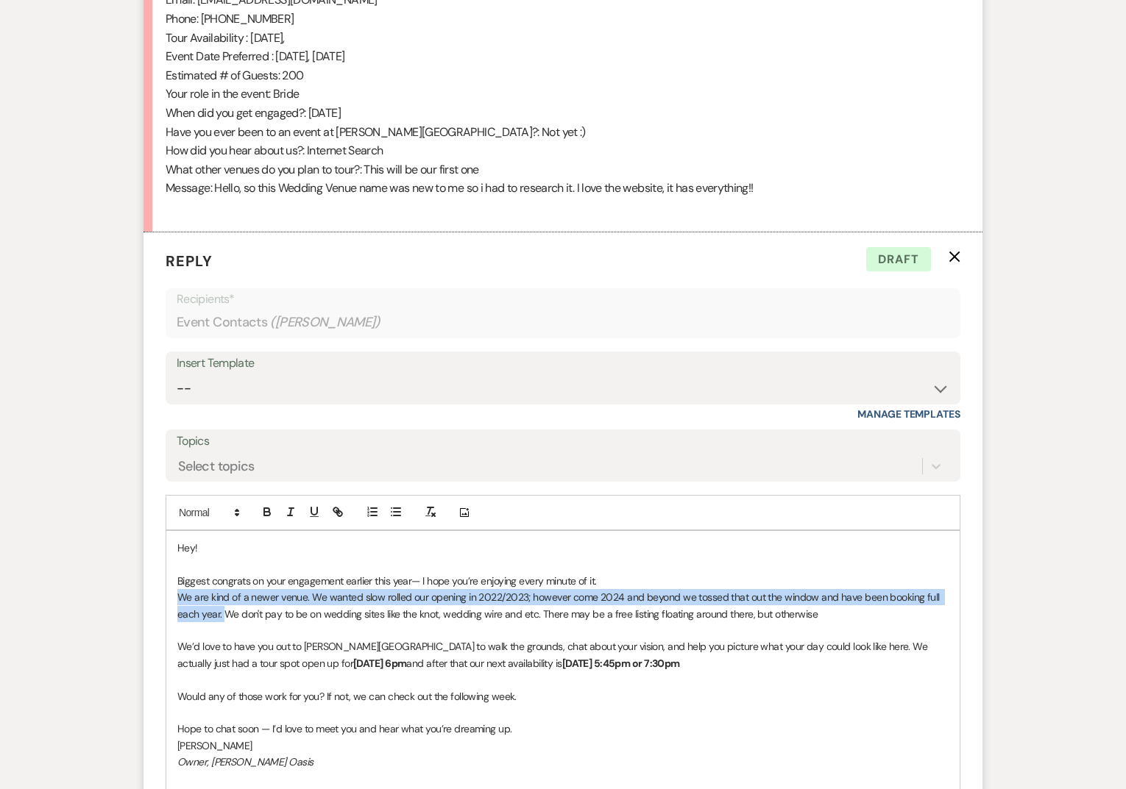
drag, startPoint x: 225, startPoint y: 613, endPoint x: 177, endPoint y: 600, distance: 50.1
click at [177, 600] on span "We are kind of a newer venue. We wanted slow rolled our opening in 2022/2023; h…" at bounding box center [559, 605] width 764 height 29
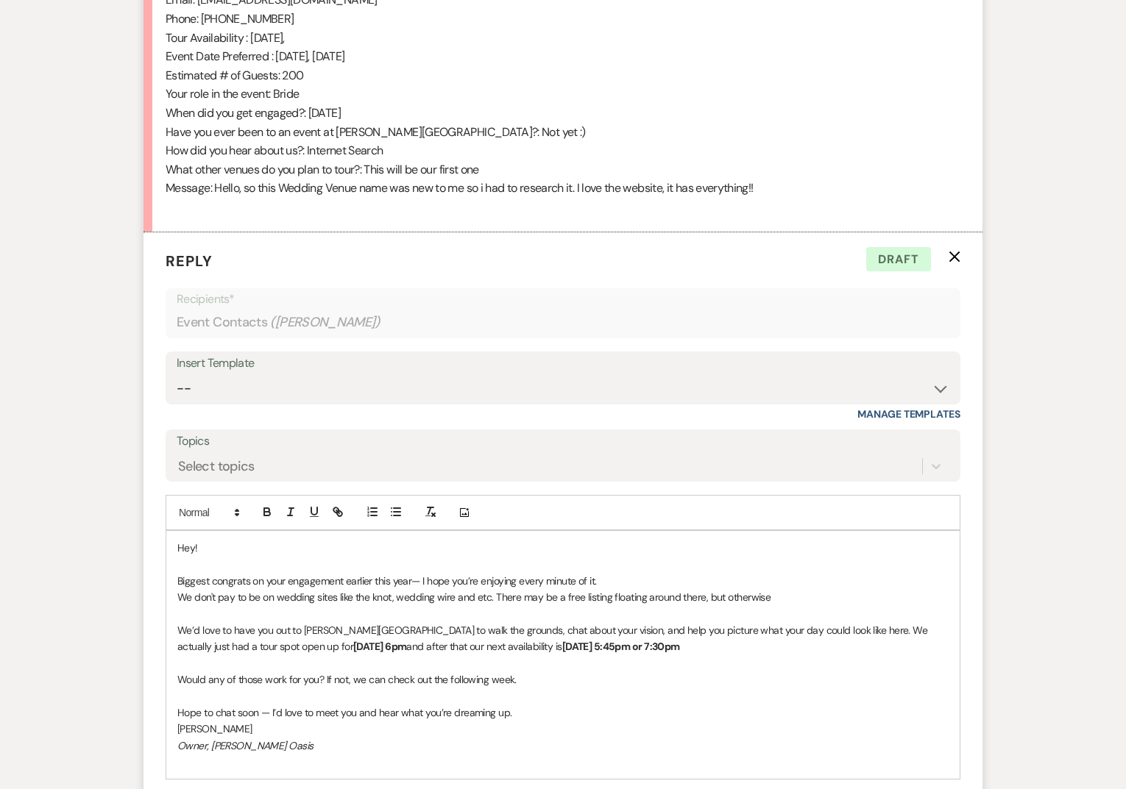
drag, startPoint x: 494, startPoint y: 594, endPoint x: 800, endPoint y: 601, distance: 306.1
click at [800, 601] on p "We don't pay to be on wedding sites like the knot, wedding wire and etc. There …" at bounding box center [562, 597] width 771 height 16
click at [277, 509] on div at bounding box center [302, 513] width 94 height 22
click at [284, 511] on icon "button" at bounding box center [290, 511] width 13 height 13
click at [760, 596] on em "There may be a free listing floating around there, but otherwise" at bounding box center [631, 597] width 274 height 13
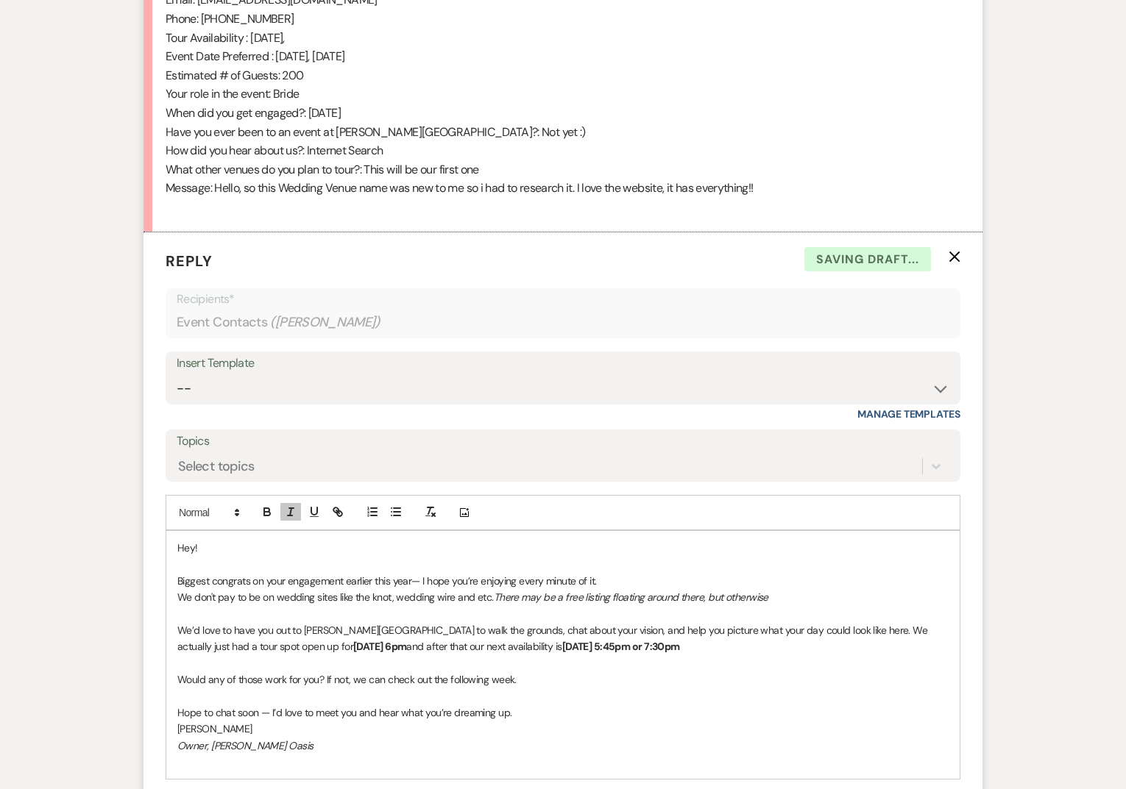
click at [770, 594] on p "We don't pay to be on wedding sites like the knot, wedding wire and etc. There …" at bounding box center [562, 597] width 771 height 16
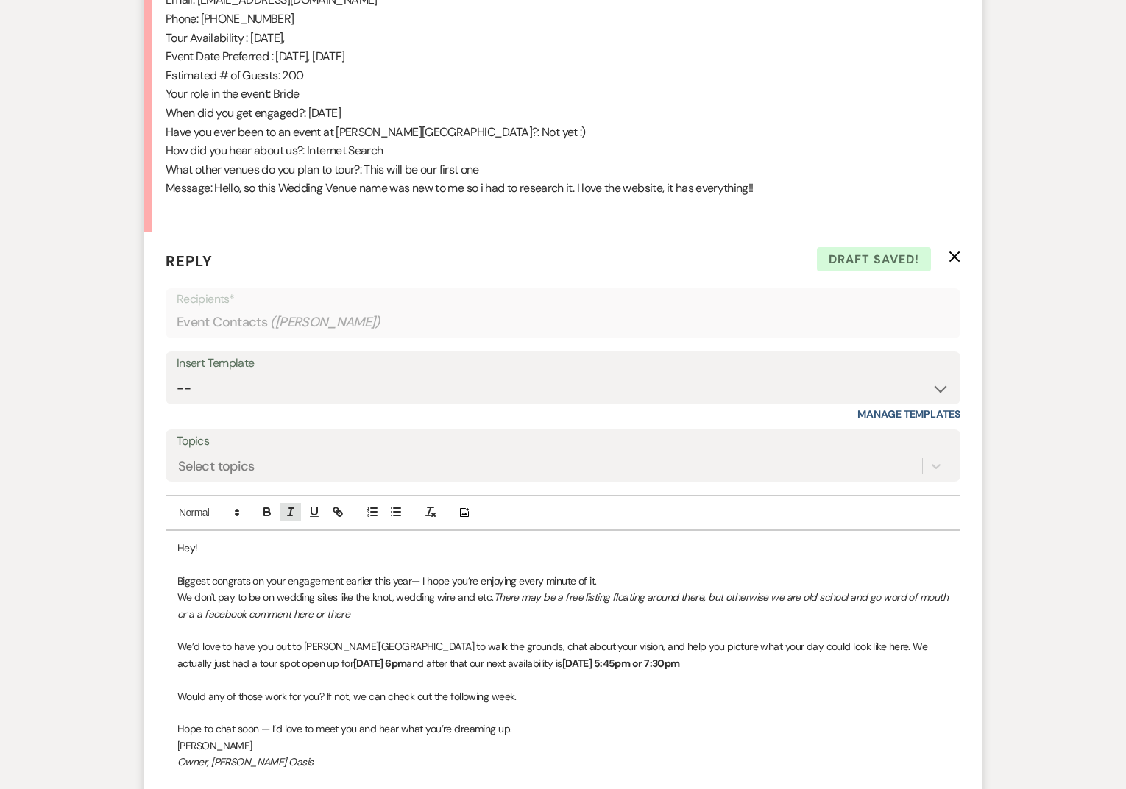
click at [290, 516] on line "button" at bounding box center [290, 511] width 1 height 7
click at [206, 615] on em "There may be a free listing floating around there, but otherwise we are old sch…" at bounding box center [563, 605] width 773 height 29
click at [632, 608] on span "-- So we know we are not everywhere. It seems to be okay though! ❤️" at bounding box center [496, 614] width 310 height 13
click at [353, 662] on strong "[DATE] 6pm" at bounding box center [379, 663] width 53 height 13
drag, startPoint x: 361, startPoint y: 664, endPoint x: 343, endPoint y: 664, distance: 18.4
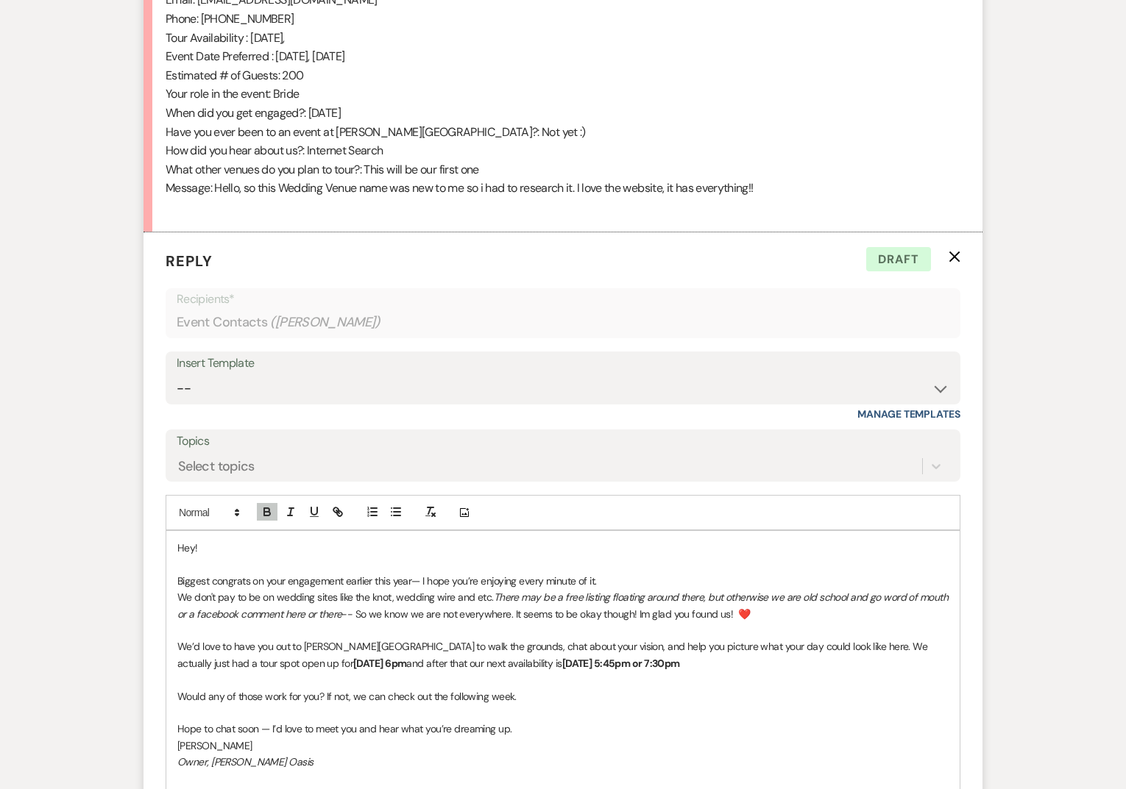
click at [353, 664] on strong "[DATE] 6pm" at bounding box center [379, 663] width 53 height 13
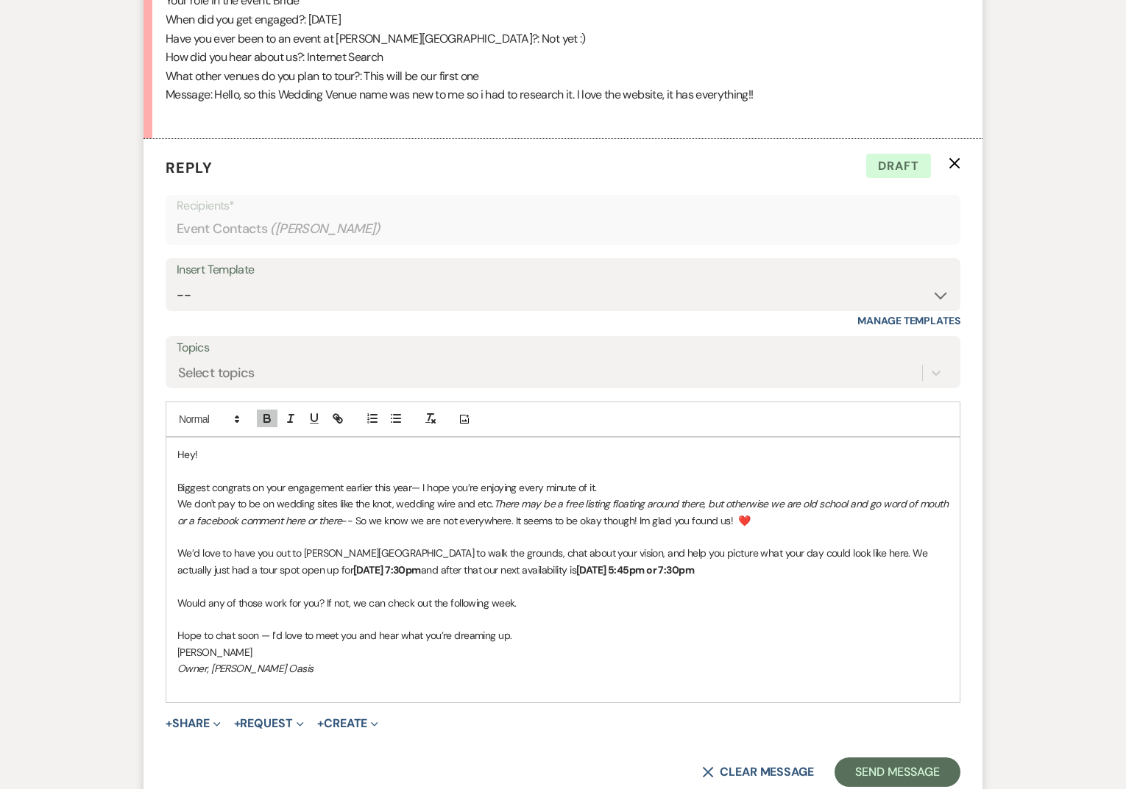
scroll to position [944, 0]
click at [848, 764] on button "Send Message" at bounding box center [897, 770] width 126 height 29
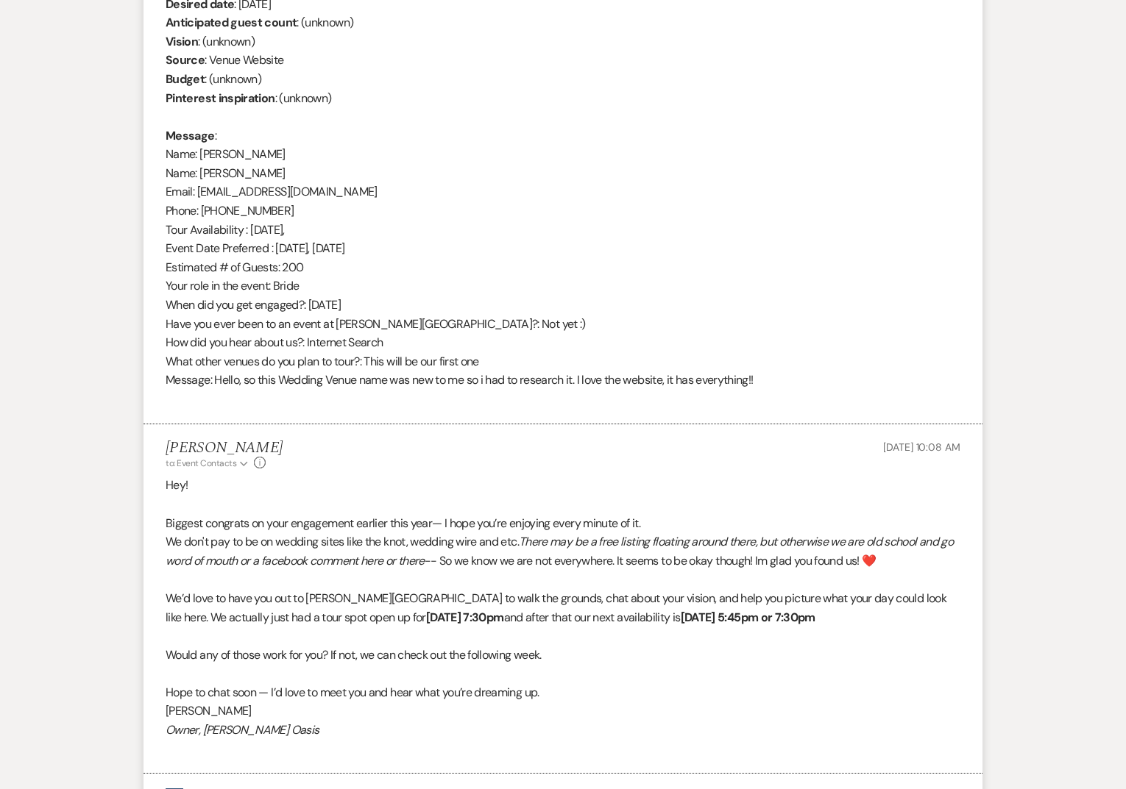
scroll to position [0, 0]
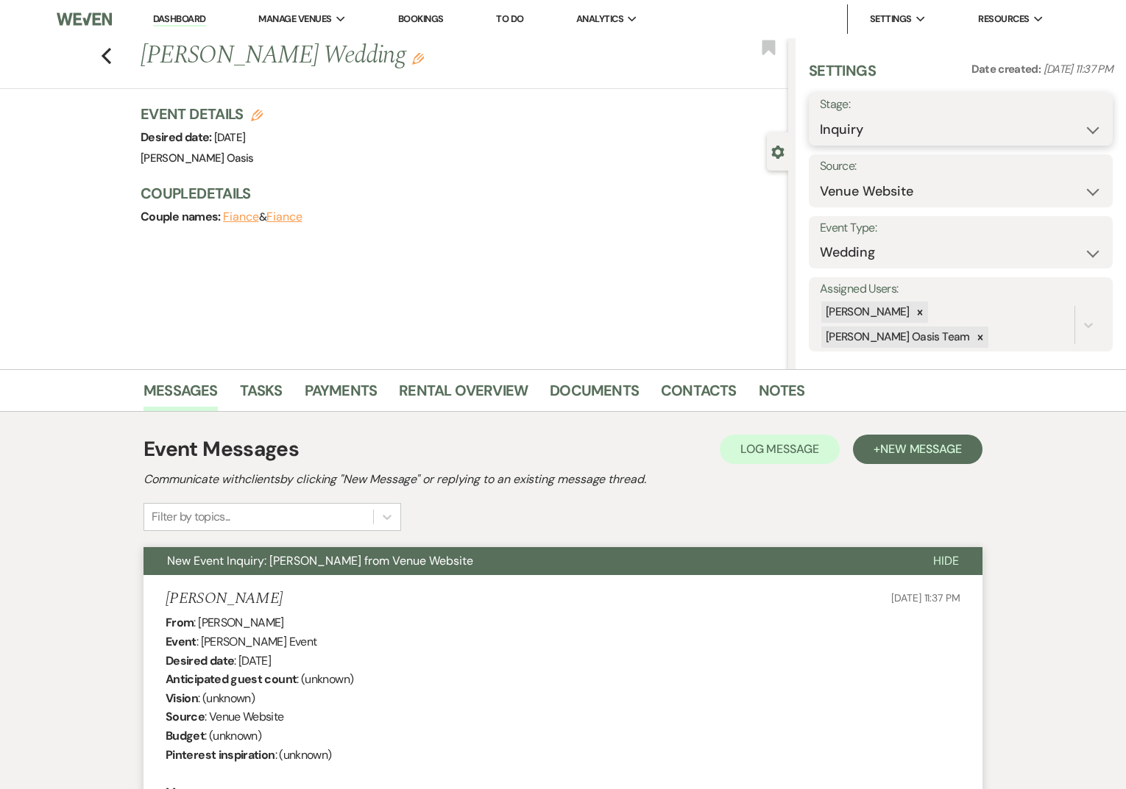
click at [833, 127] on select "Inquiry Follow Up Tour Requested Tour Confirmed Toured Proposal Sent Booked Lost" at bounding box center [961, 130] width 282 height 29
select select "2"
click at [1082, 122] on button "Save" at bounding box center [1080, 118] width 63 height 29
click at [177, 21] on link "Dashboard" at bounding box center [179, 20] width 53 height 14
select select "2"
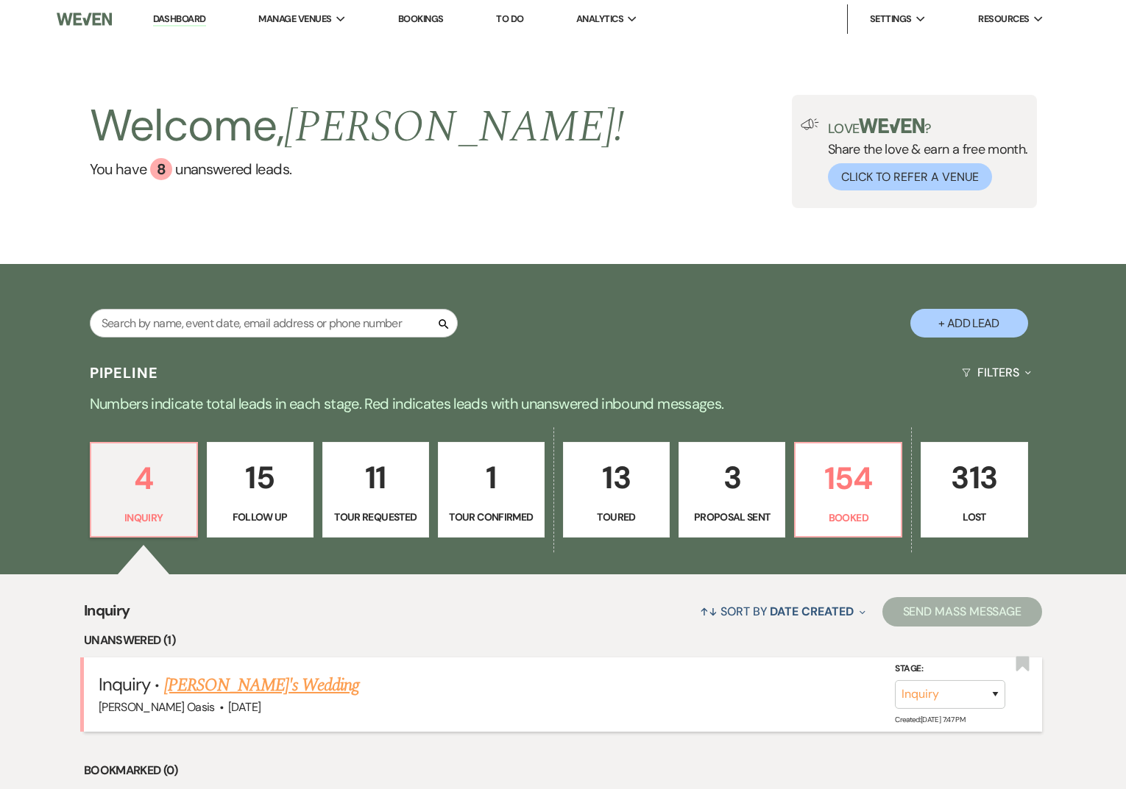
click at [182, 681] on link "[PERSON_NAME]'s Wedding" at bounding box center [262, 685] width 196 height 26
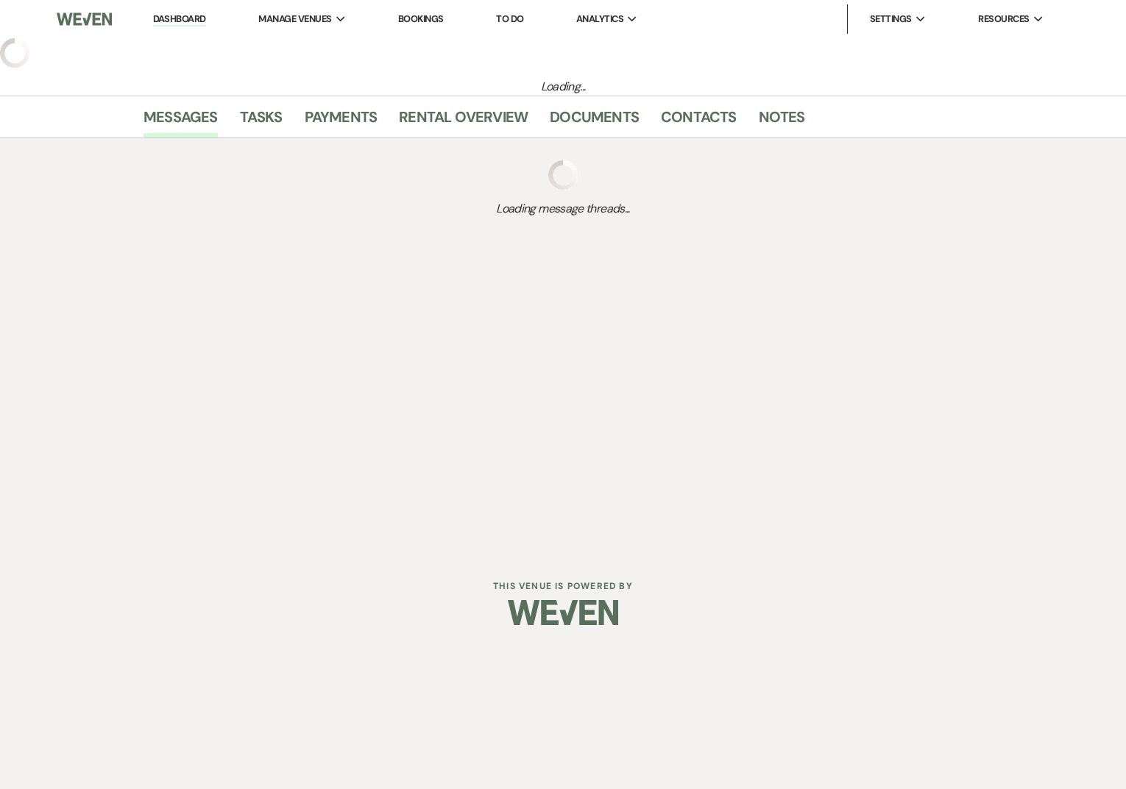
select select "5"
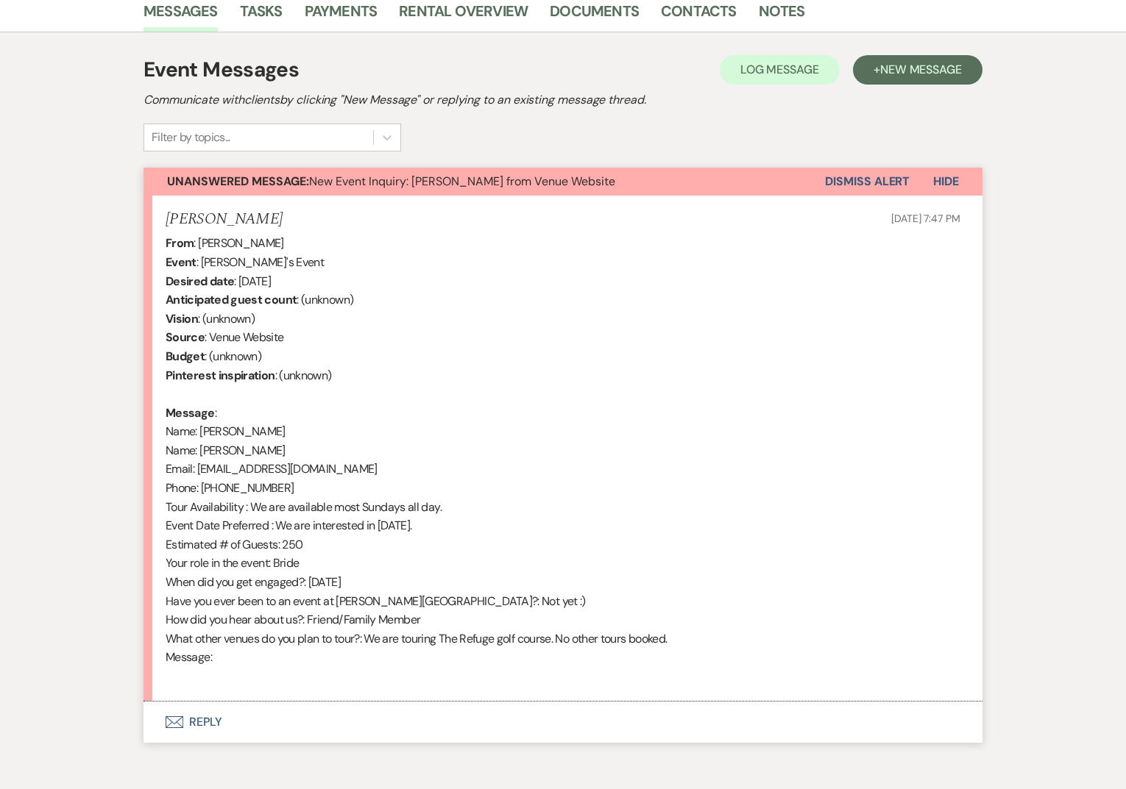
scroll to position [450, 0]
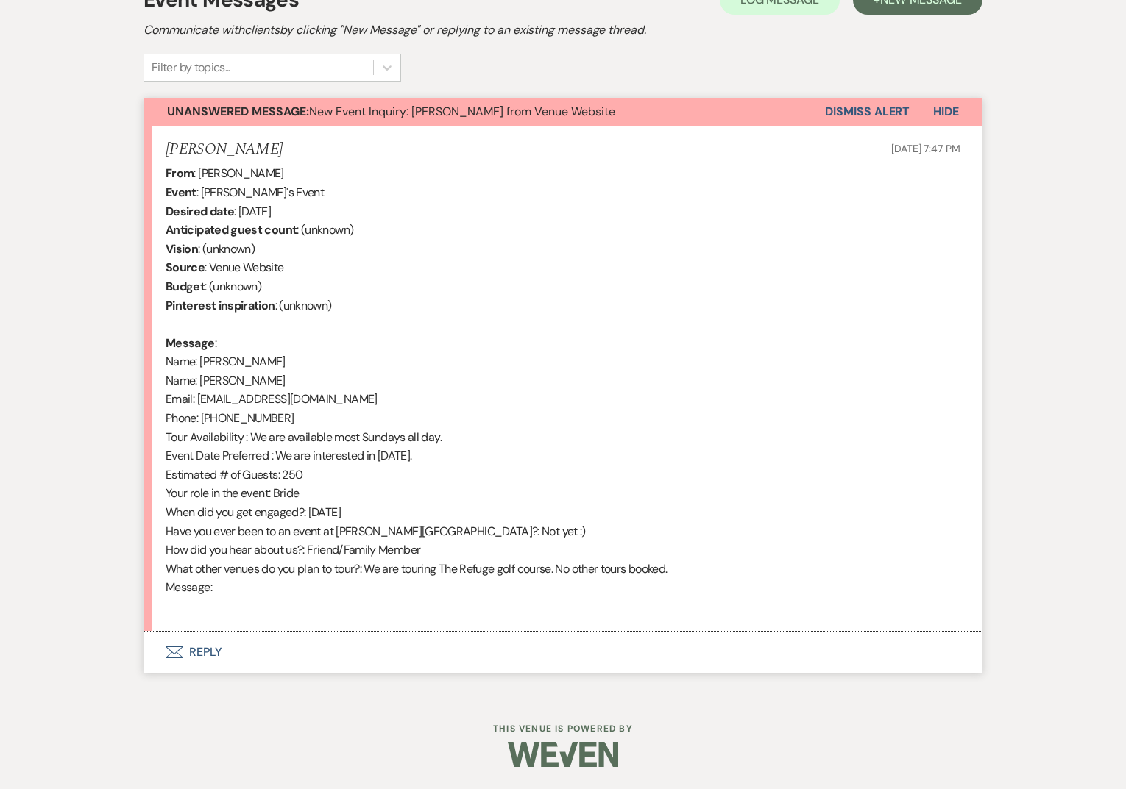
click at [223, 644] on button "Envelope Reply" at bounding box center [562, 652] width 839 height 41
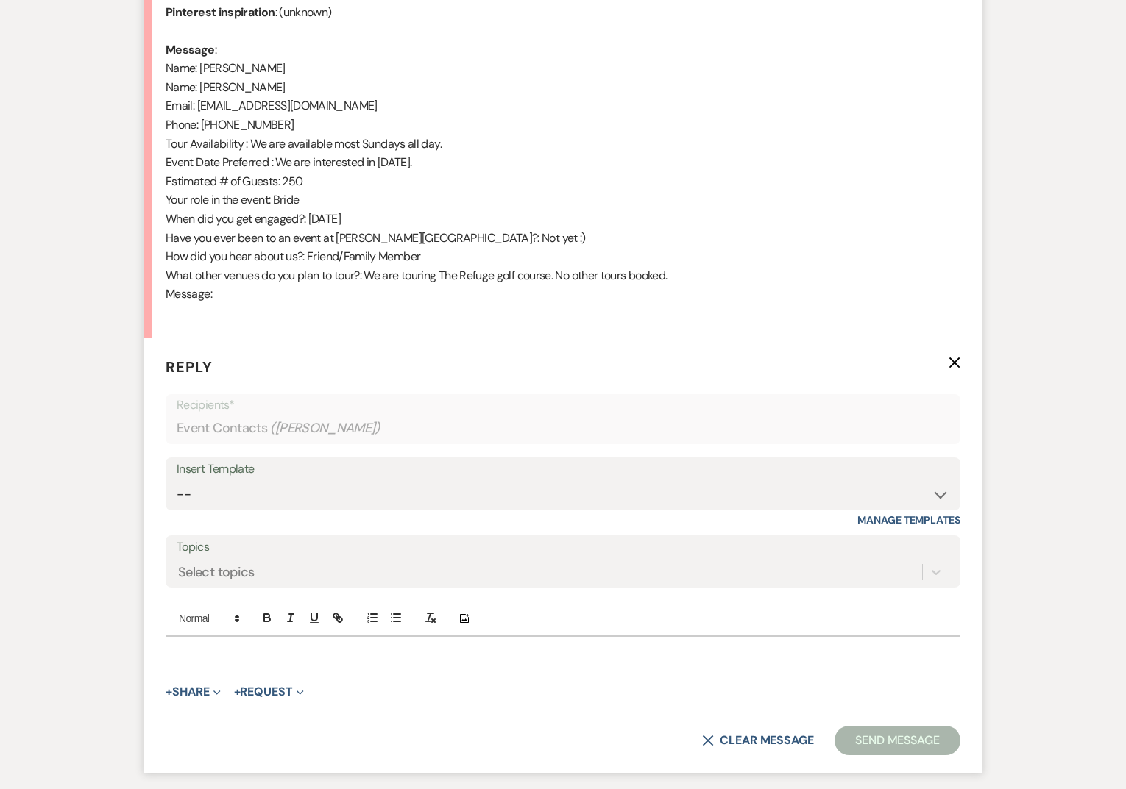
scroll to position [862, 0]
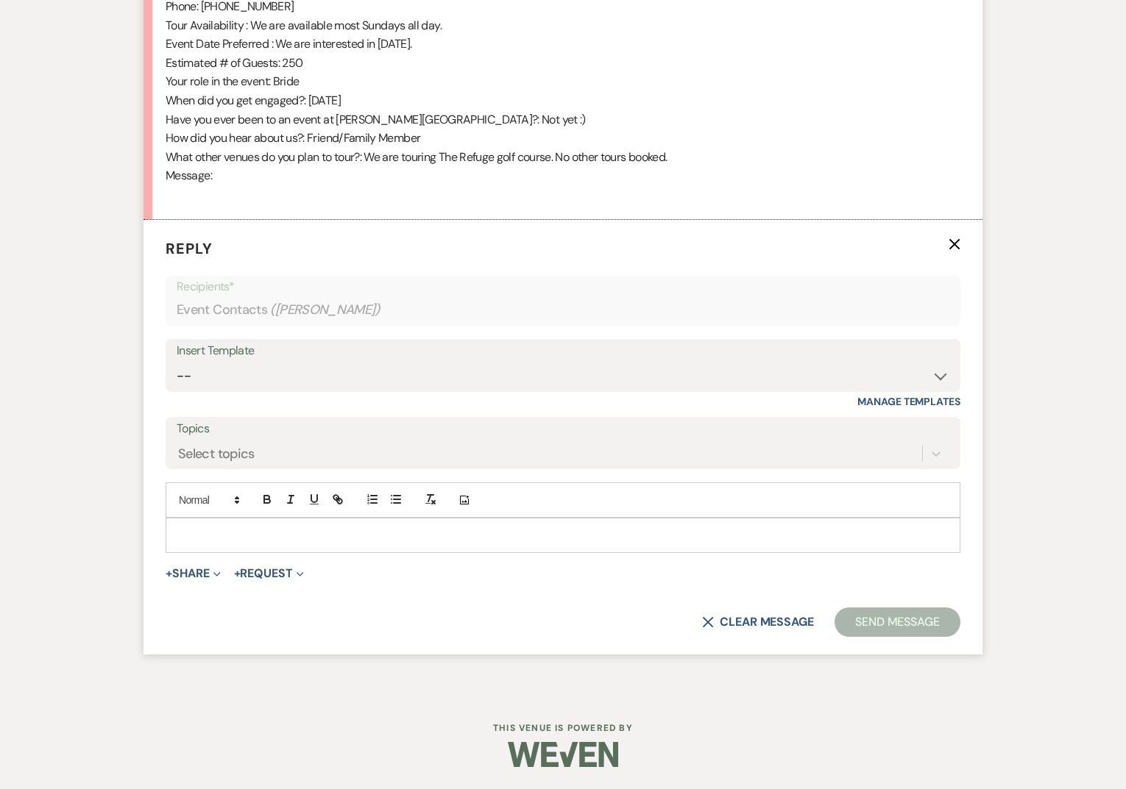
click at [350, 547] on div at bounding box center [562, 536] width 793 height 34
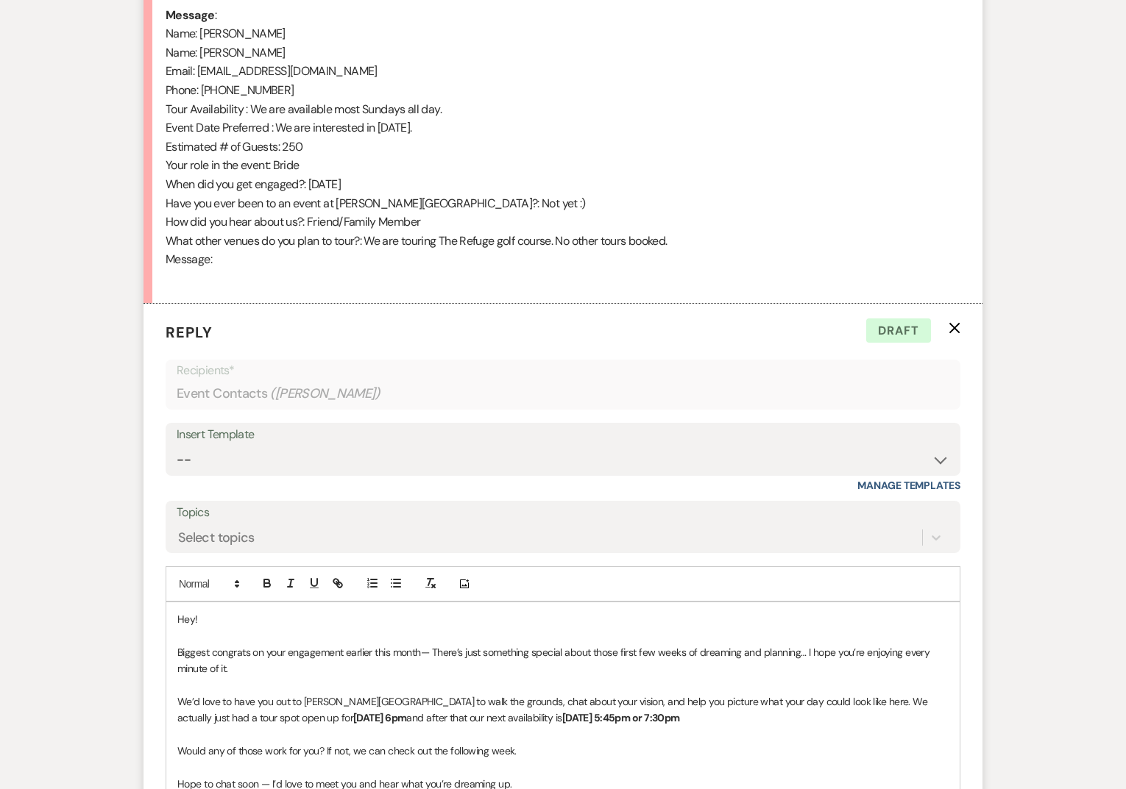
scroll to position [775, 0]
drag, startPoint x: 422, startPoint y: 653, endPoint x: 384, endPoint y: 653, distance: 37.5
click at [384, 653] on span "Biggest congrats on your engagement earlier this month— There’s just something …" at bounding box center [554, 662] width 755 height 29
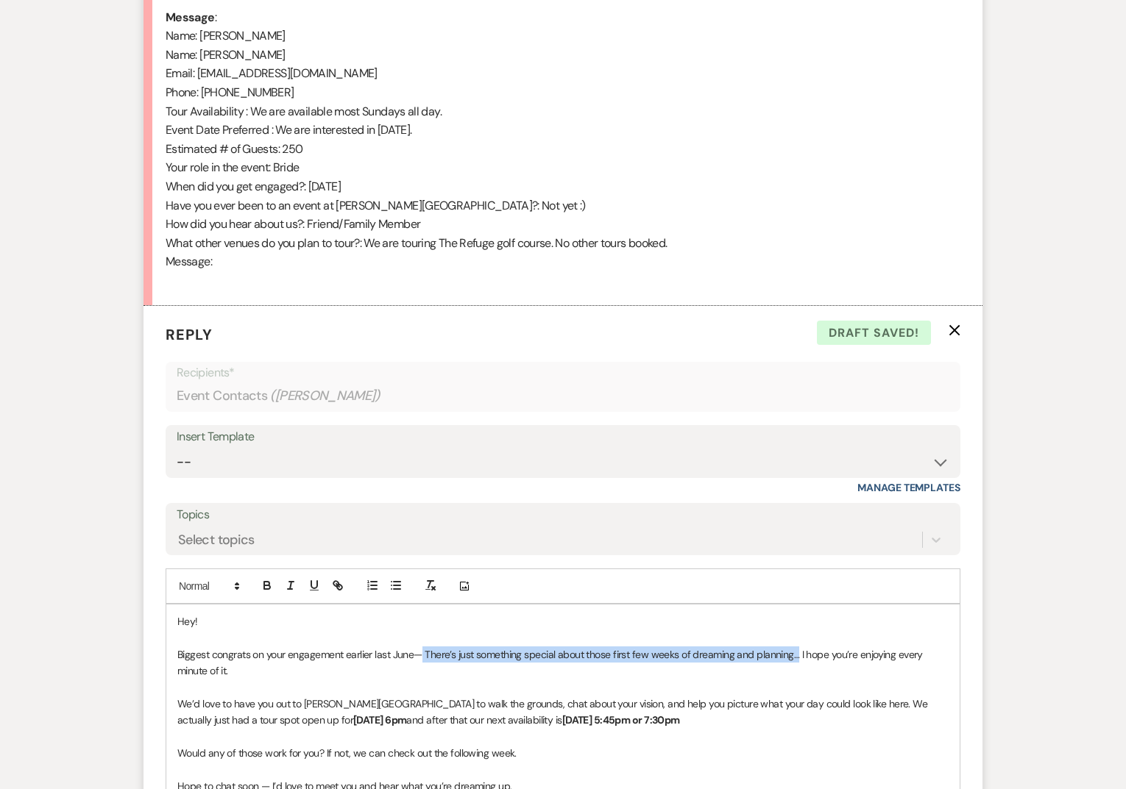
drag, startPoint x: 798, startPoint y: 654, endPoint x: 422, endPoint y: 655, distance: 376.0
click at [422, 655] on span "Biggest congrats on your engagement earlier last June— There’s just something s…" at bounding box center [550, 662] width 747 height 29
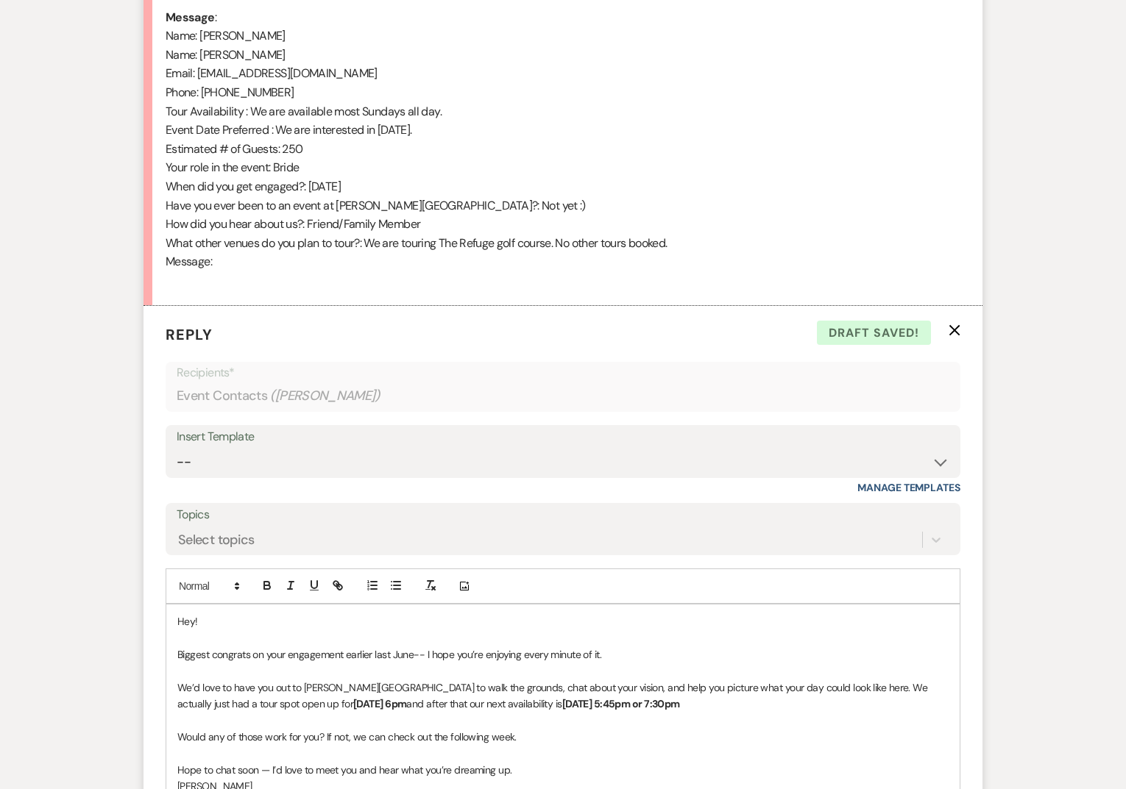
click at [353, 699] on strong "[DATE] 6pm" at bounding box center [379, 703] width 53 height 13
click at [773, 709] on p "We’d love to have you out to [PERSON_NAME][GEOGRAPHIC_DATA] to walk the grounds…" at bounding box center [562, 696] width 771 height 33
click at [271, 590] on icon "button" at bounding box center [266, 585] width 13 height 13
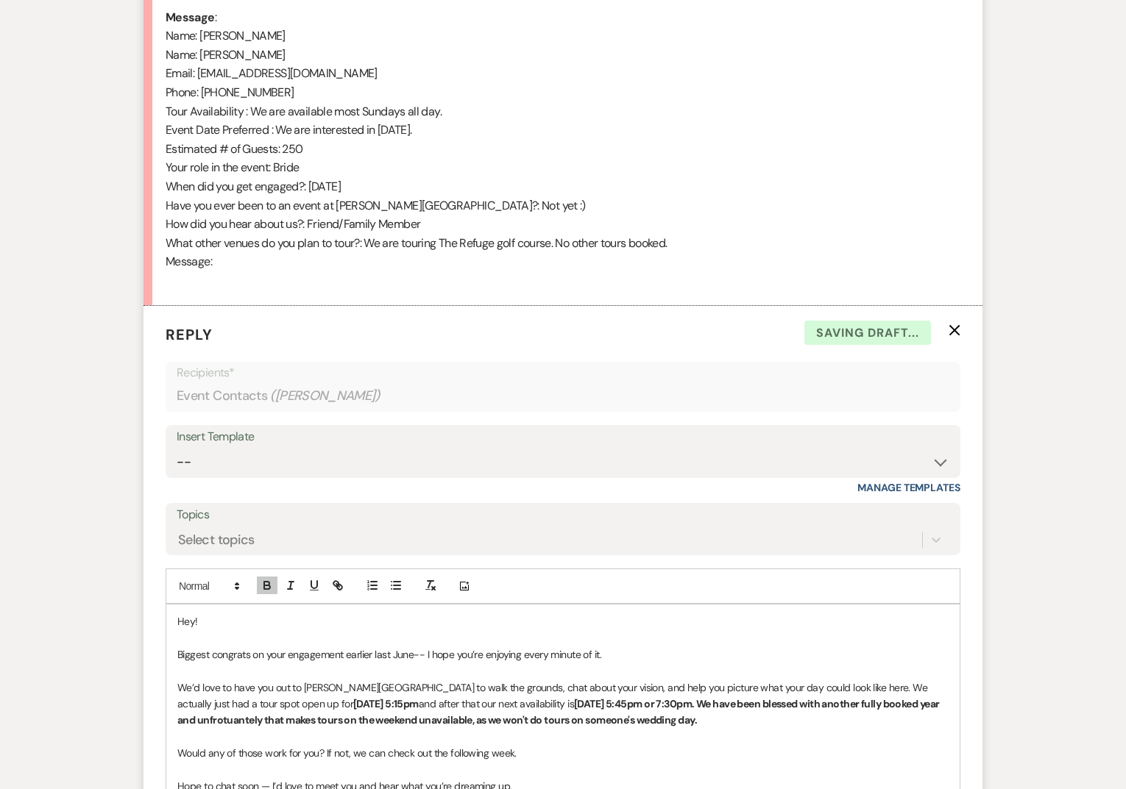
drag, startPoint x: 737, startPoint y: 705, endPoint x: 773, endPoint y: 722, distance: 39.8
click at [773, 722] on p "We’d love to have you out to [PERSON_NAME][GEOGRAPHIC_DATA] to walk the grounds…" at bounding box center [562, 704] width 771 height 49
click at [291, 588] on icon "button" at bounding box center [290, 585] width 13 height 13
click at [269, 586] on icon "button" at bounding box center [267, 588] width 6 height 4
click at [611, 611] on div "Hey! Biggest congrats on your engagement earlier last June-- I hope you’re enjo…" at bounding box center [562, 729] width 793 height 248
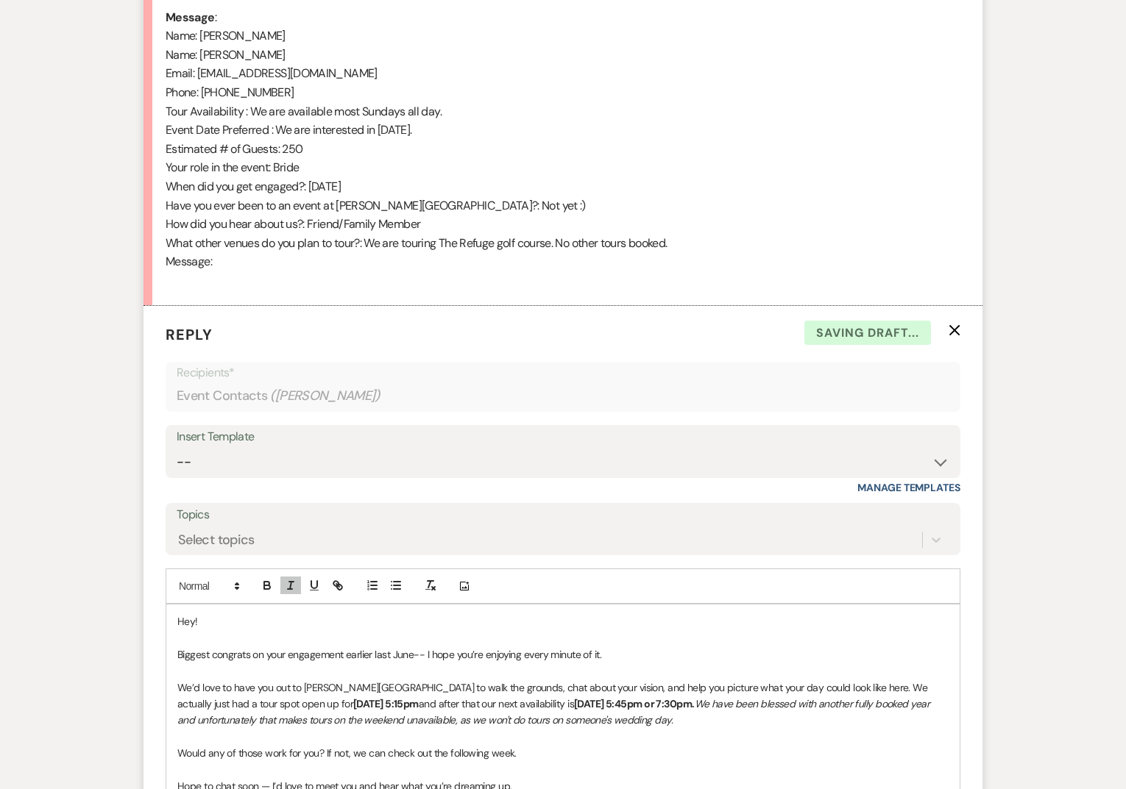
click at [365, 733] on p at bounding box center [562, 737] width 771 height 16
click at [512, 717] on em "We have been blessed with another fully booked year and unfortunately that make…" at bounding box center [554, 711] width 754 height 29
drag, startPoint x: 729, startPoint y: 720, endPoint x: 521, endPoint y: 717, distance: 208.2
click at [521, 717] on p "We’d love to have you out to [PERSON_NAME][GEOGRAPHIC_DATA] to walk the grounds…" at bounding box center [562, 704] width 771 height 49
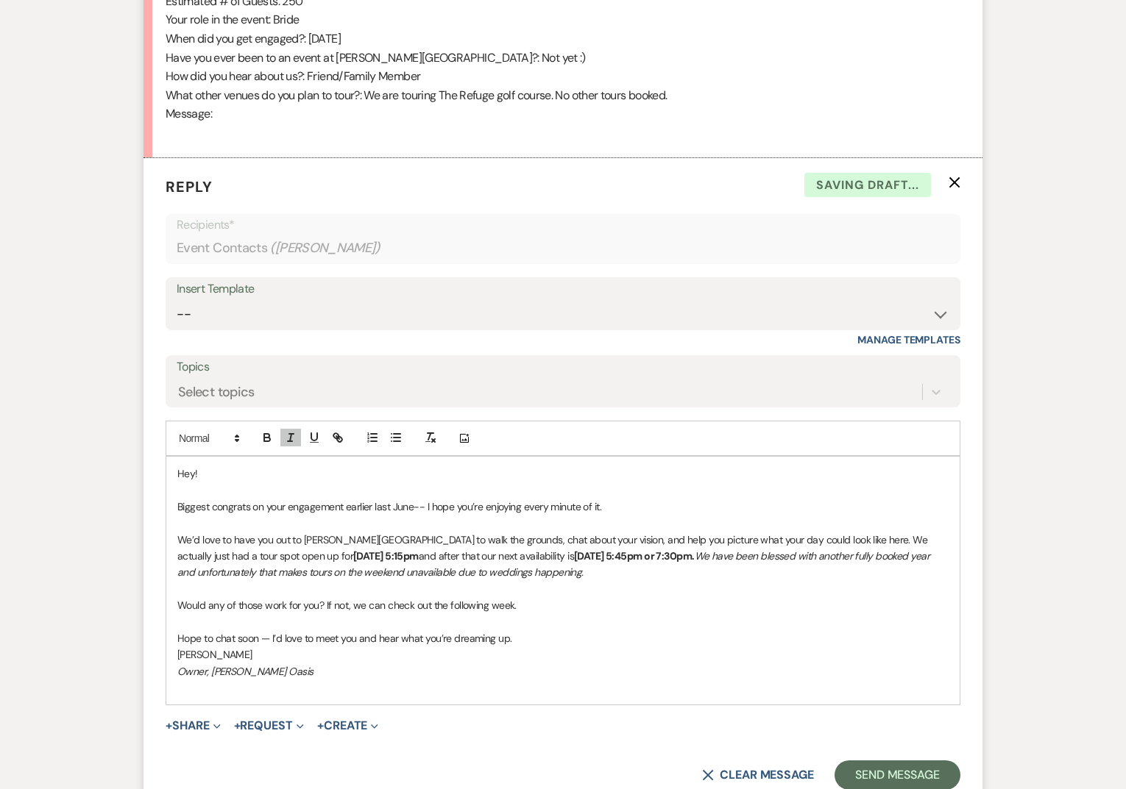
scroll to position [924, 0]
click at [497, 694] on p at bounding box center [562, 687] width 771 height 16
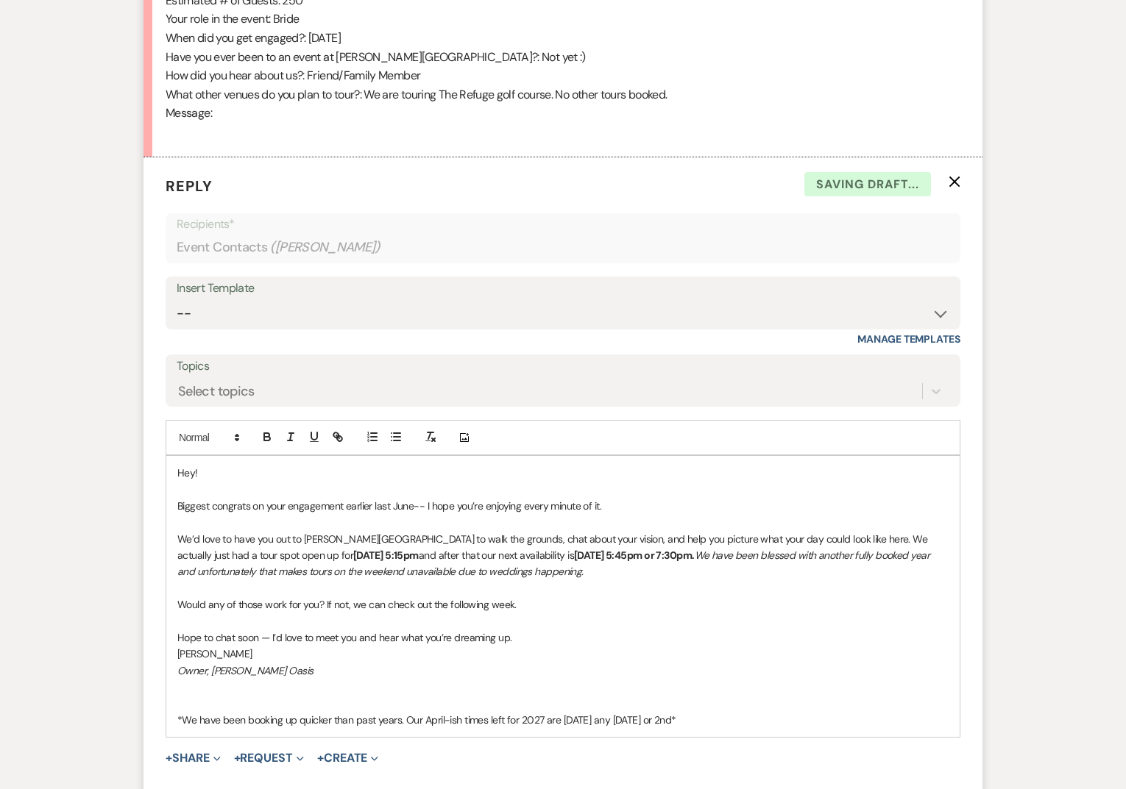
click at [182, 718] on p "*We have been booking up quicker than past years. Our April-ish times left for …" at bounding box center [562, 720] width 771 height 16
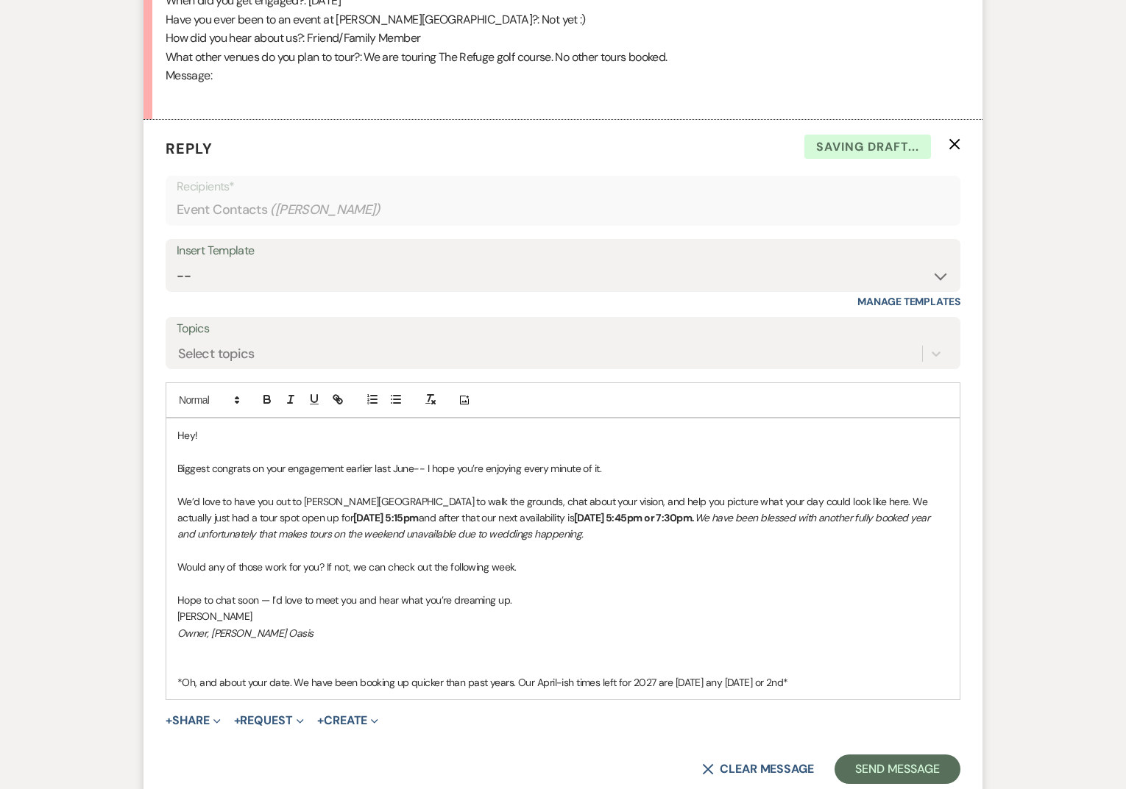
scroll to position [967, 0]
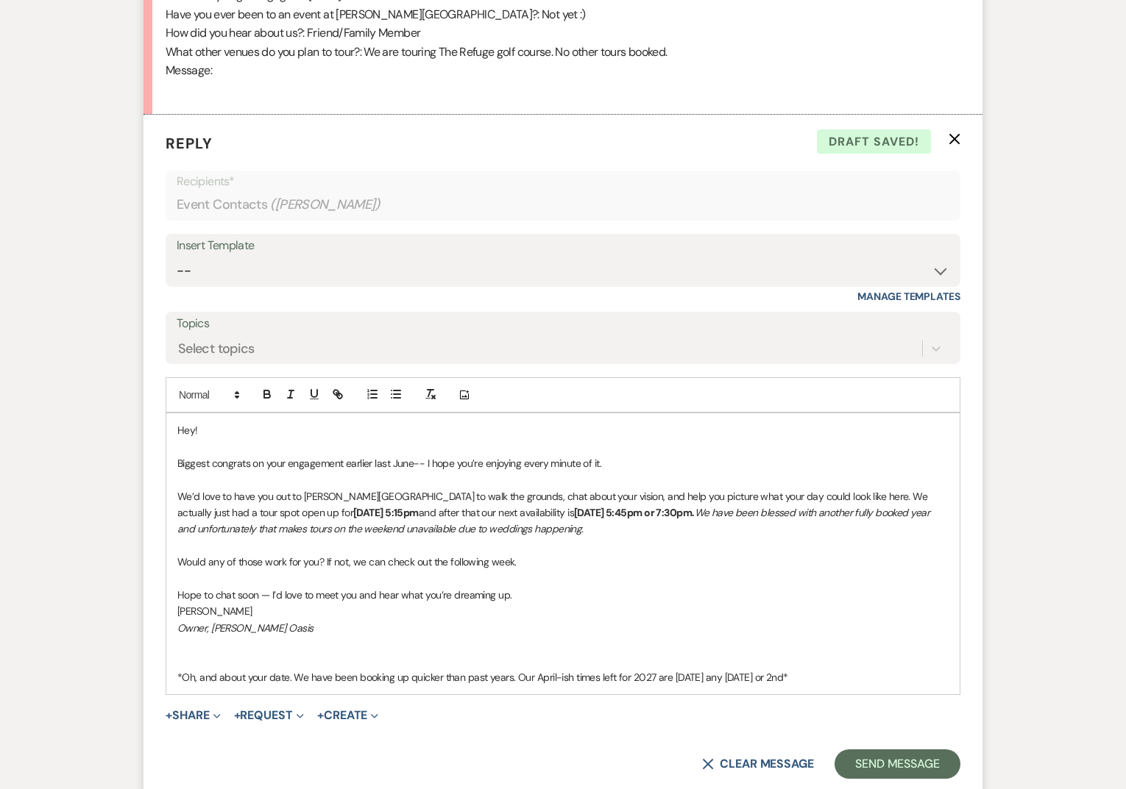
click at [832, 677] on p "*Oh, and about your date. We have been booking up quicker than past years. Our …" at bounding box center [562, 678] width 771 height 16
drag, startPoint x: 820, startPoint y: 681, endPoint x: 152, endPoint y: 668, distance: 668.2
click at [152, 668] on form "Reply X Draft Recipients* Event Contacts ( [PERSON_NAME] ) Insert Template -- W…" at bounding box center [562, 456] width 839 height 683
copy div "*Oh, and about your date. We have been booking up quicker than past years. Our …"
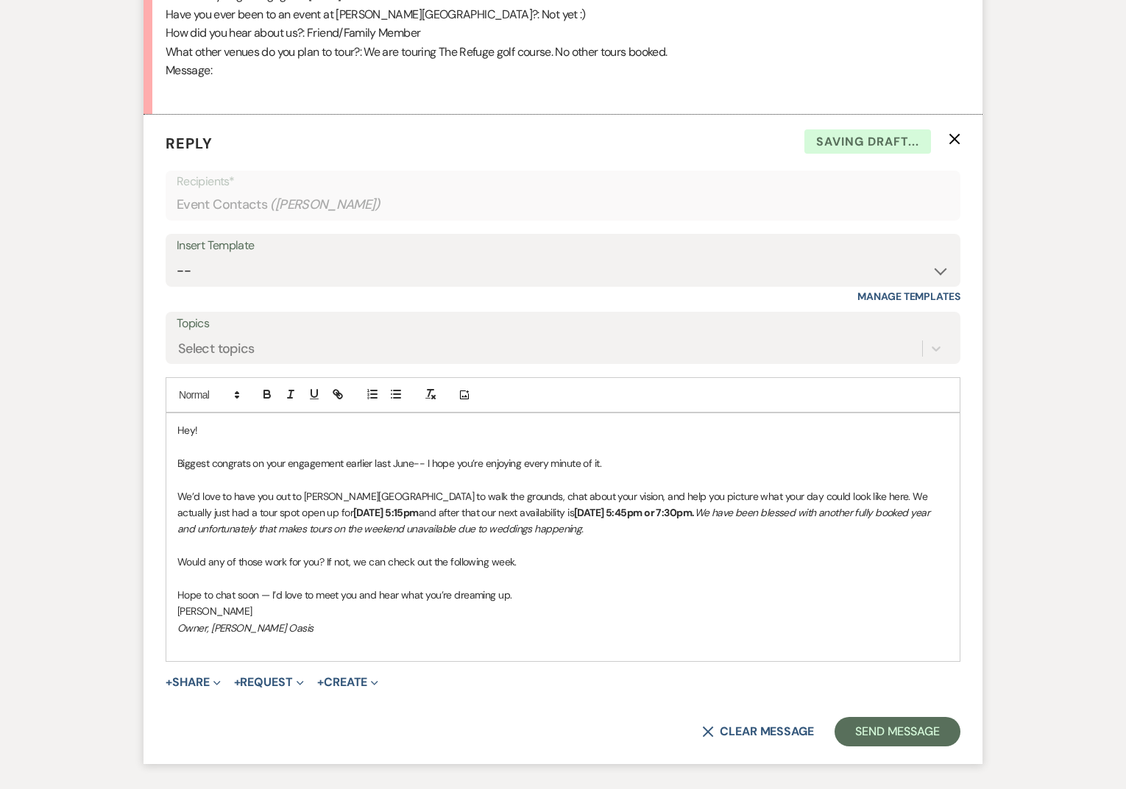
click at [186, 578] on p at bounding box center [562, 579] width 771 height 16
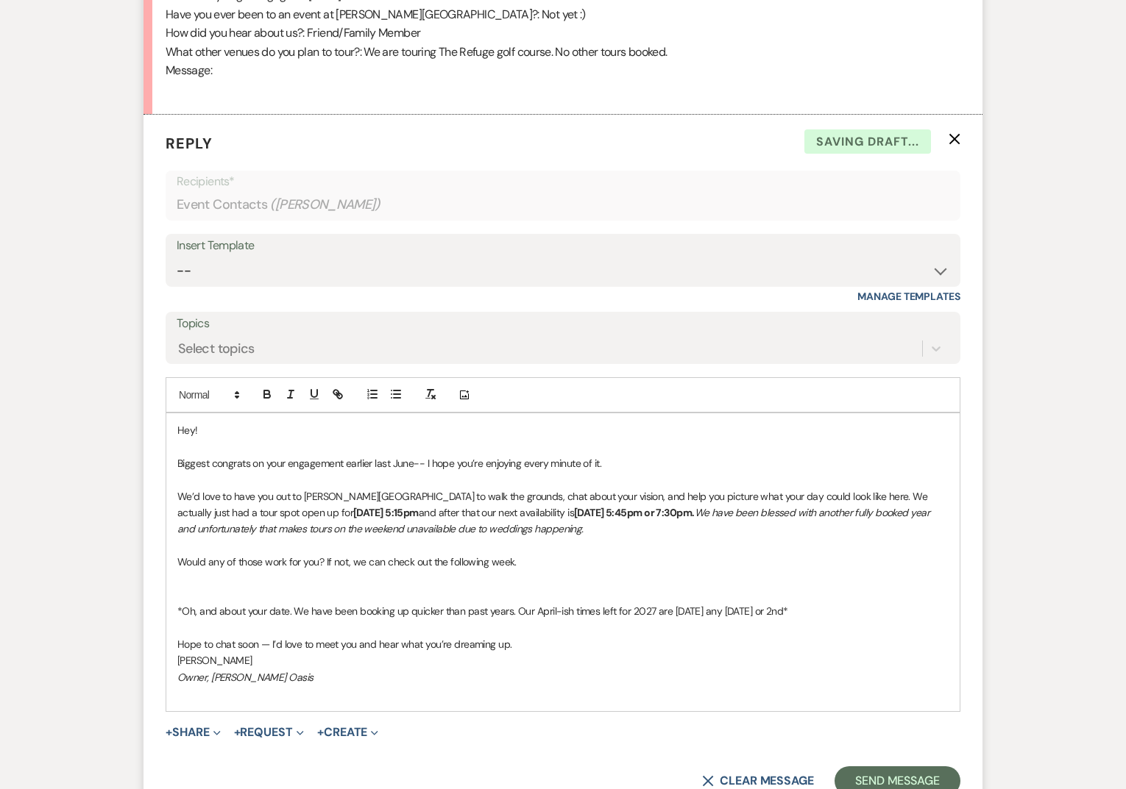
click at [199, 592] on p at bounding box center [562, 595] width 771 height 16
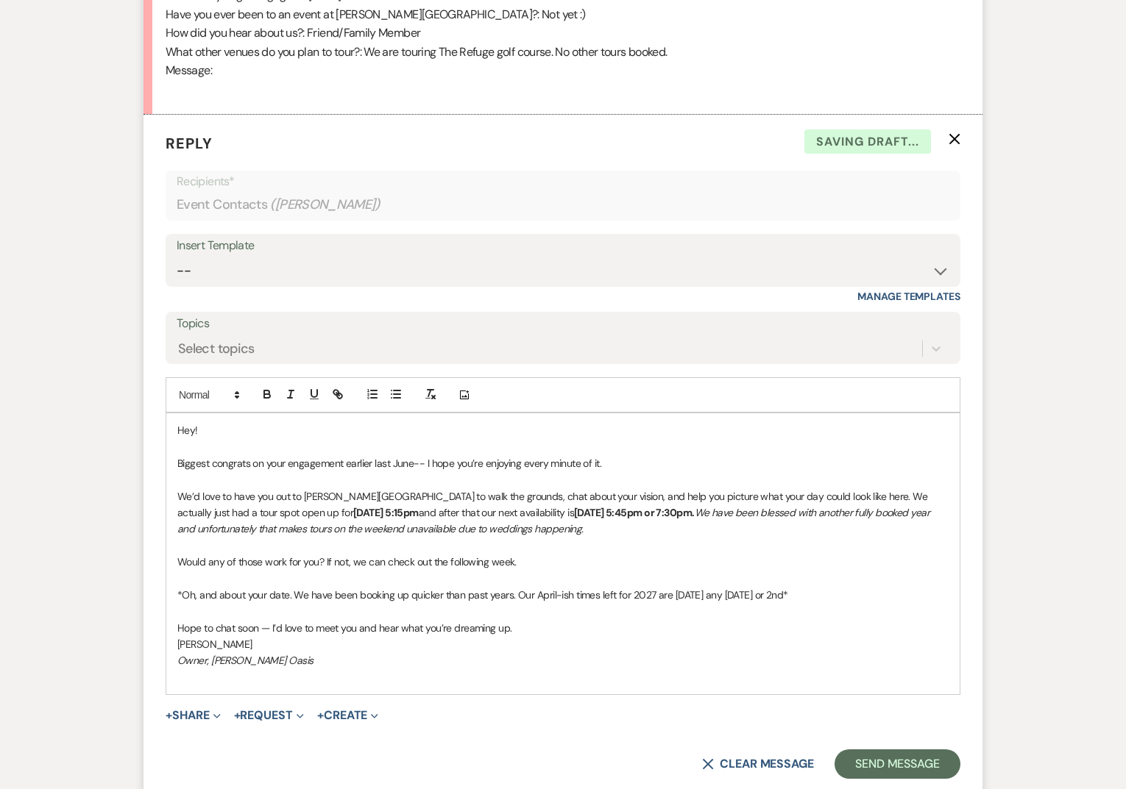
drag, startPoint x: 171, startPoint y: 593, endPoint x: 898, endPoint y: 595, distance: 726.9
click at [898, 595] on div "Hey! Biggest congrats on your engagement earlier last June-- I hope you’re enjo…" at bounding box center [562, 553] width 793 height 281
click at [291, 392] on line "button" at bounding box center [290, 394] width 1 height 7
click at [903, 766] on button "Send Message" at bounding box center [897, 764] width 126 height 29
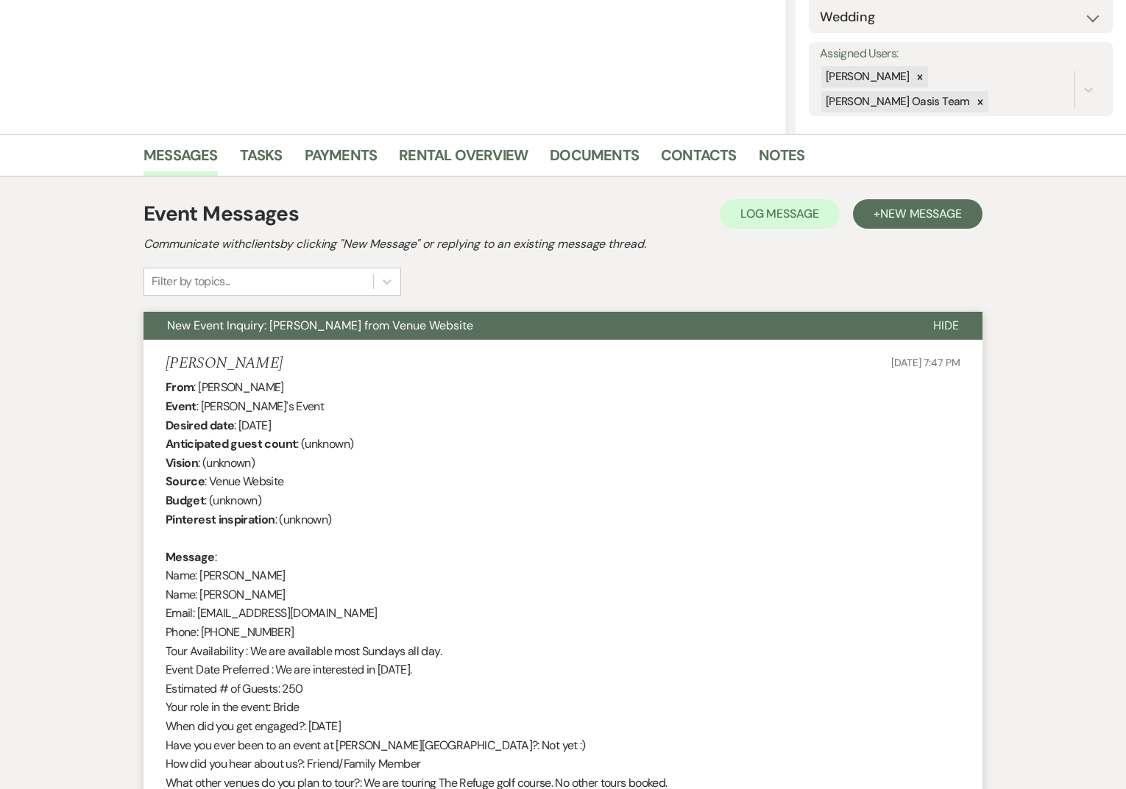
scroll to position [0, 0]
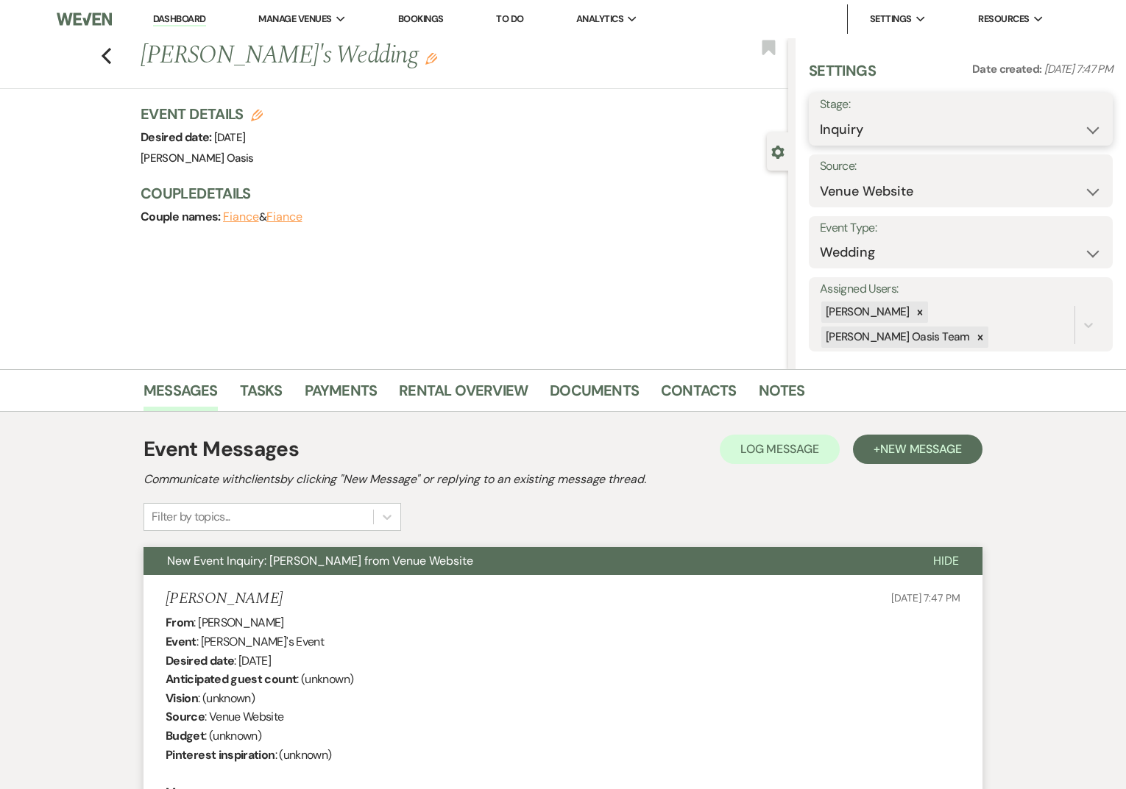
click at [898, 127] on select "Inquiry Follow Up Tour Requested Tour Confirmed Toured Proposal Sent Booked Lost" at bounding box center [961, 130] width 282 height 29
select select "2"
click at [1058, 121] on button "Save" at bounding box center [1080, 118] width 63 height 29
click at [181, 10] on li "Dashboard" at bounding box center [180, 18] width 68 height 29
click at [181, 19] on link "Dashboard" at bounding box center [179, 20] width 53 height 14
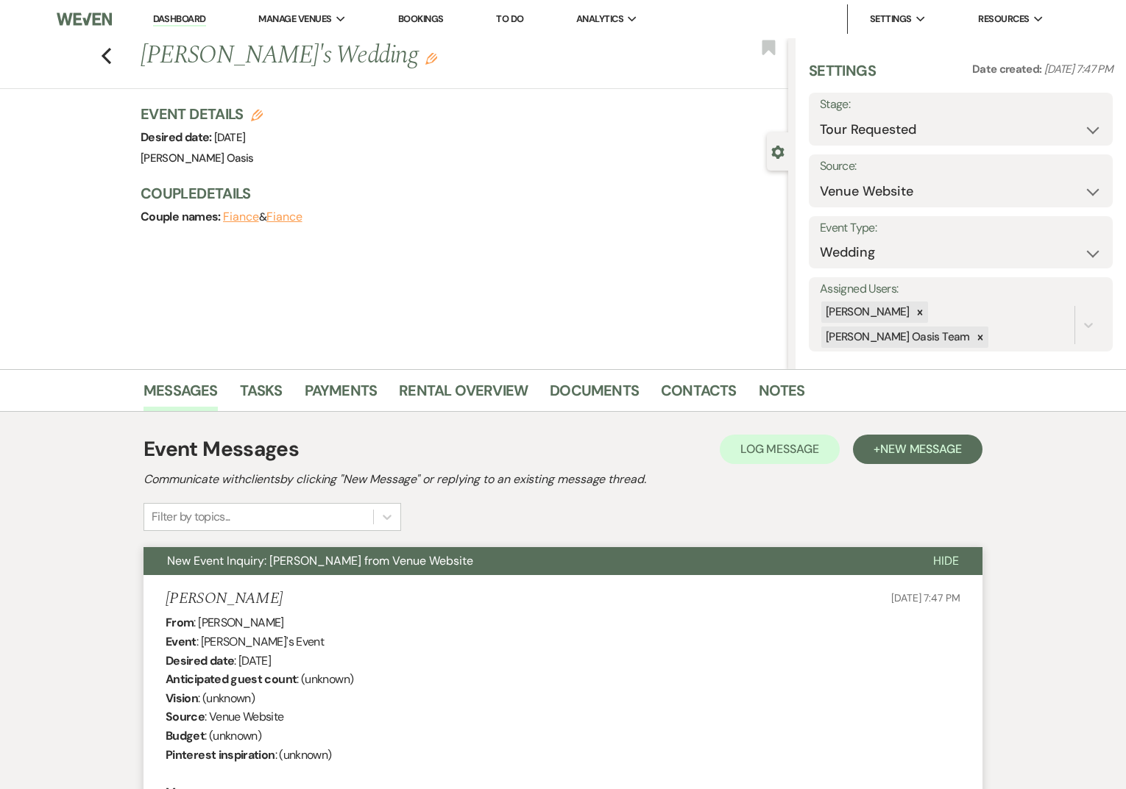
select select "2"
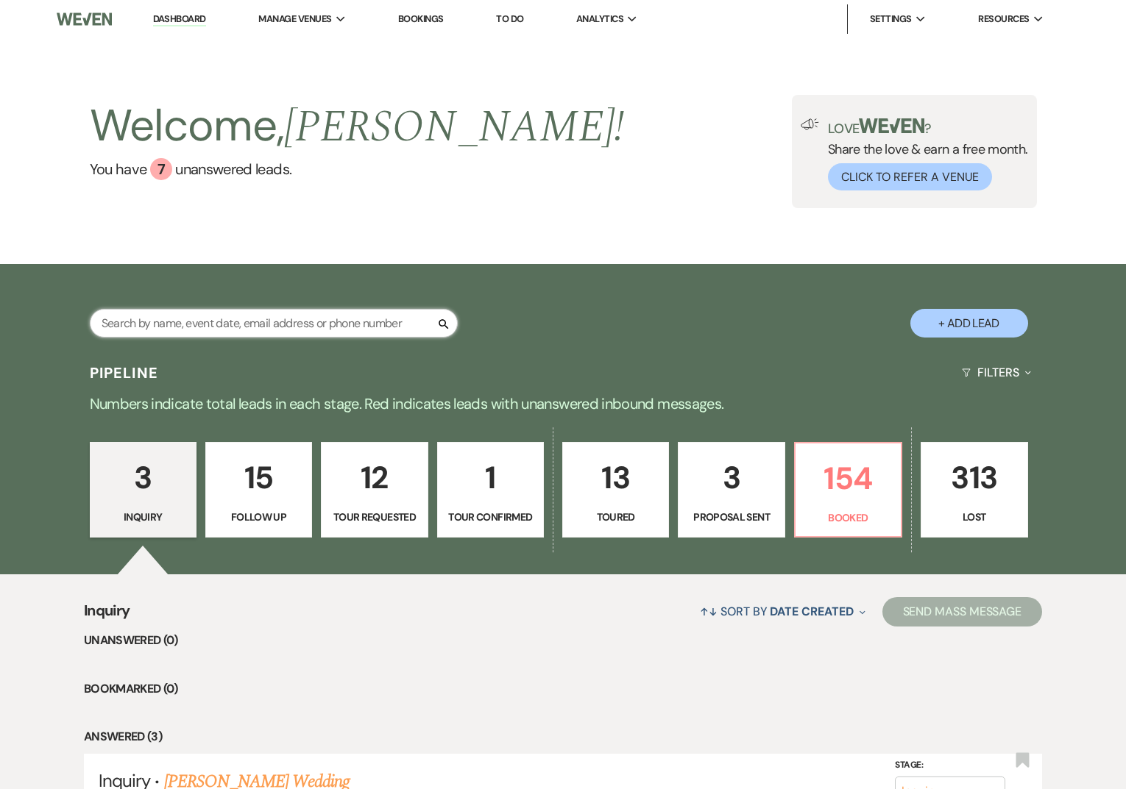
click at [185, 310] on input "text" at bounding box center [274, 323] width 368 height 29
type input "maddie"
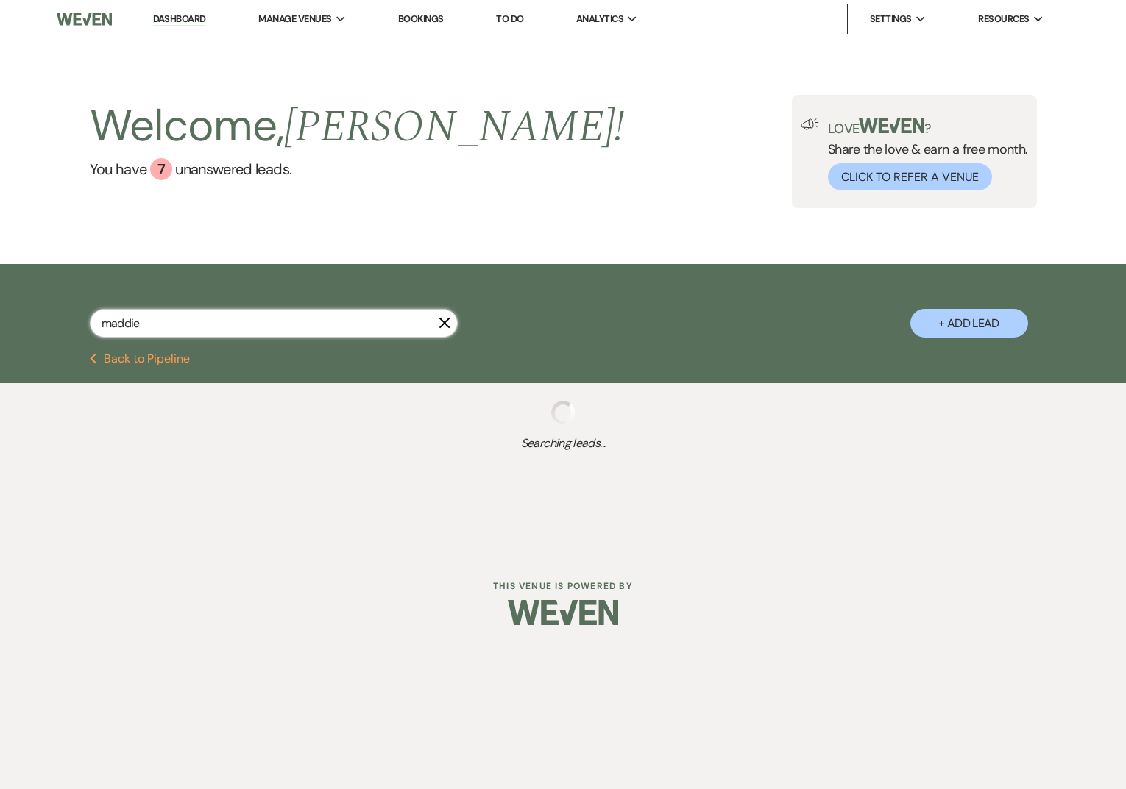
select select "8"
select select "6"
select select "8"
select select "6"
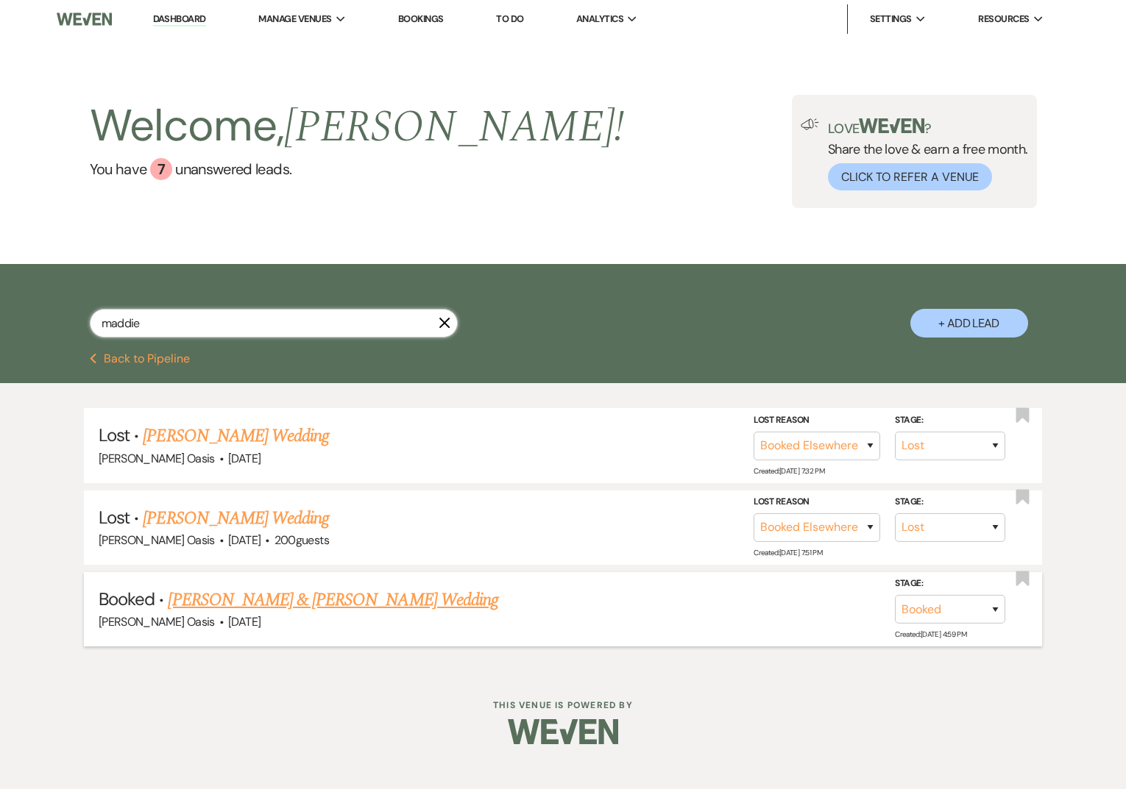
type input "maddie"
click at [250, 603] on link "[PERSON_NAME] & [PERSON_NAME] Wedding" at bounding box center [333, 600] width 330 height 26
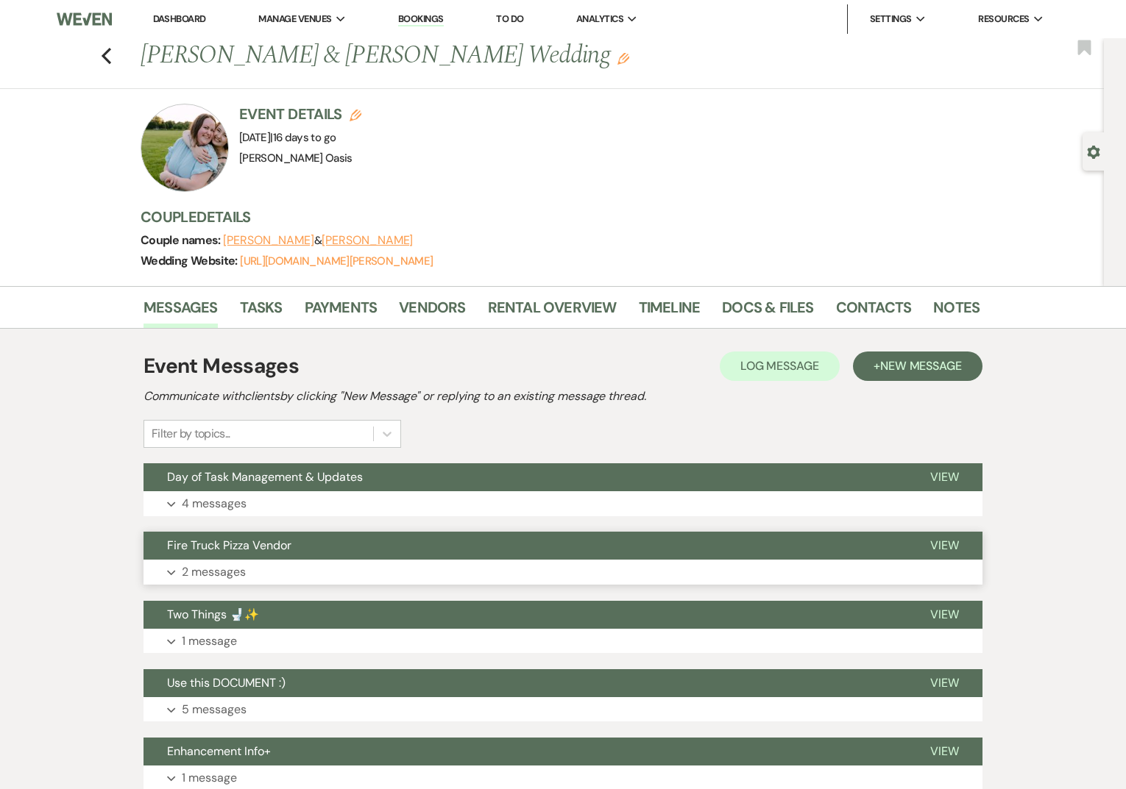
click at [311, 558] on button "Fire Truck Pizza Vendor" at bounding box center [524, 546] width 763 height 28
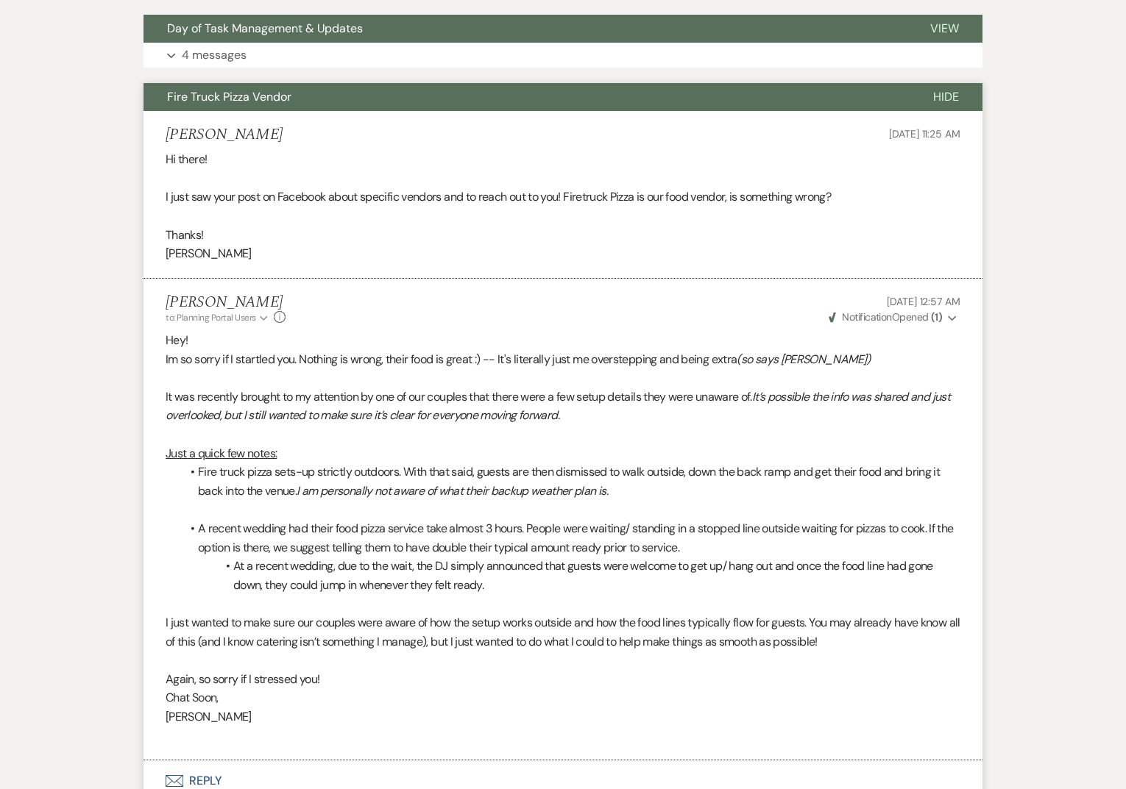
scroll to position [450, 0]
